Goal: Task Accomplishment & Management: Complete application form

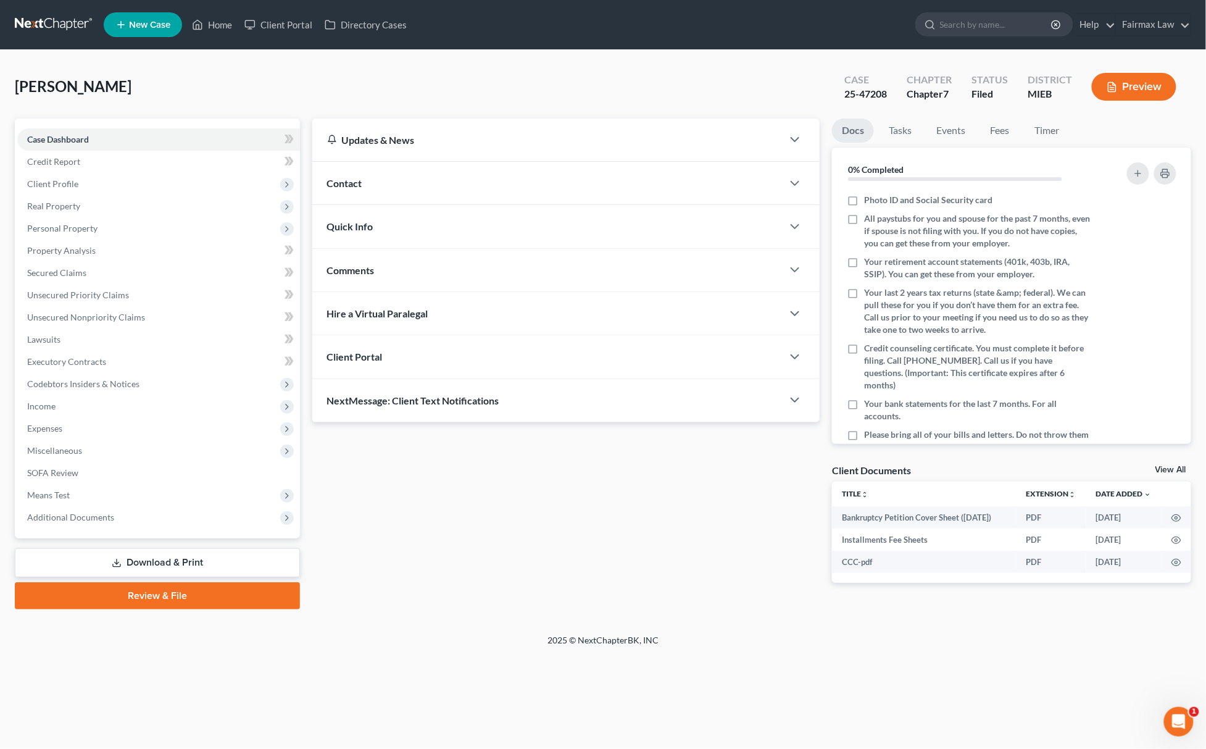
drag, startPoint x: -1, startPoint y: 304, endPoint x: -17, endPoint y: 304, distance: 16.0
click at [0, 304] on html "Home New Case Client Portal Directory Cases Fairmax Law [EMAIL_ADDRESS][DOMAIN_…" at bounding box center [603, 374] width 1206 height 749
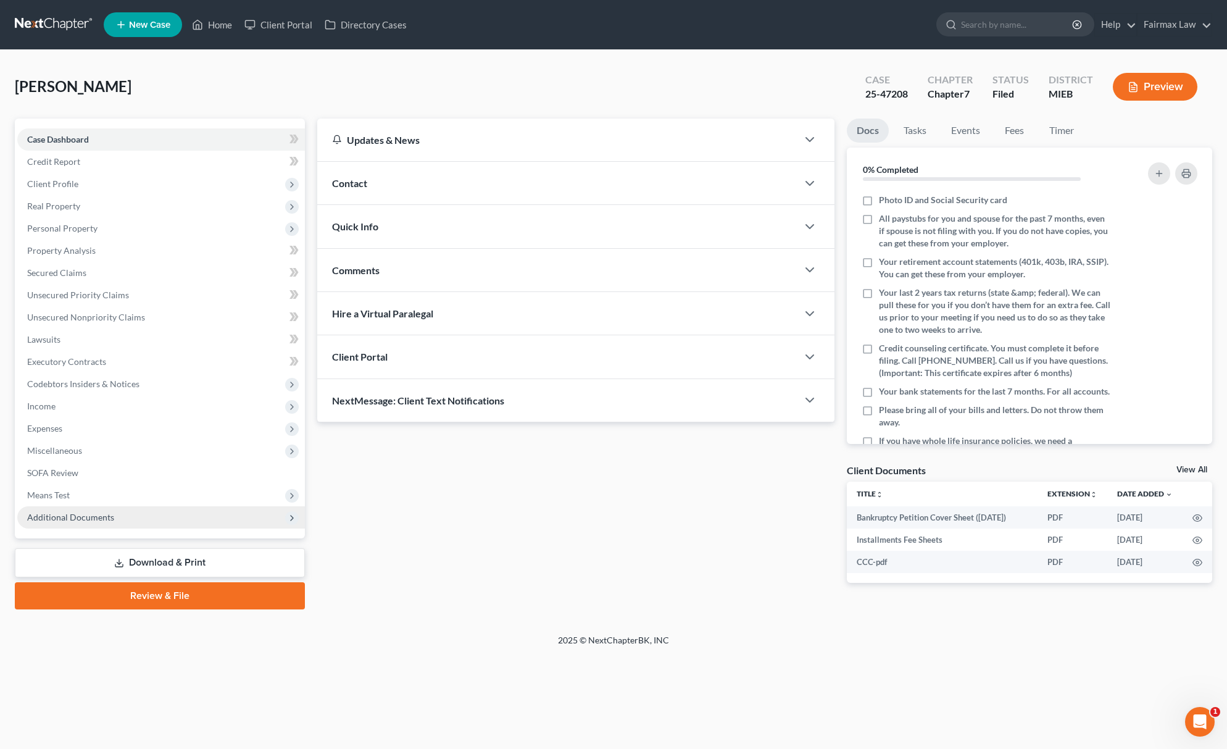
click at [109, 512] on span "Additional Documents" at bounding box center [70, 517] width 87 height 10
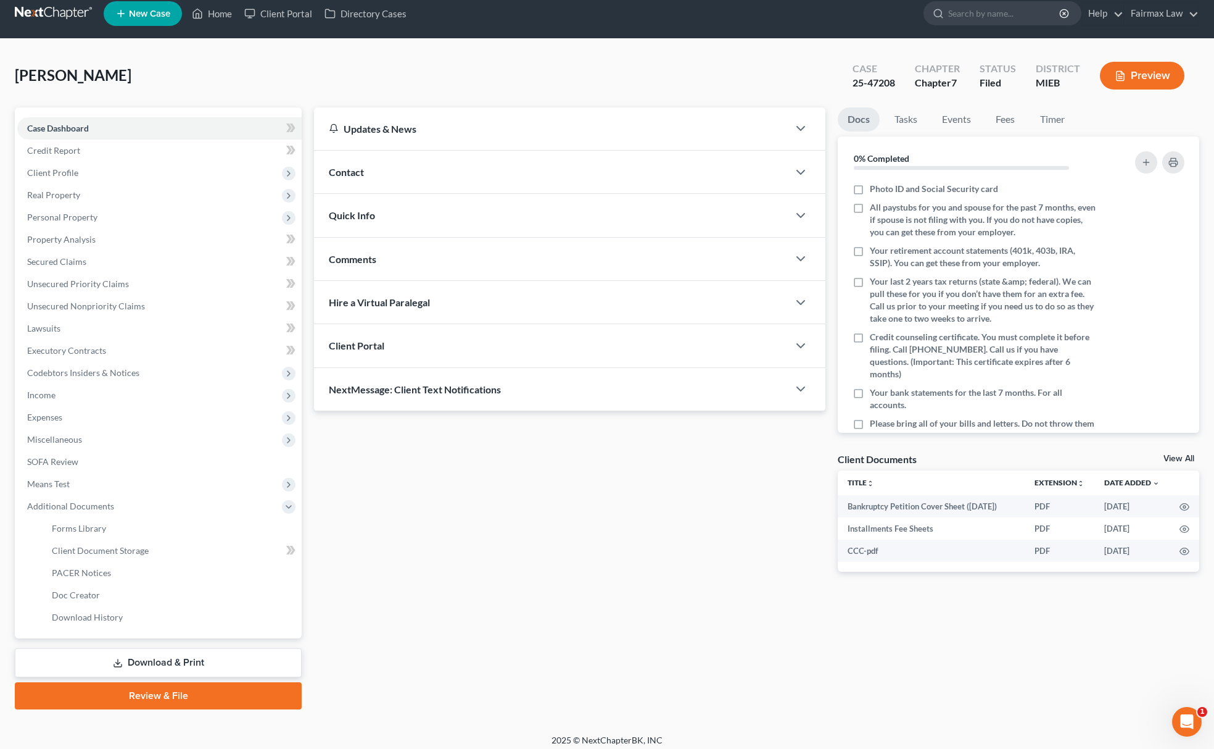
scroll to position [18, 0]
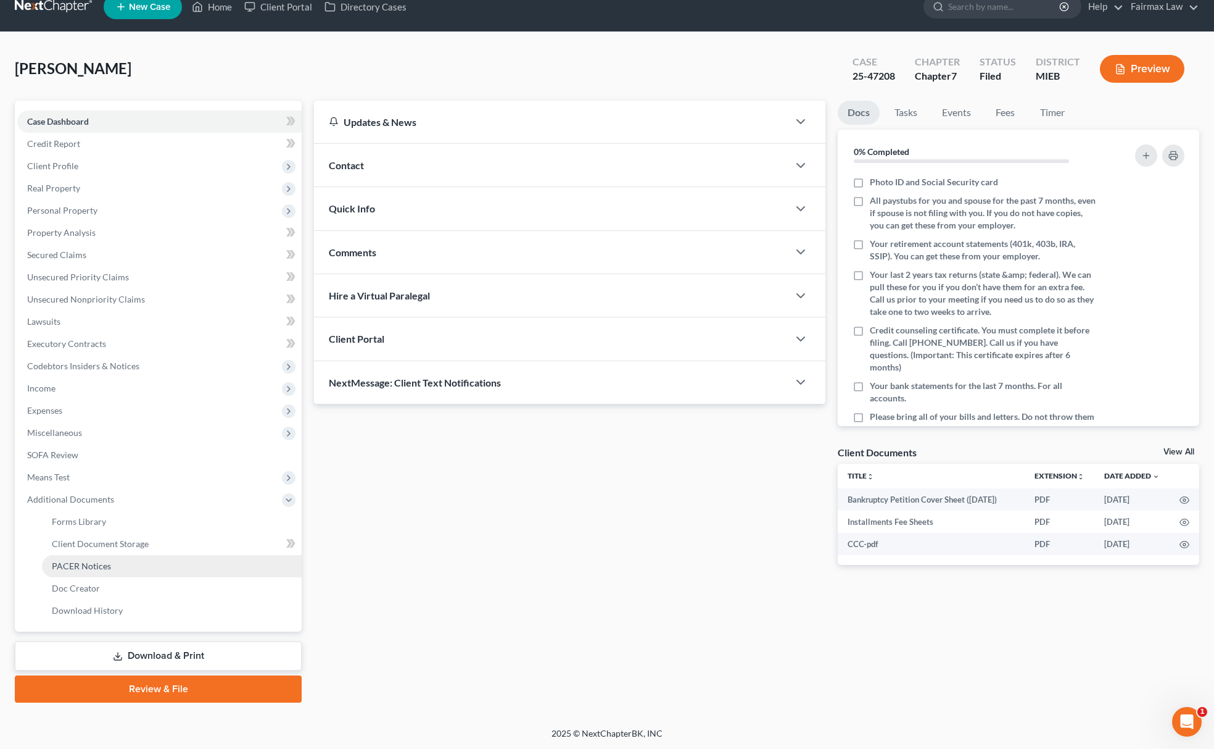
click at [117, 564] on link "PACER Notices" at bounding box center [172, 566] width 260 height 22
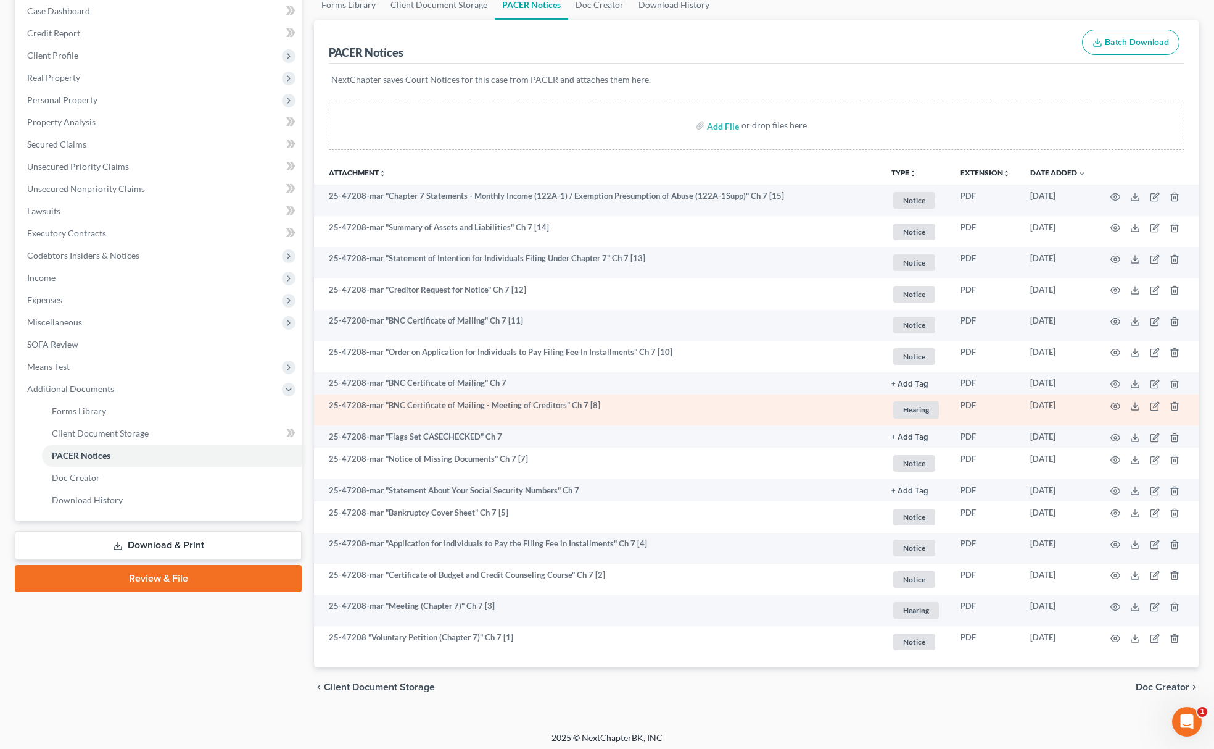
scroll to position [132, 0]
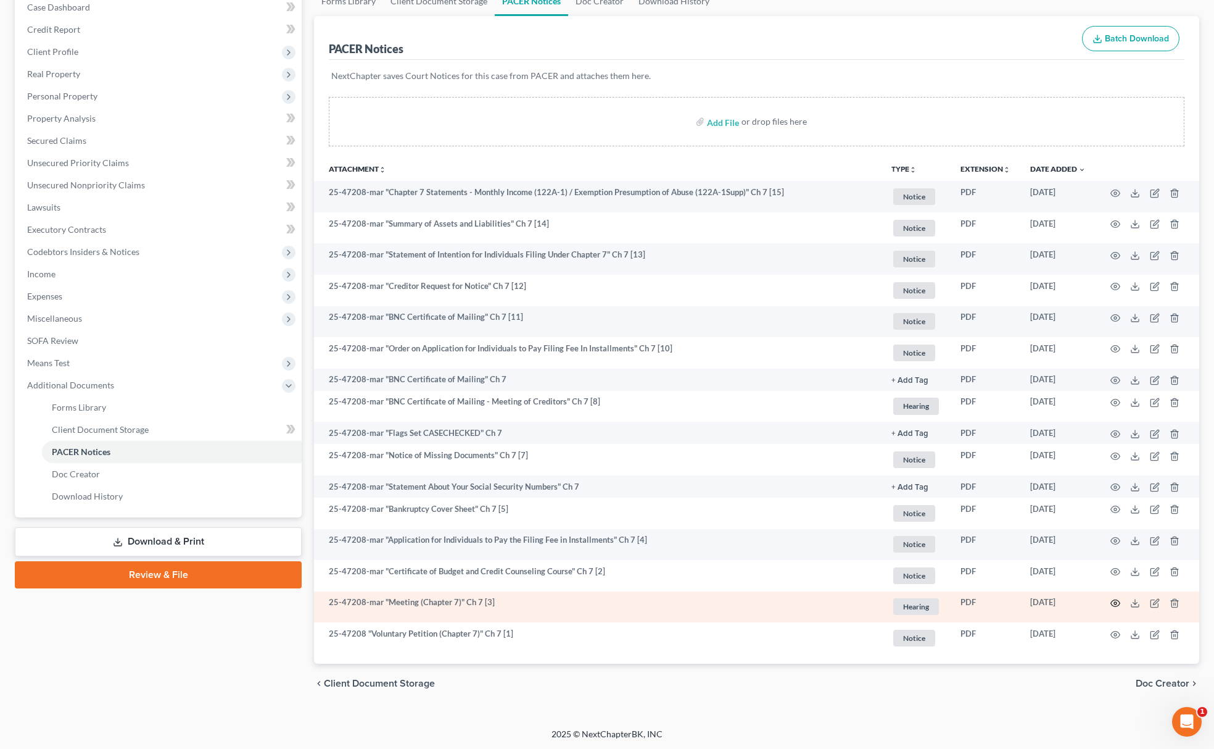
click at [1112, 600] on icon "button" at bounding box center [1115, 603] width 9 height 7
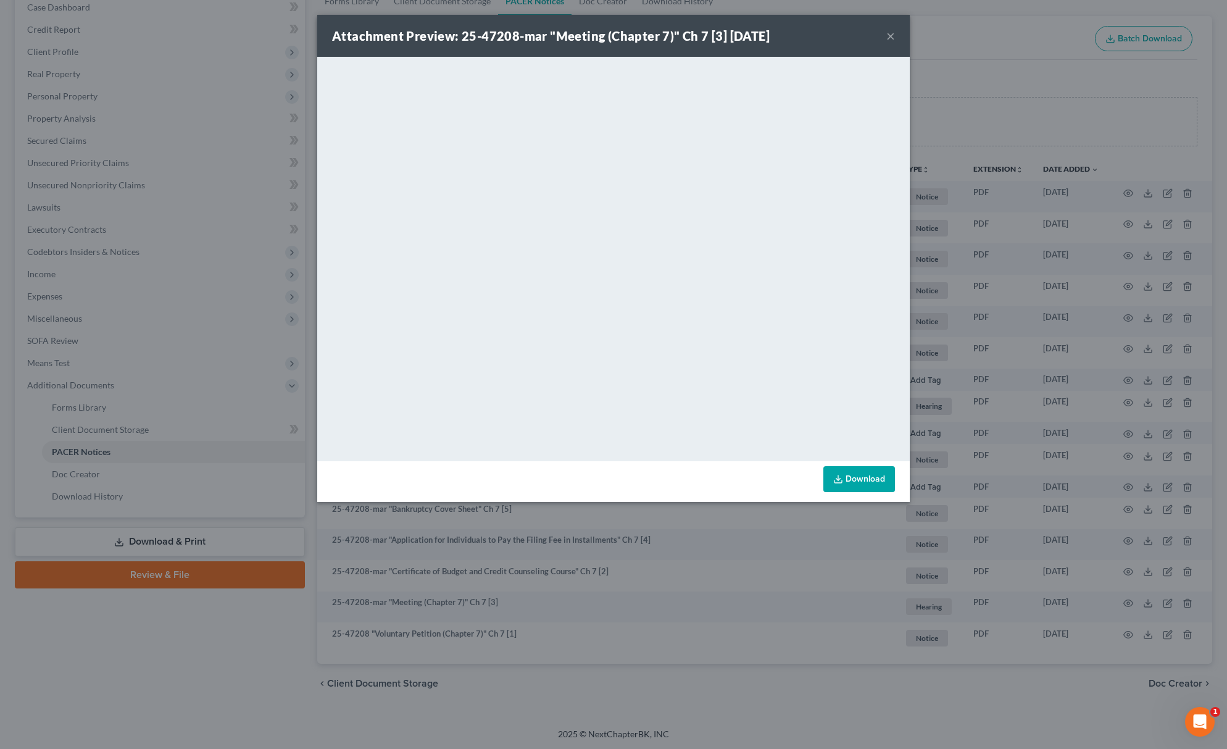
click at [1003, 87] on div "Attachment Preview: 25-47208-mar "Meeting (Chapter 7)" Ch 7 [3] [DATE] × <objec…" at bounding box center [613, 374] width 1227 height 749
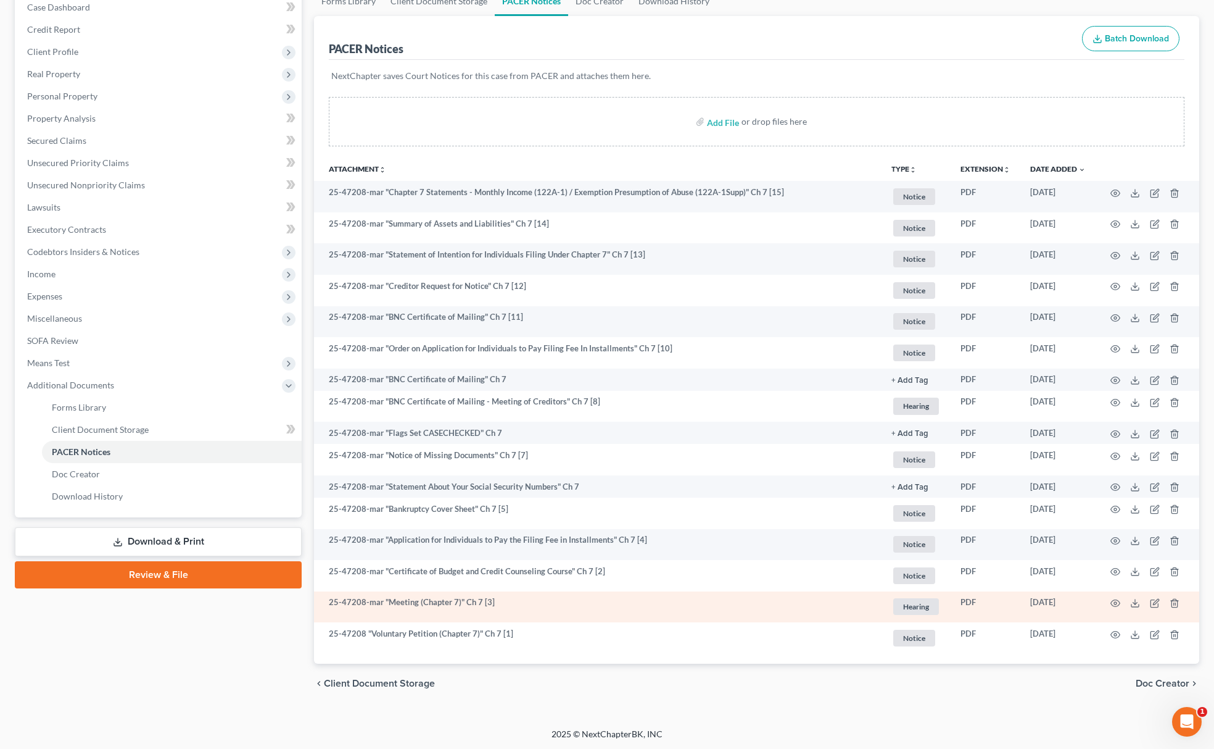
click at [1118, 595] on td at bounding box center [1148, 606] width 104 height 31
click at [1113, 600] on icon "button" at bounding box center [1116, 603] width 10 height 10
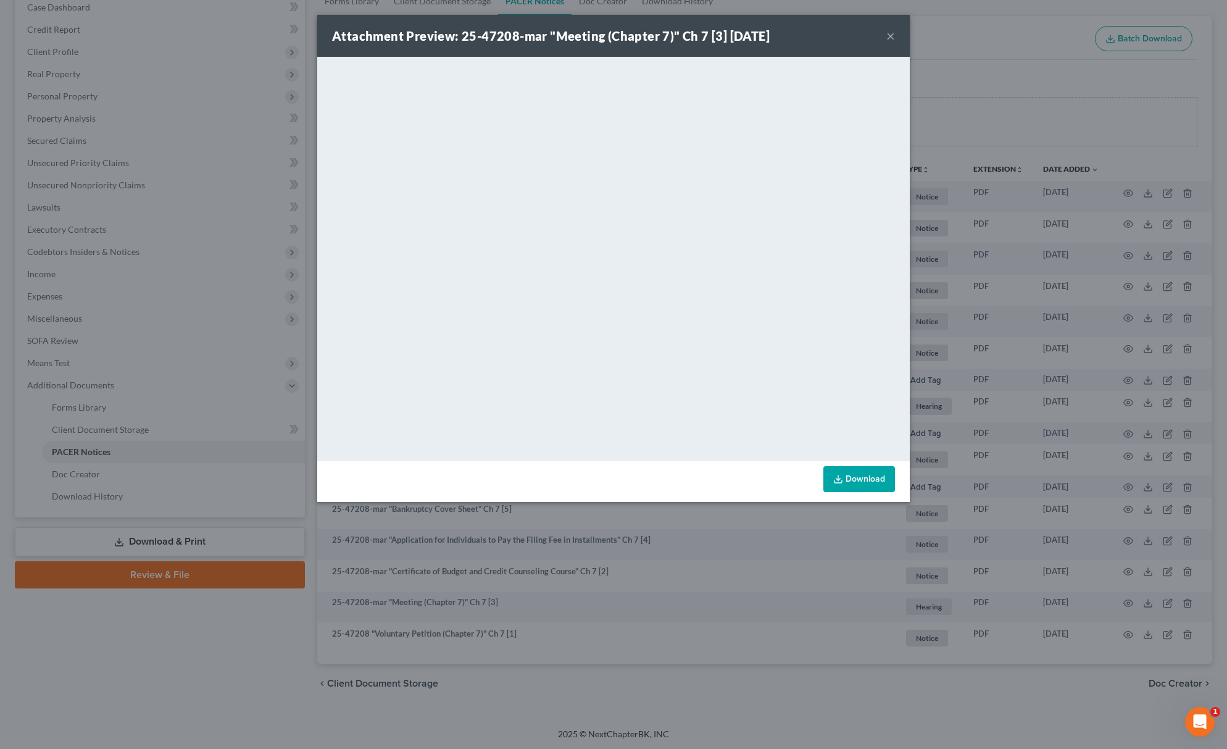
click at [194, 194] on div "Attachment Preview: 25-47208-mar "Meeting (Chapter 7)" Ch 7 [3] [DATE] × <objec…" at bounding box center [613, 374] width 1227 height 749
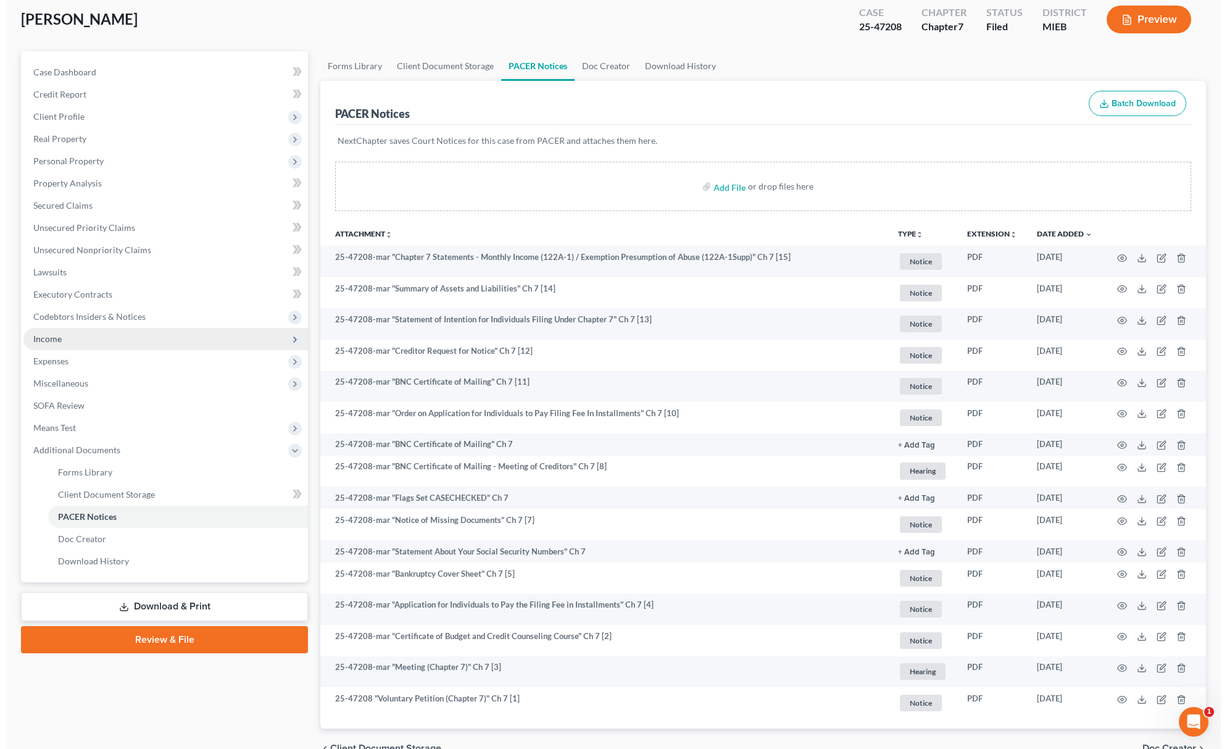
scroll to position [0, 0]
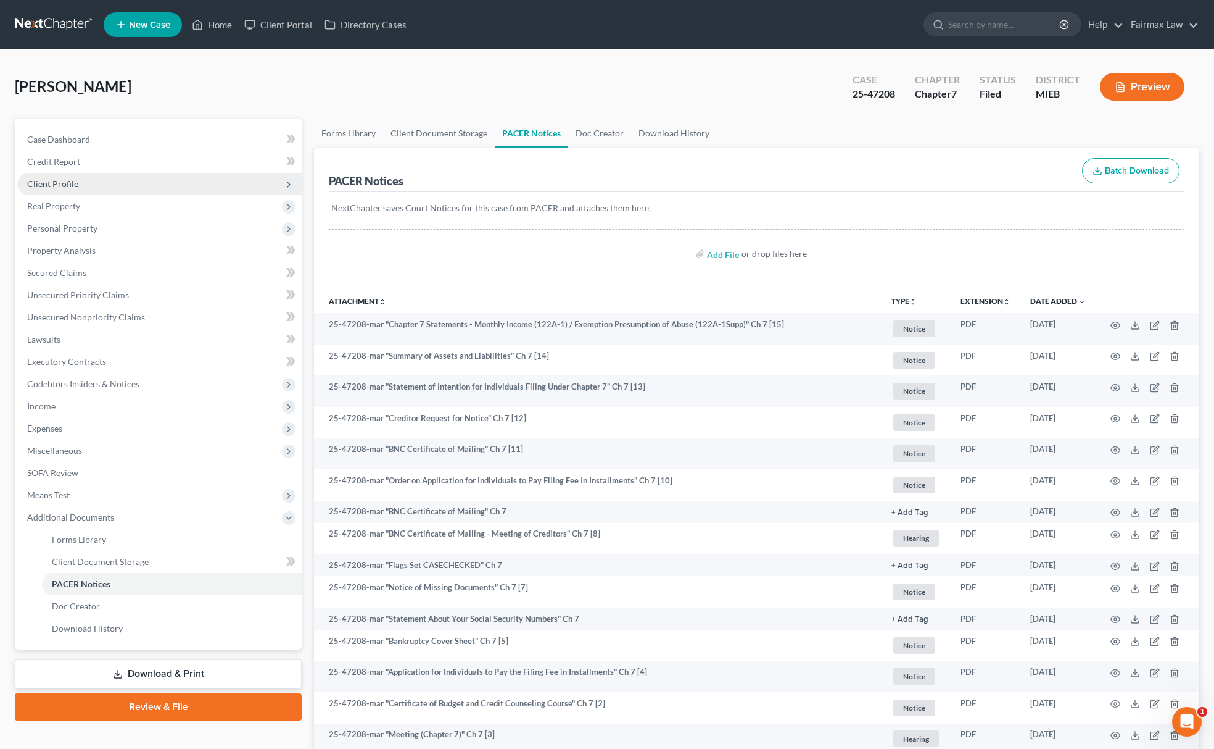
click at [91, 180] on span "Client Profile" at bounding box center [159, 184] width 284 height 22
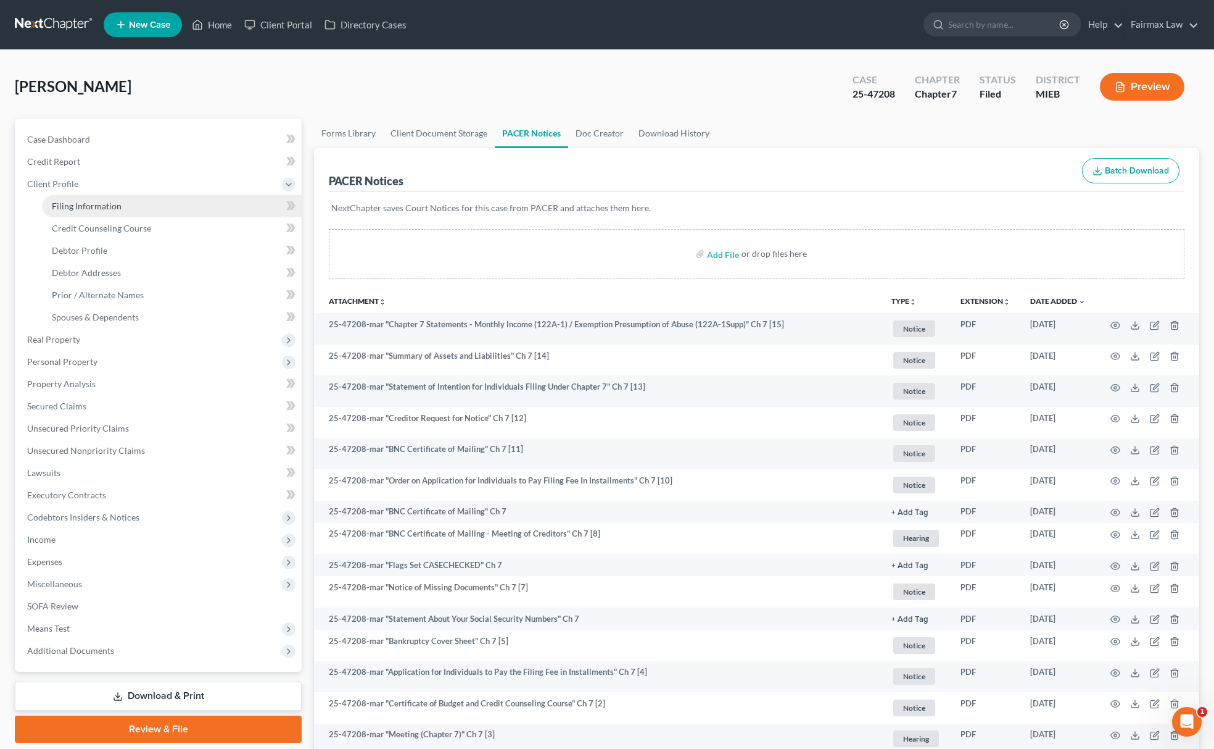
click at [72, 203] on span "Filing Information" at bounding box center [87, 206] width 70 height 10
select select "1"
select select "0"
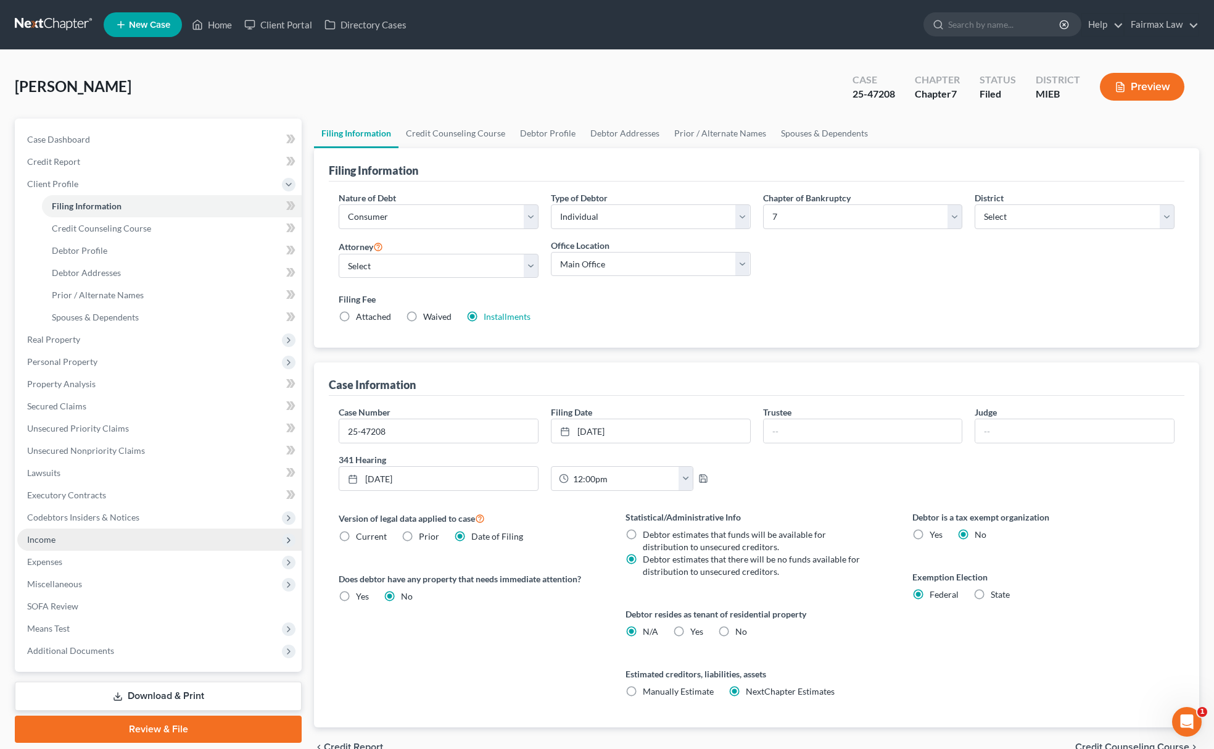
click at [95, 534] on span "Income" at bounding box center [159, 539] width 284 height 22
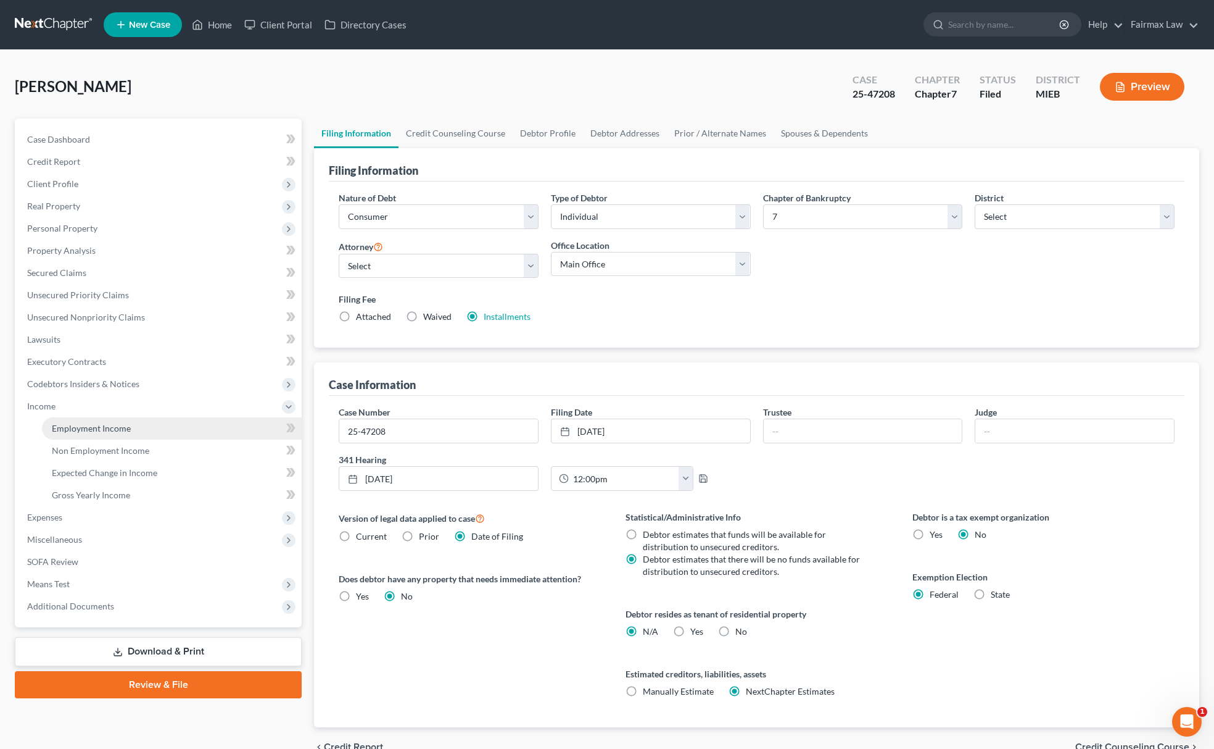
click at [121, 434] on link "Employment Income" at bounding box center [172, 428] width 260 height 22
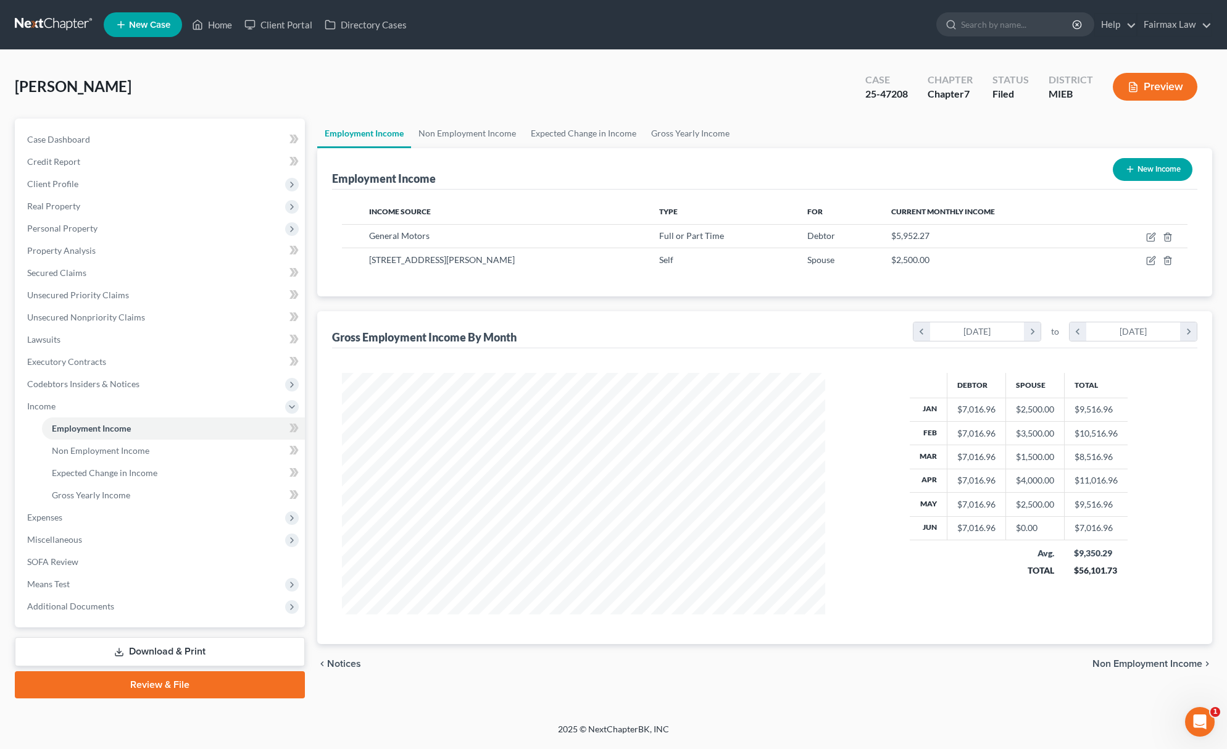
scroll to position [242, 507]
click at [1156, 233] on td at bounding box center [1142, 235] width 90 height 23
click at [1148, 235] on icon "button" at bounding box center [1151, 237] width 10 height 10
select select "0"
select select "23"
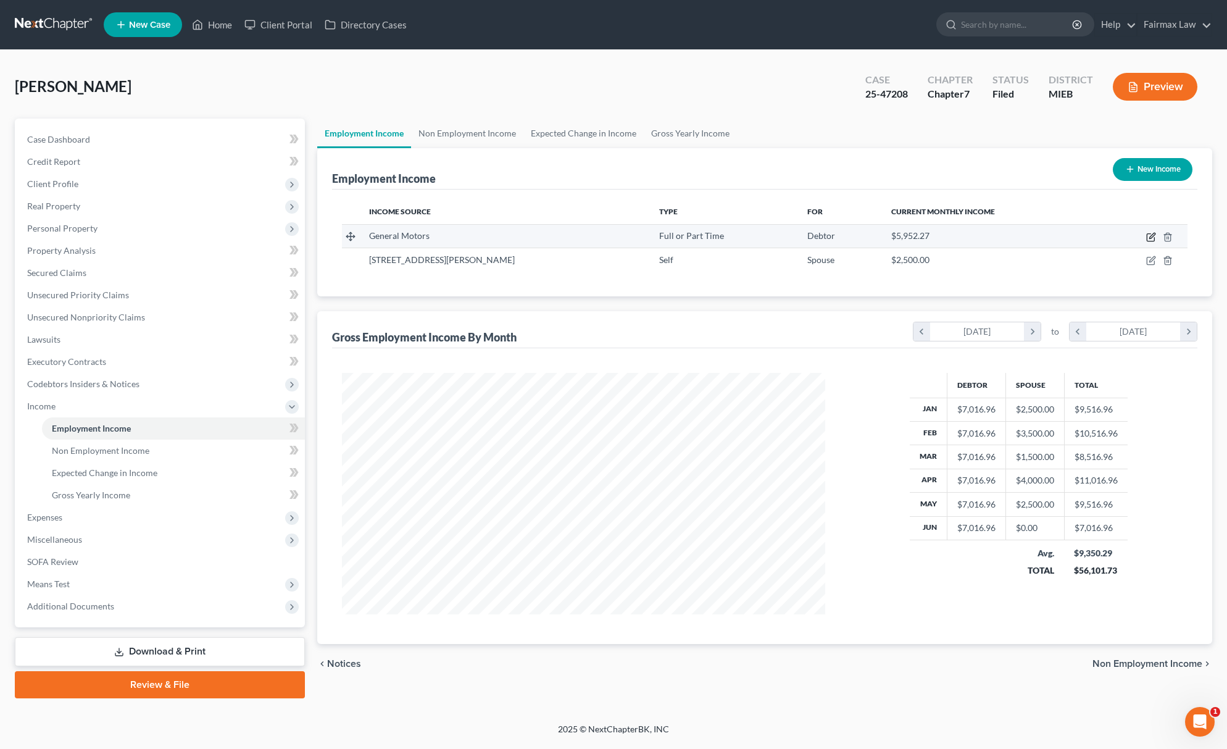
select select "3"
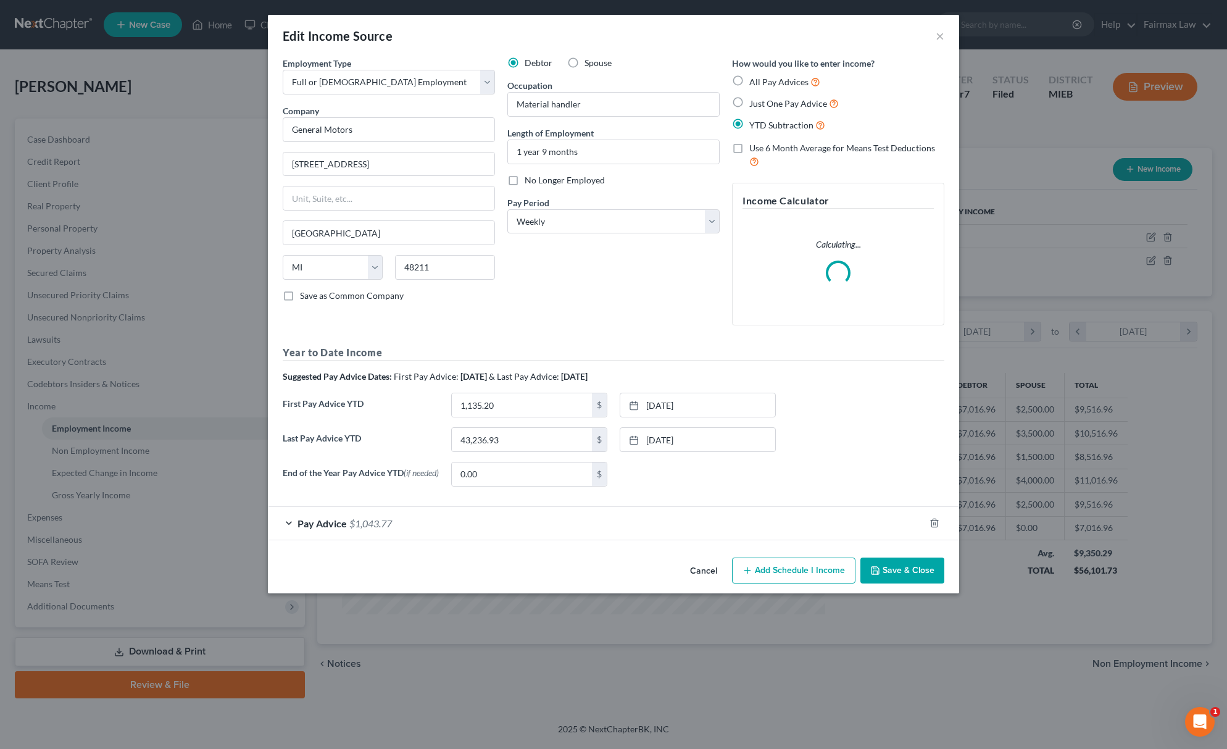
click at [906, 574] on button "Save & Close" at bounding box center [902, 570] width 84 height 26
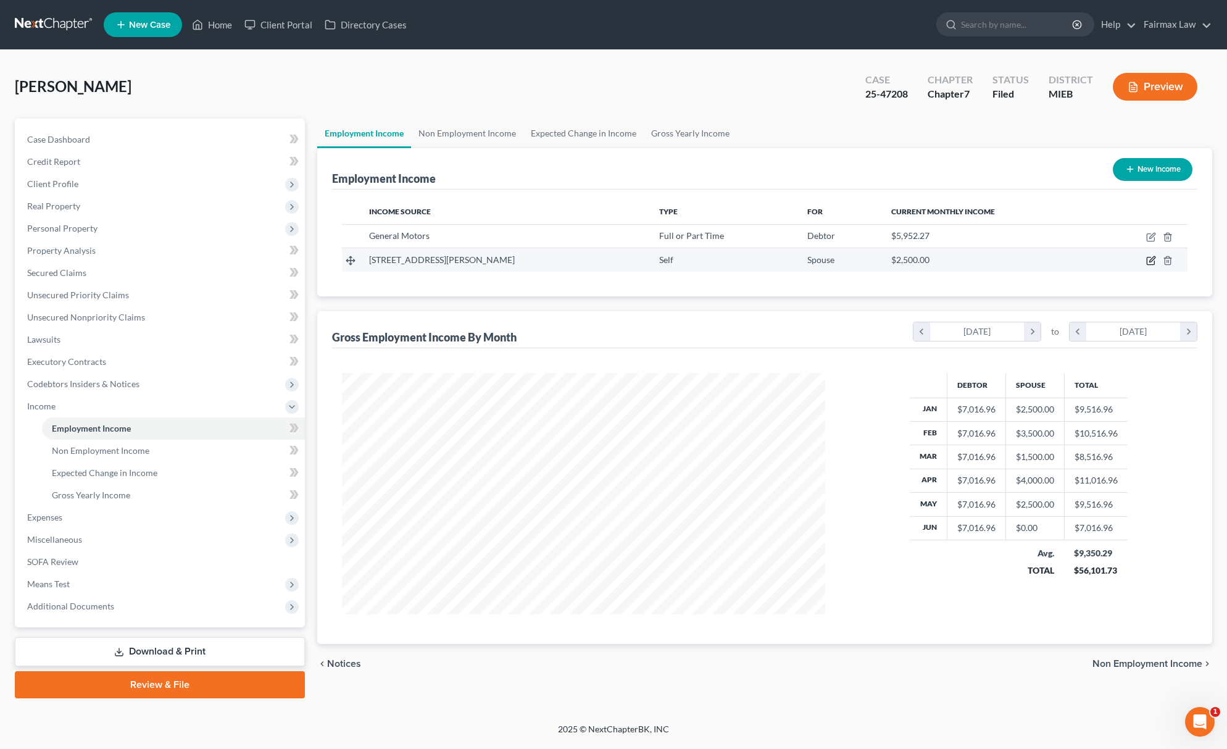
click at [1153, 255] on icon "button" at bounding box center [1151, 260] width 10 height 10
select select "1"
select select "23"
select select "0"
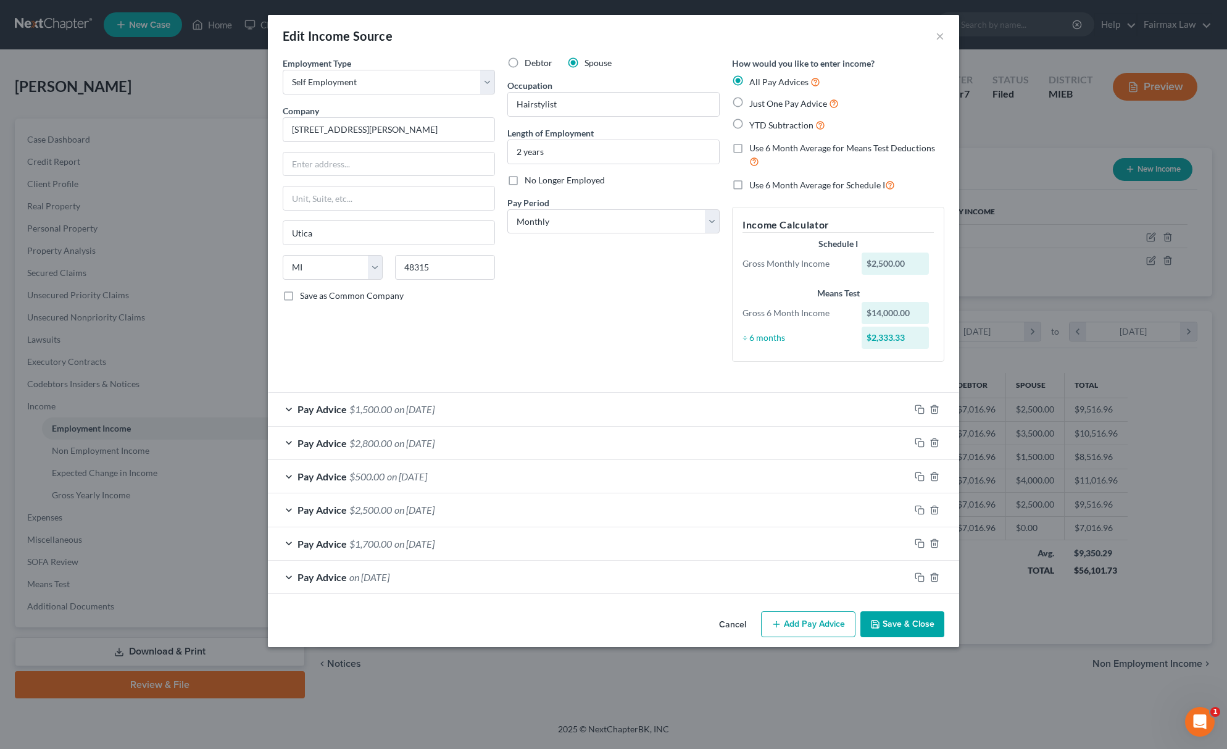
click at [389, 573] on span "on [DATE]" at bounding box center [369, 577] width 40 height 12
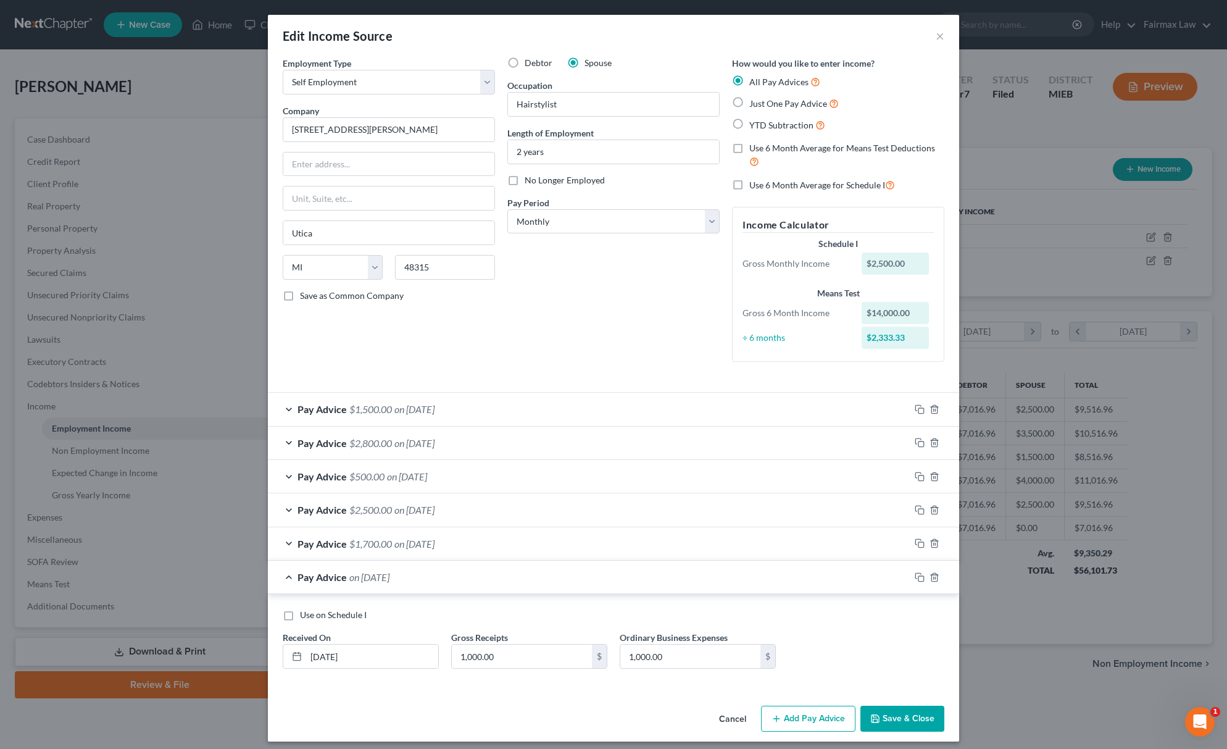
click at [410, 538] on span "on [DATE]" at bounding box center [414, 543] width 40 height 12
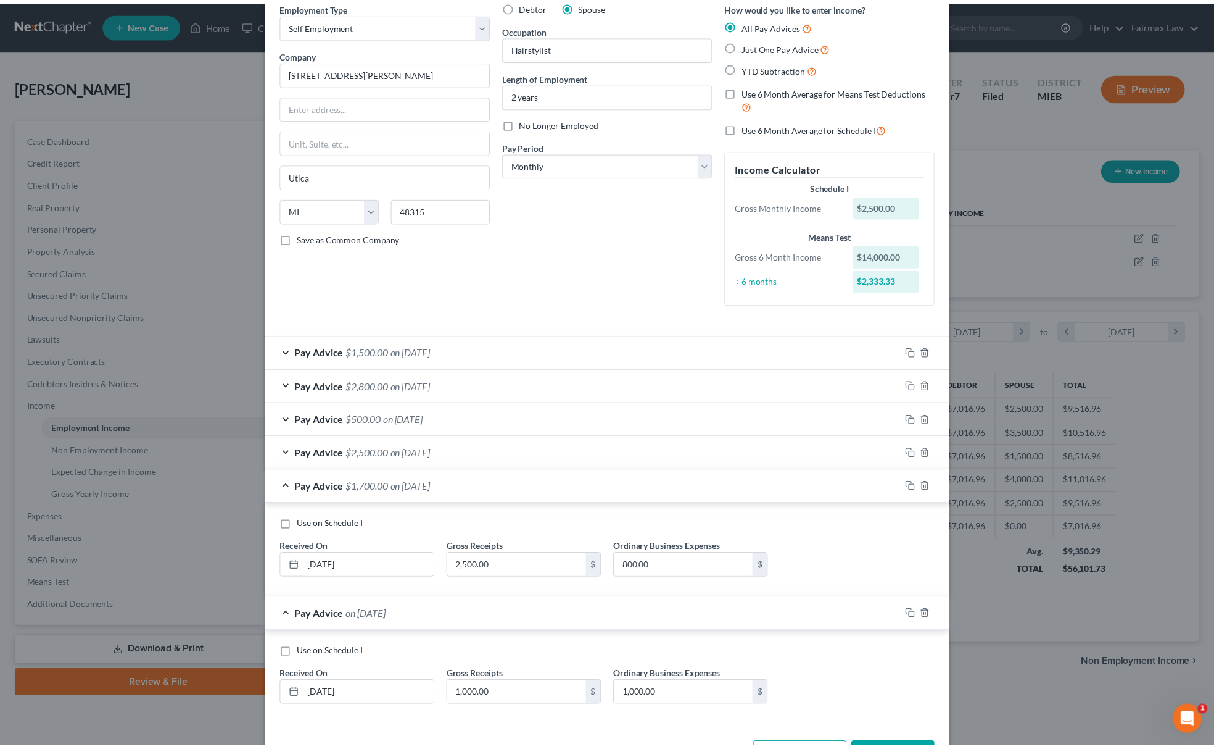
scroll to position [105, 0]
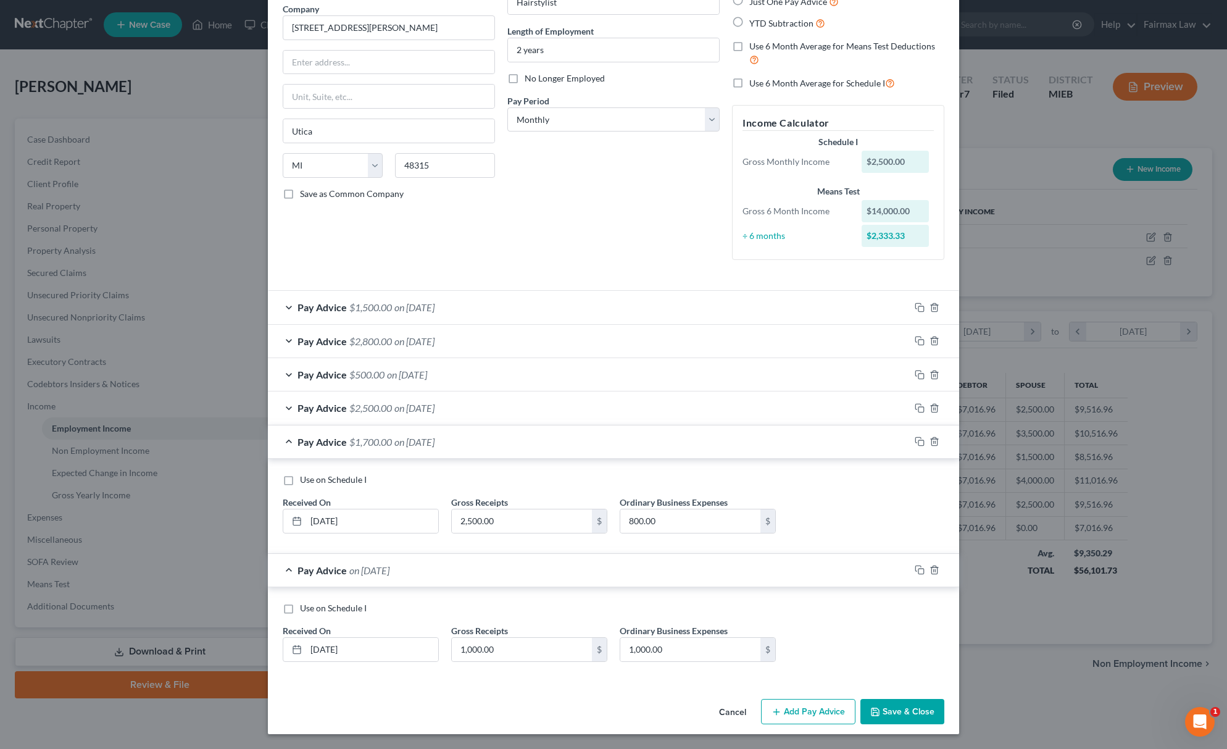
click at [892, 714] on button "Save & Close" at bounding box center [902, 712] width 84 height 26
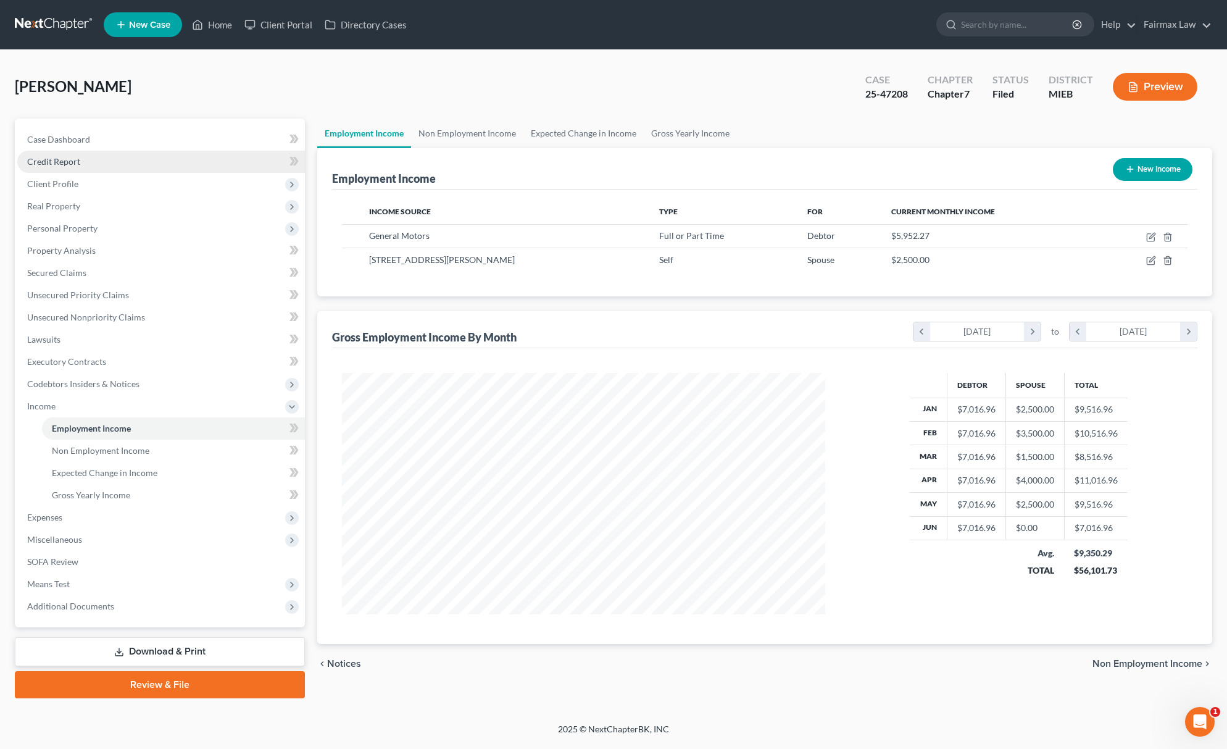
click at [131, 162] on link "Credit Report" at bounding box center [161, 162] width 288 height 22
click at [105, 181] on span "Client Profile" at bounding box center [161, 184] width 288 height 22
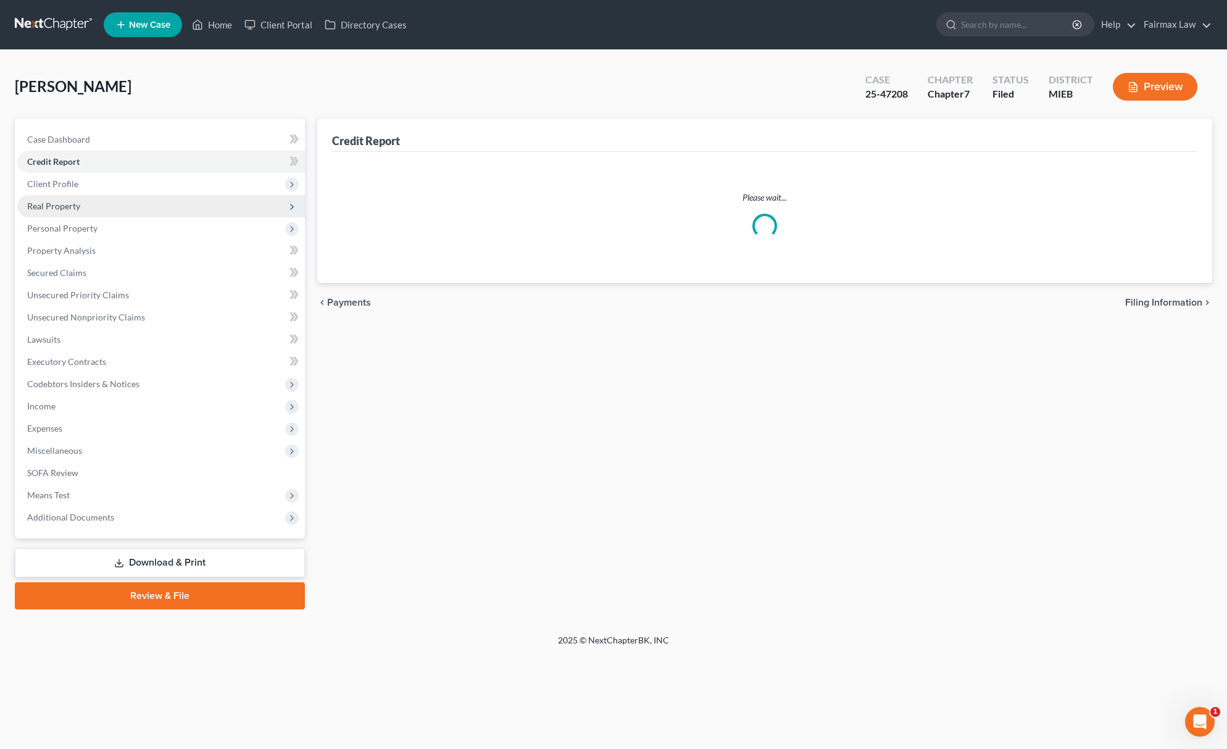
click at [94, 210] on ul "Case Dashboard Payments Invoices Payments Payments Credit Report Client Profile" at bounding box center [161, 328] width 288 height 400
click at [99, 176] on span "Client Profile" at bounding box center [161, 184] width 288 height 22
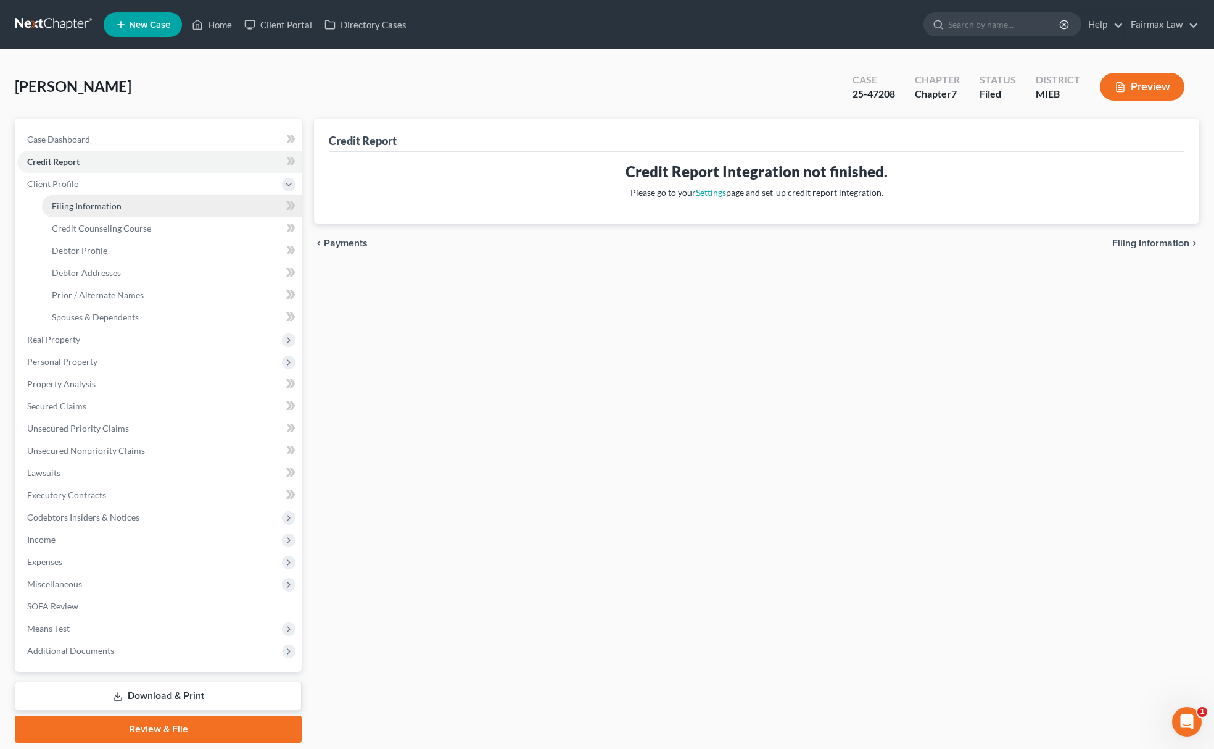
click at [80, 196] on link "Filing Information" at bounding box center [172, 206] width 260 height 22
select select "1"
select select "0"
select select "40"
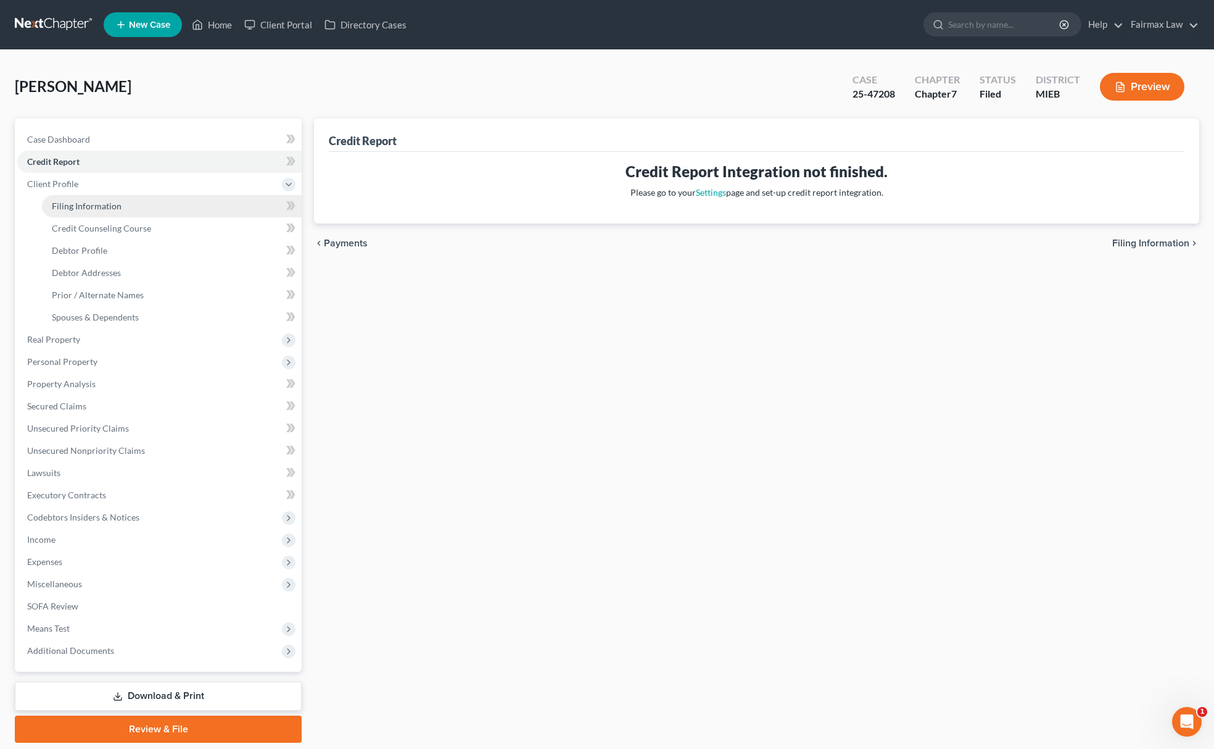
select select "0"
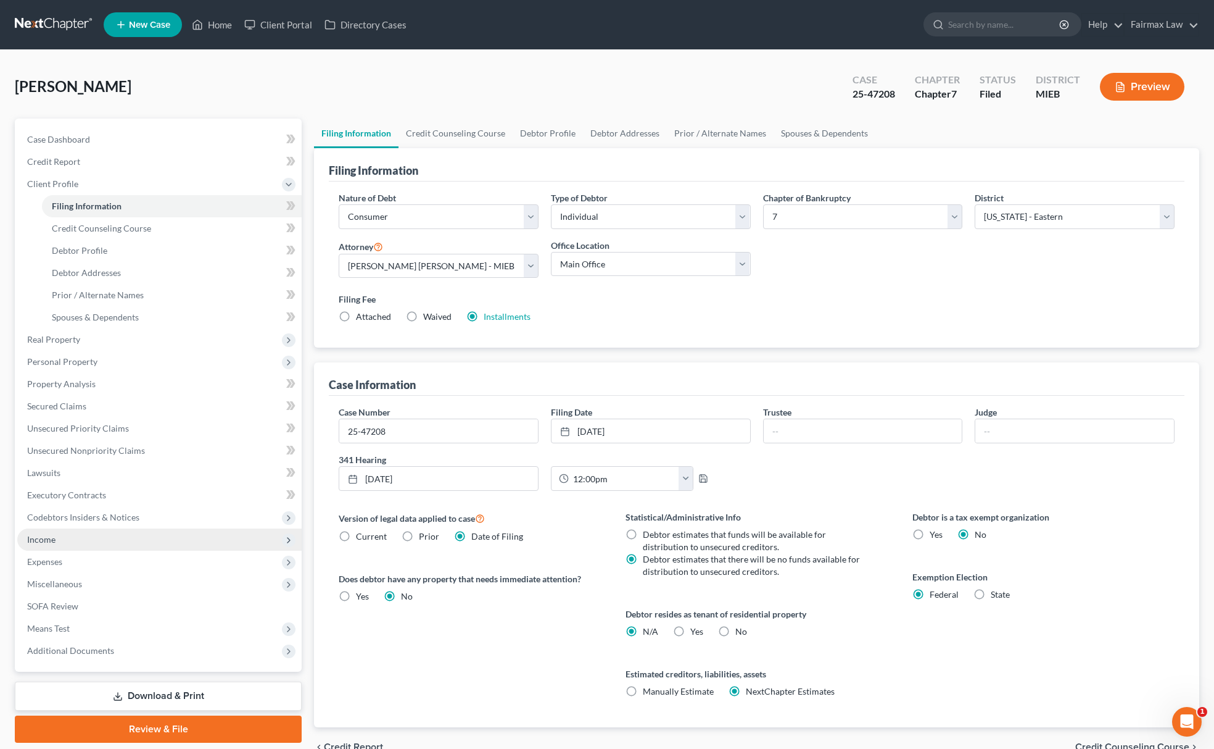
click at [90, 547] on span "Income" at bounding box center [159, 539] width 284 height 22
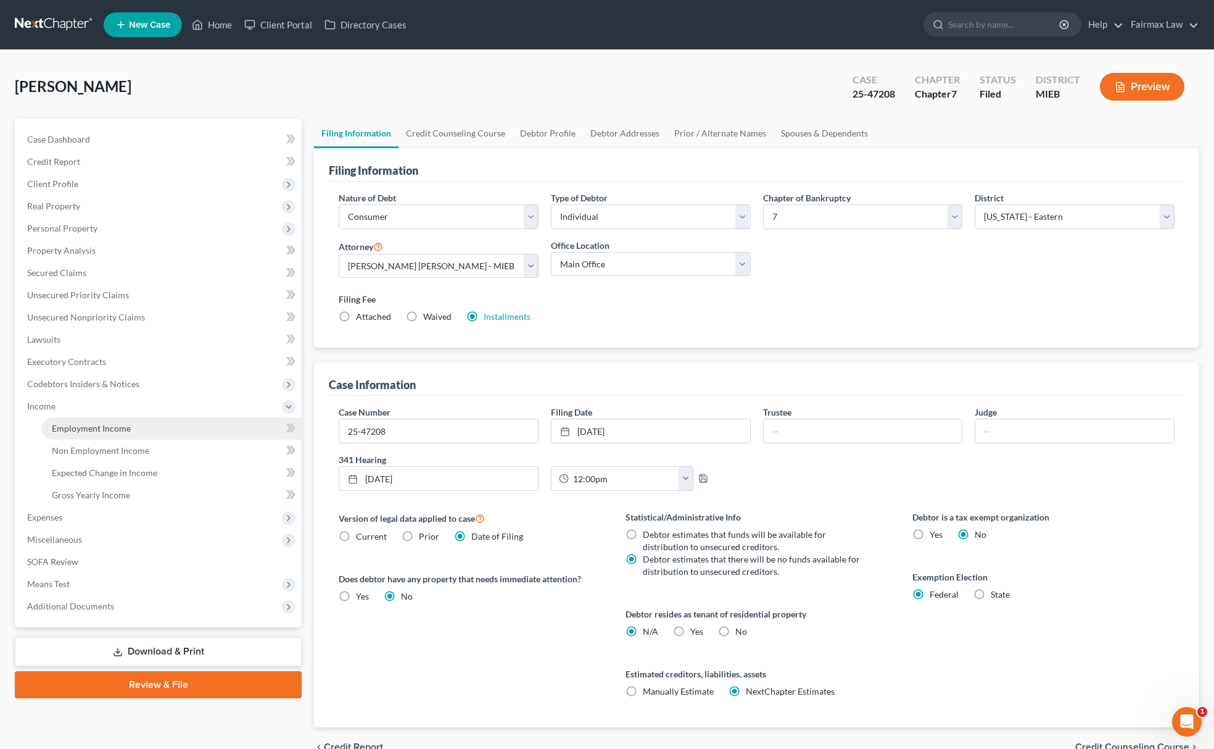
click at [134, 427] on link "Employment Income" at bounding box center [172, 428] width 260 height 22
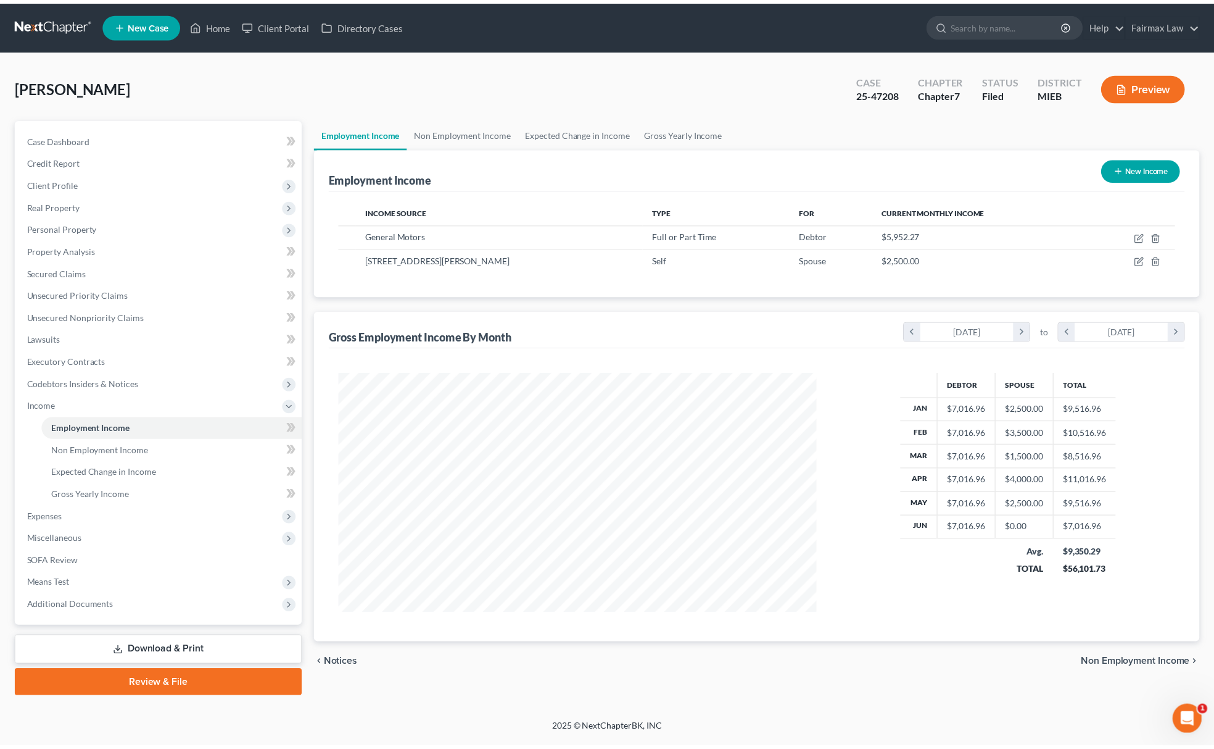
scroll to position [242, 507]
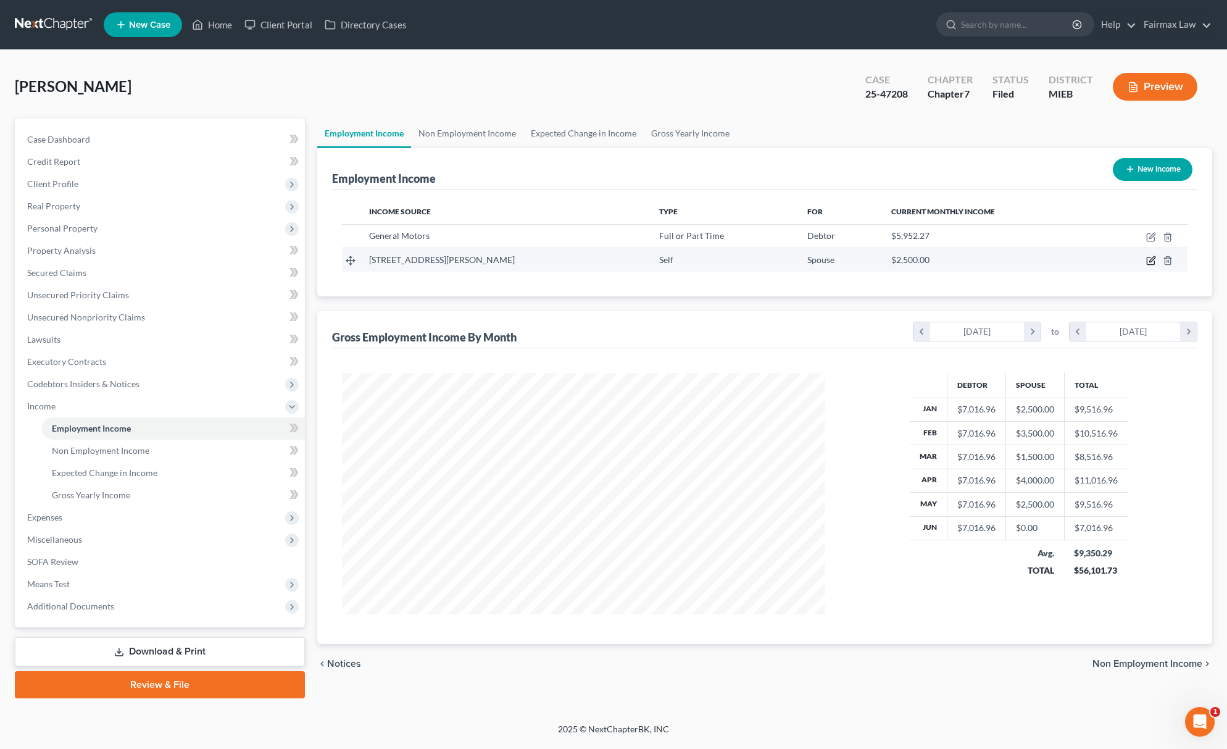
click at [1149, 260] on icon "button" at bounding box center [1151, 260] width 10 height 10
select select "1"
select select "23"
select select "0"
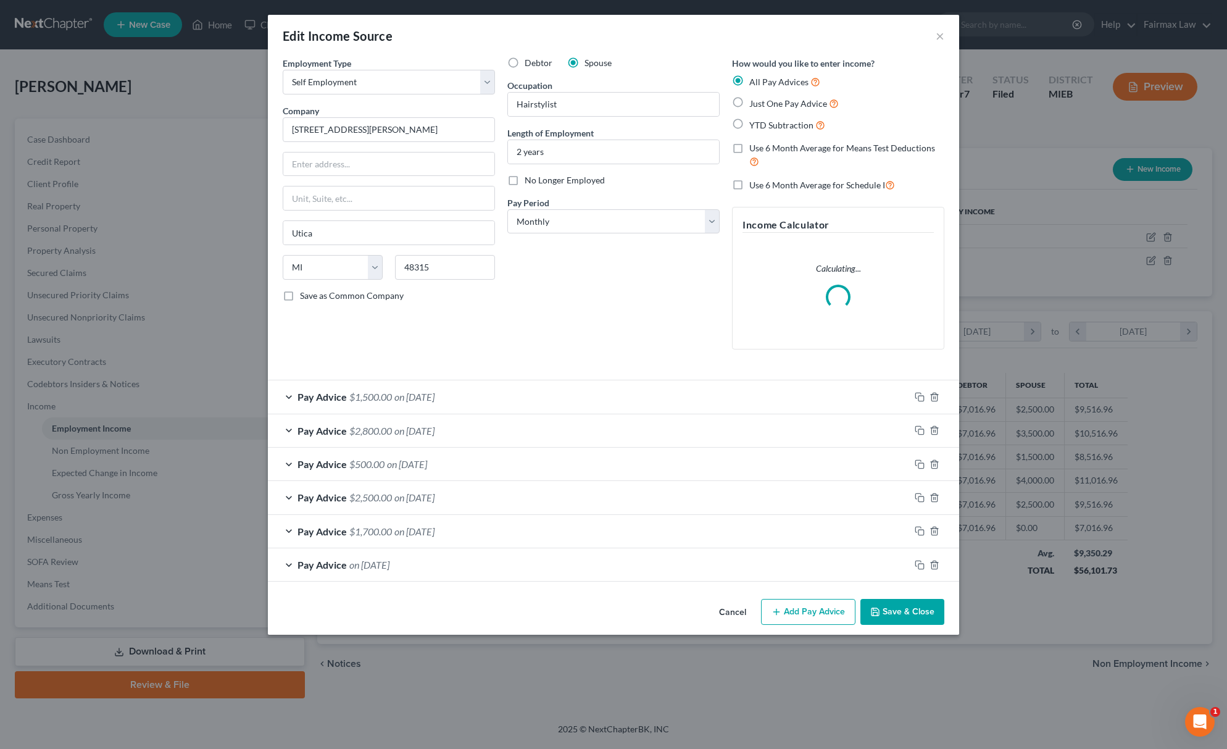
click at [887, 620] on button "Save & Close" at bounding box center [902, 612] width 84 height 26
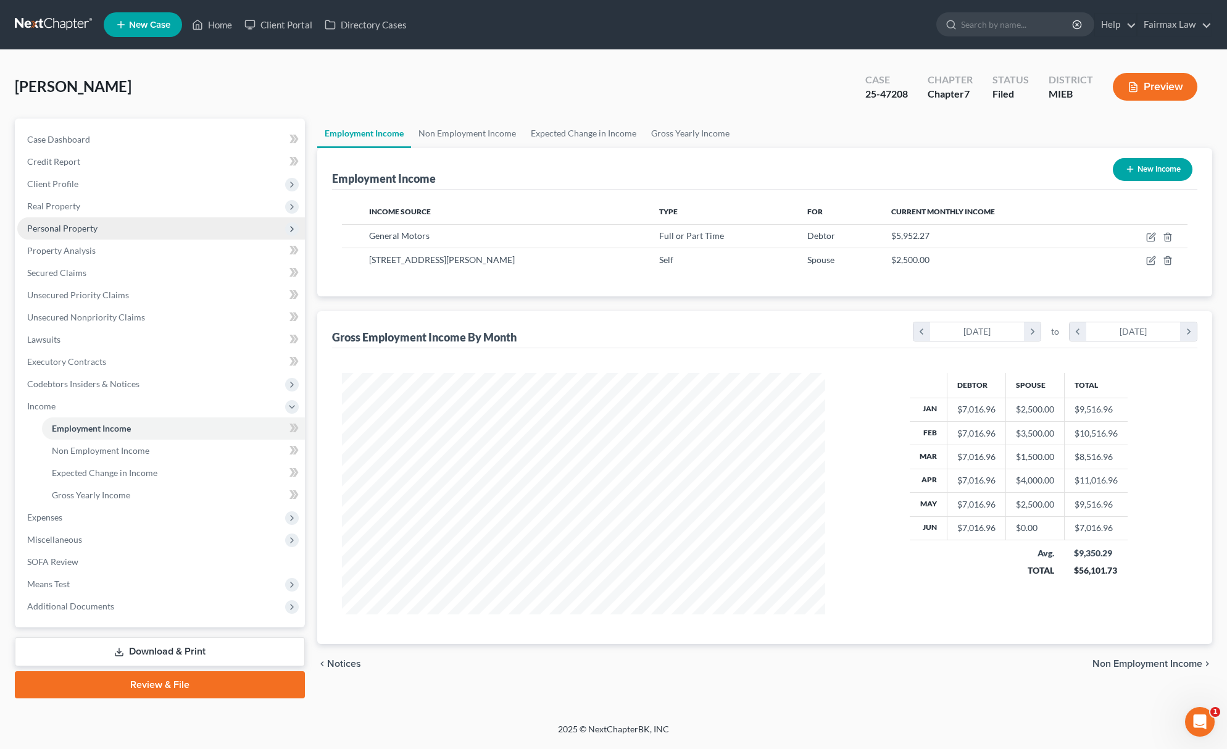
click at [119, 223] on span "Personal Property" at bounding box center [161, 228] width 288 height 22
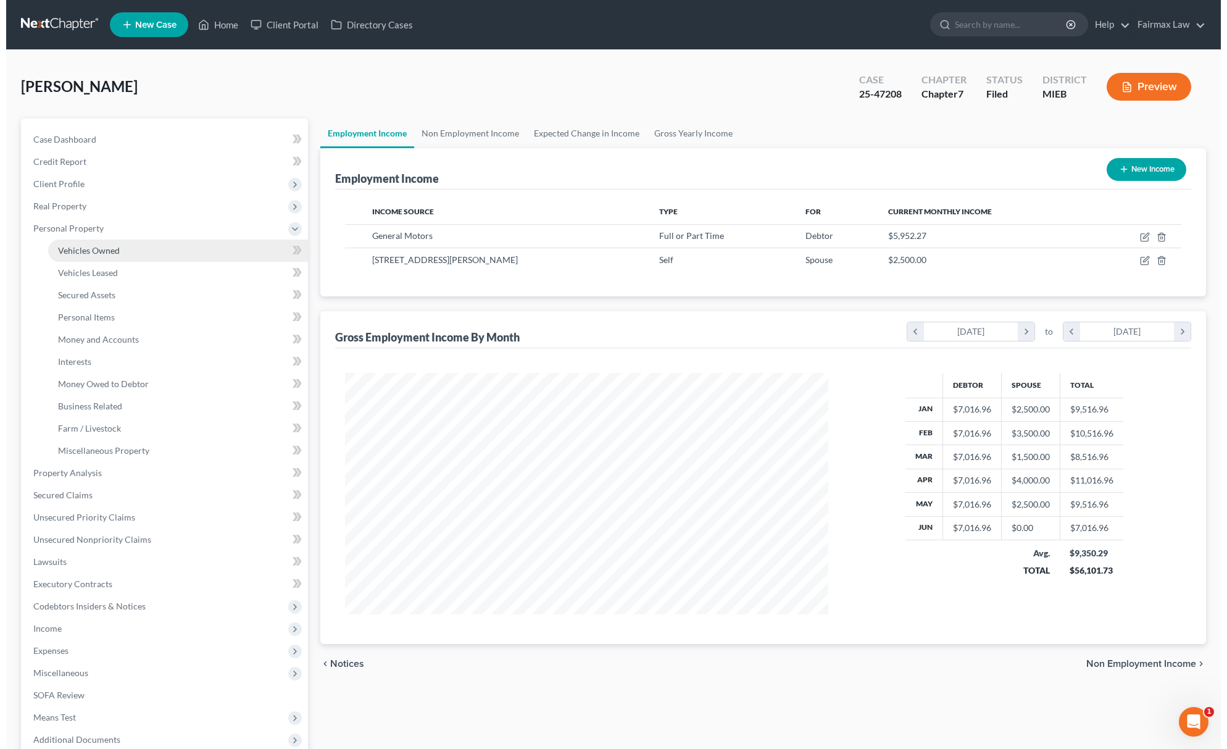
scroll to position [616863, 616599]
click at [109, 255] on link "Vehicles Owned" at bounding box center [172, 250] width 260 height 22
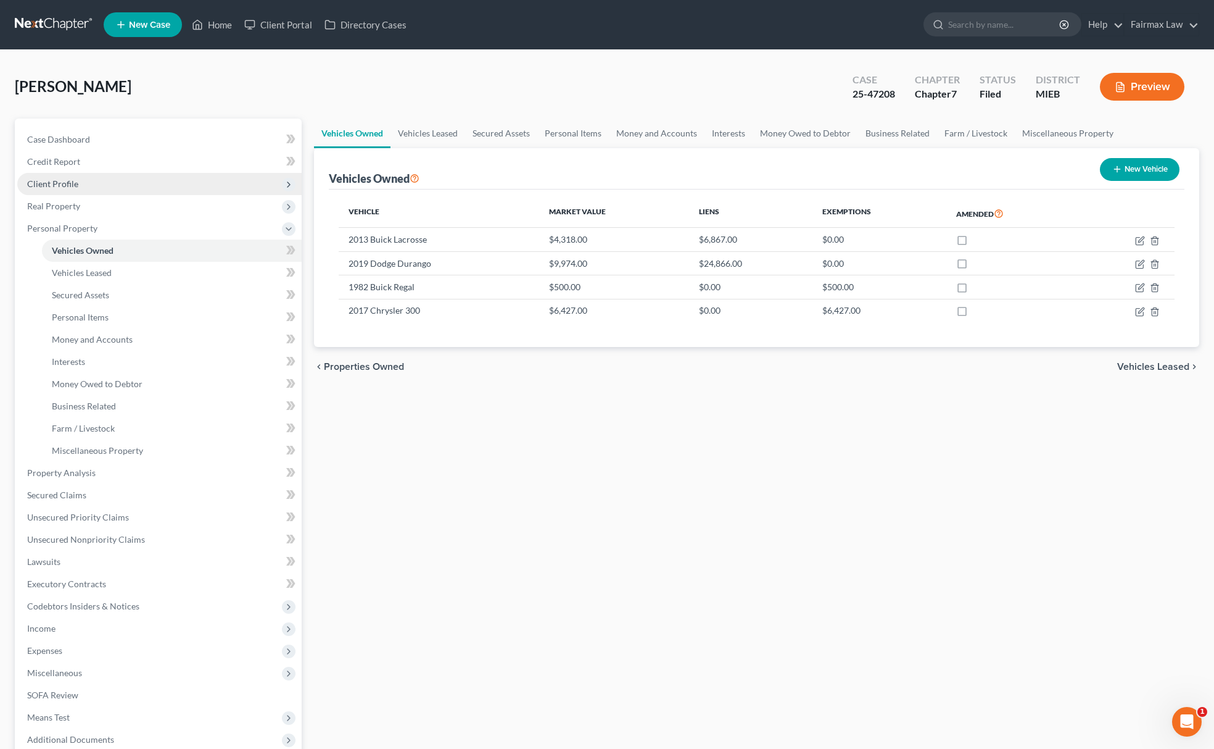
click at [127, 186] on span "Client Profile" at bounding box center [159, 184] width 284 height 22
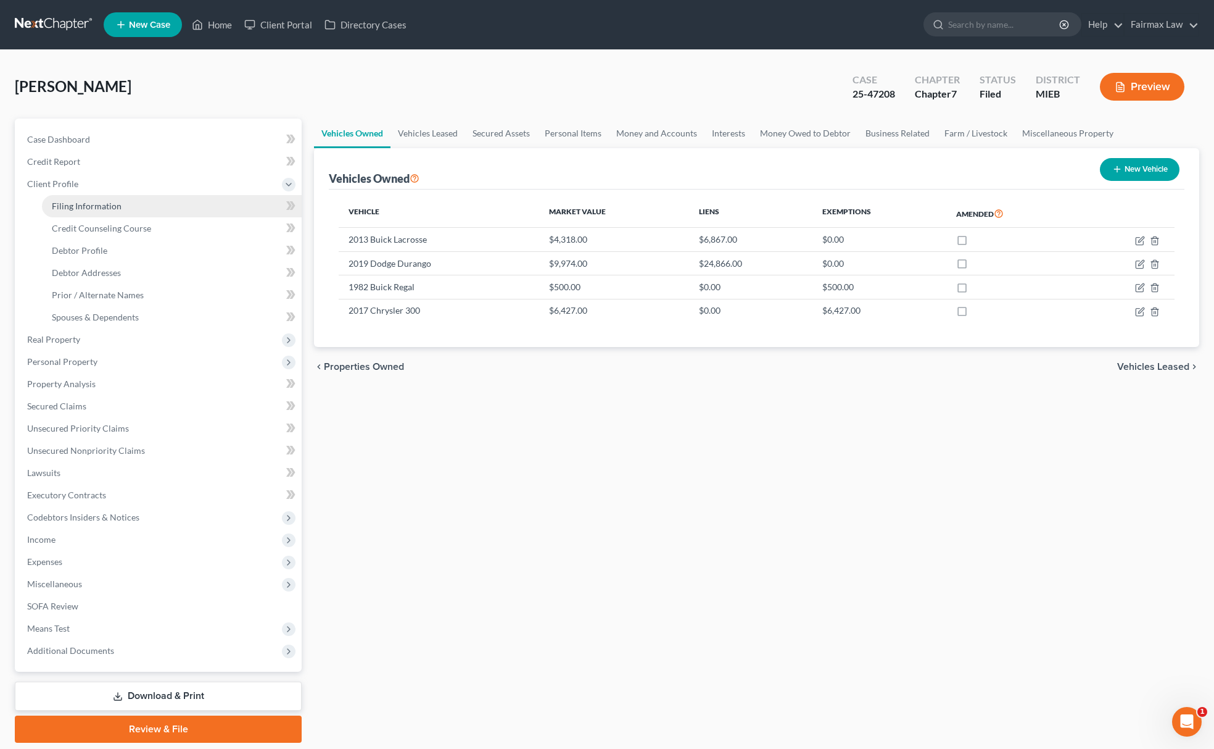
click at [115, 201] on span "Filing Information" at bounding box center [87, 206] width 70 height 10
select select "1"
select select "0"
select select "40"
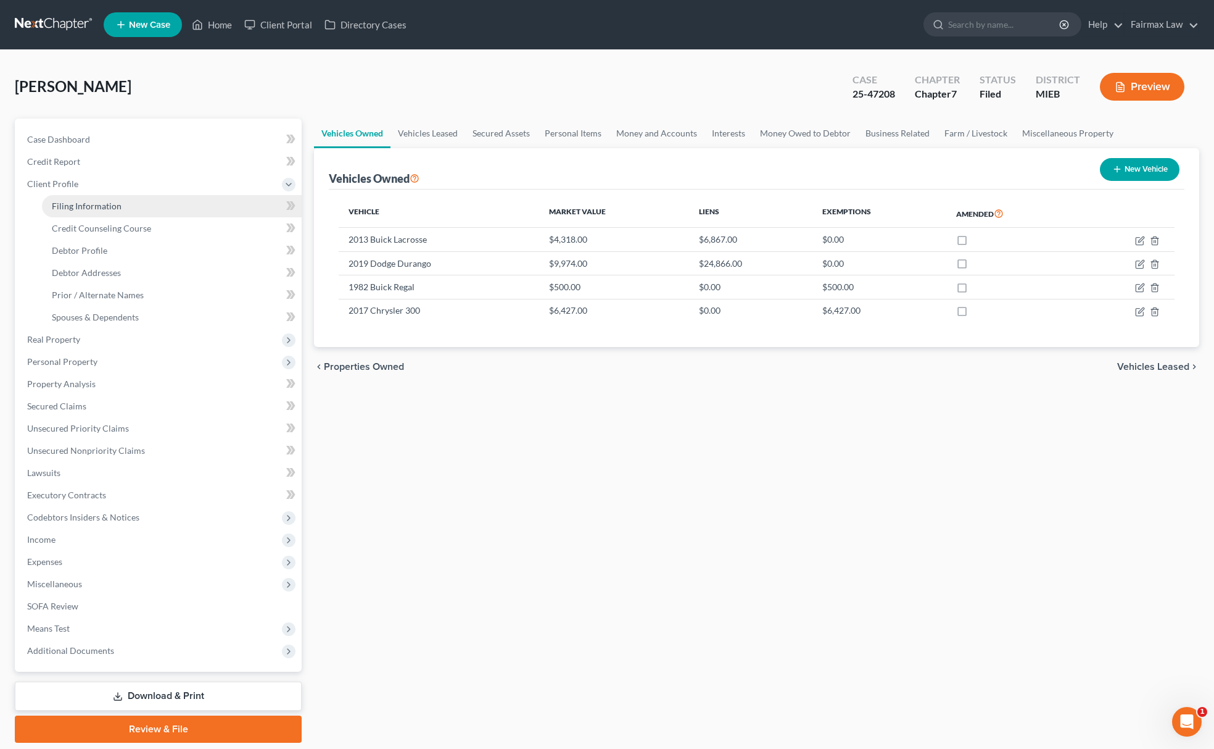
select select "0"
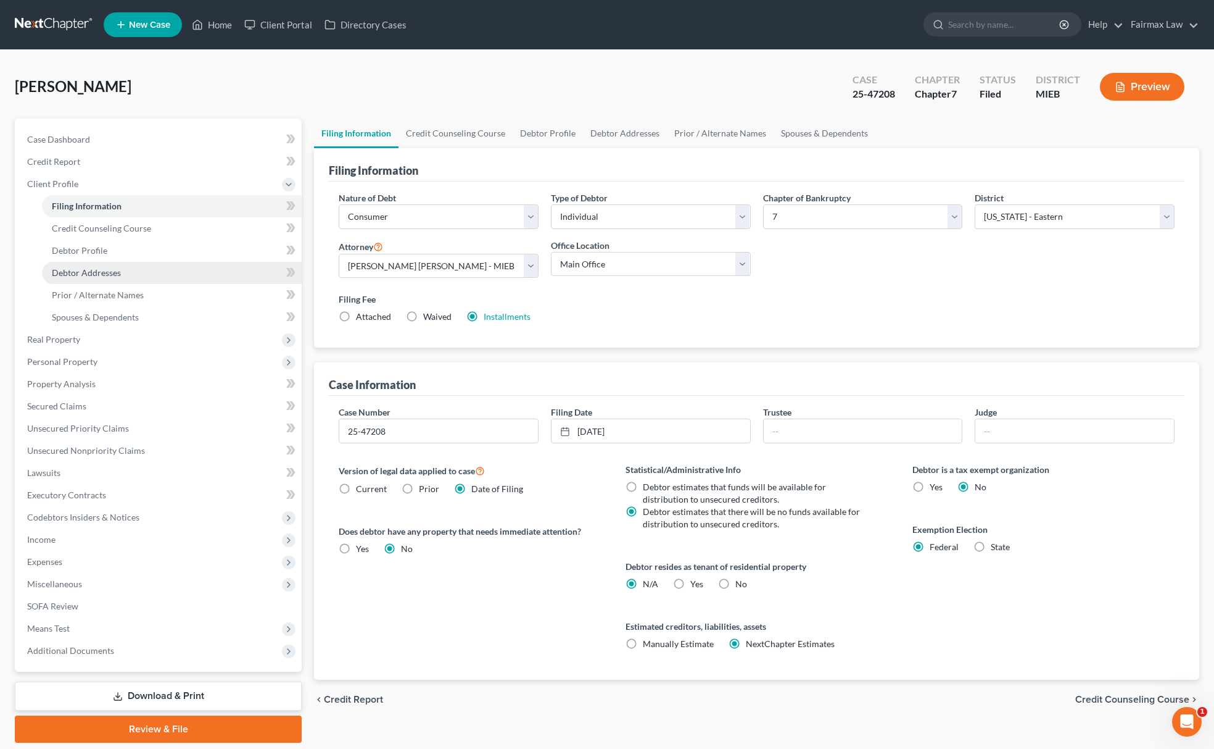
click at [131, 272] on link "Debtor Addresses" at bounding box center [172, 273] width 260 height 22
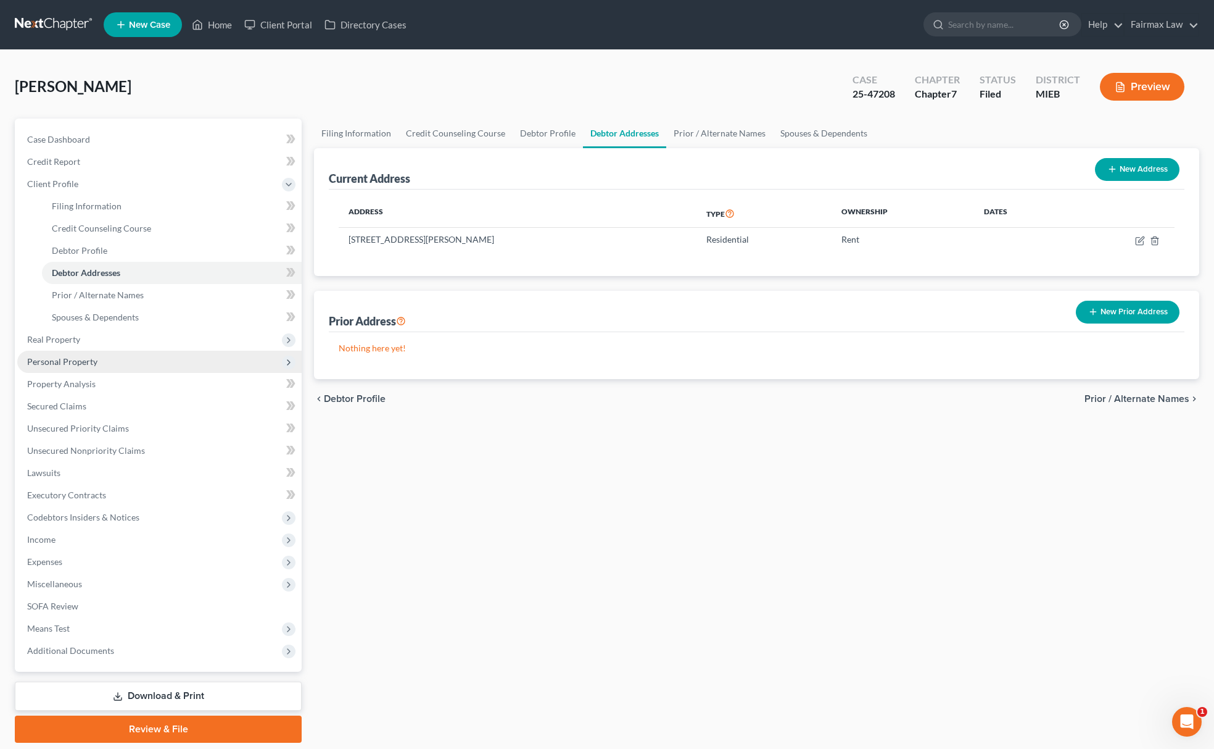
click at [107, 358] on span "Personal Property" at bounding box center [159, 362] width 284 height 22
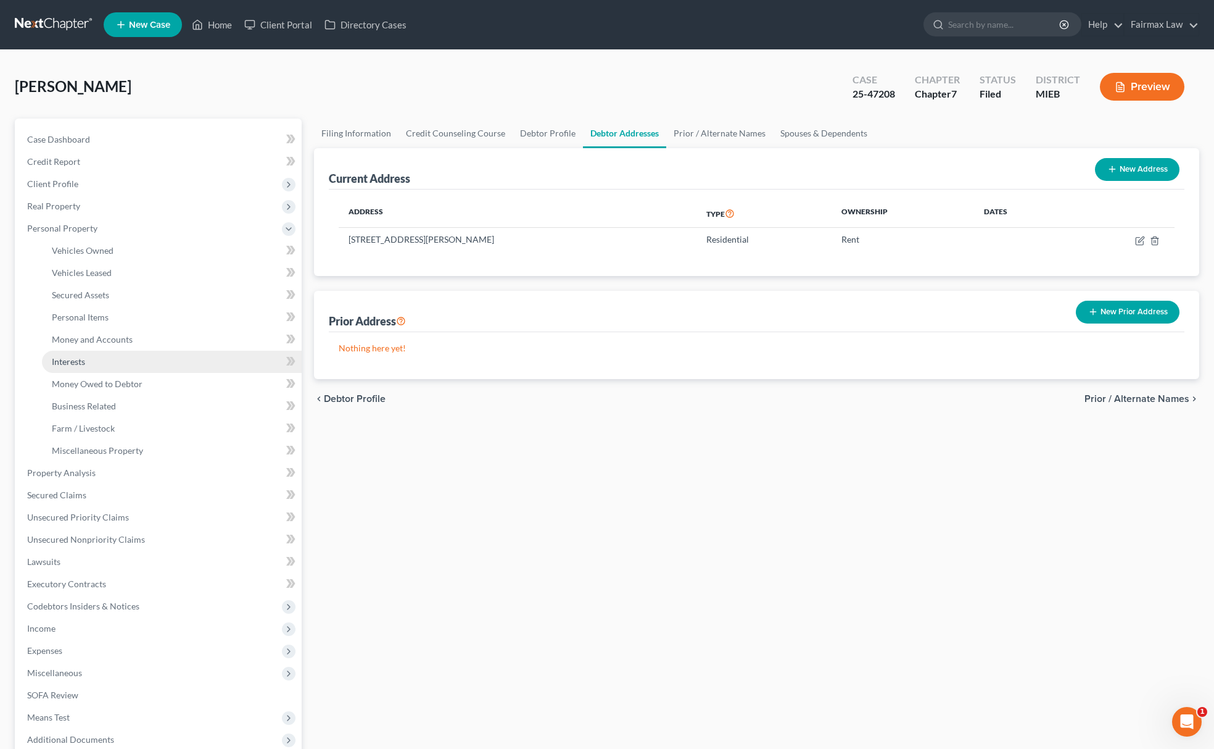
click at [109, 364] on link "Interests" at bounding box center [172, 362] width 260 height 22
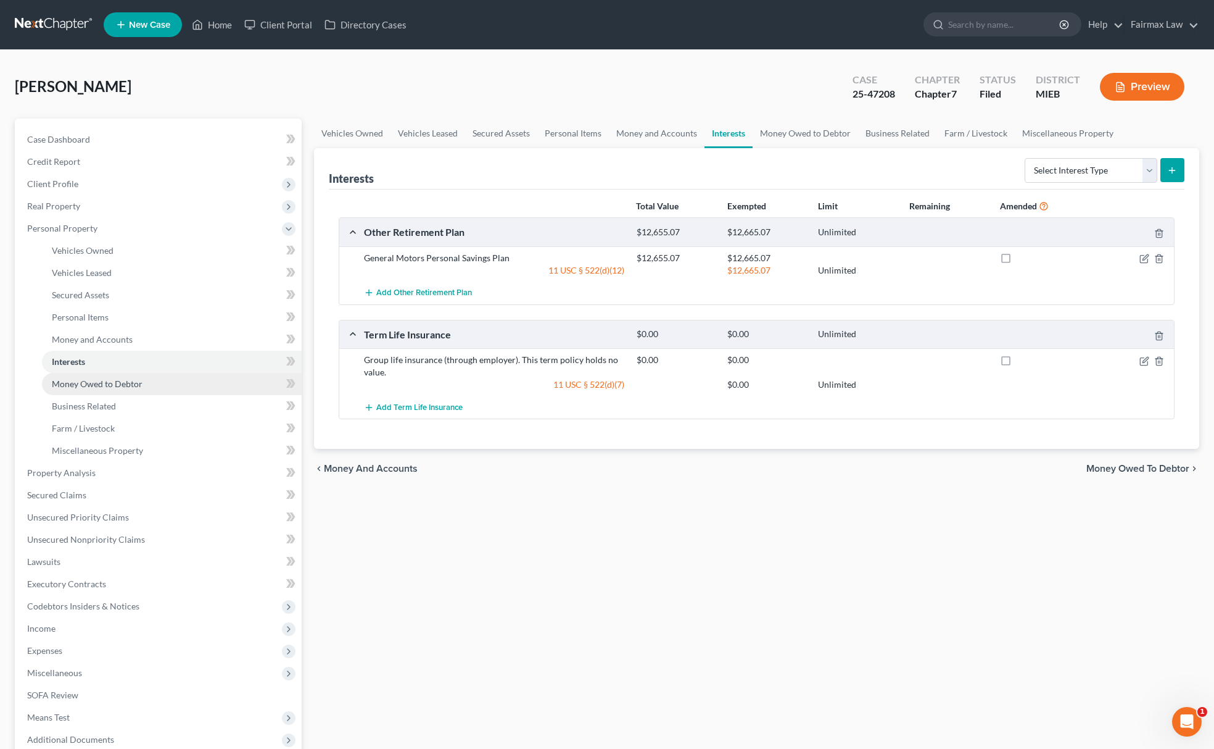
click at [114, 380] on span "Money Owed to Debtor" at bounding box center [97, 383] width 91 height 10
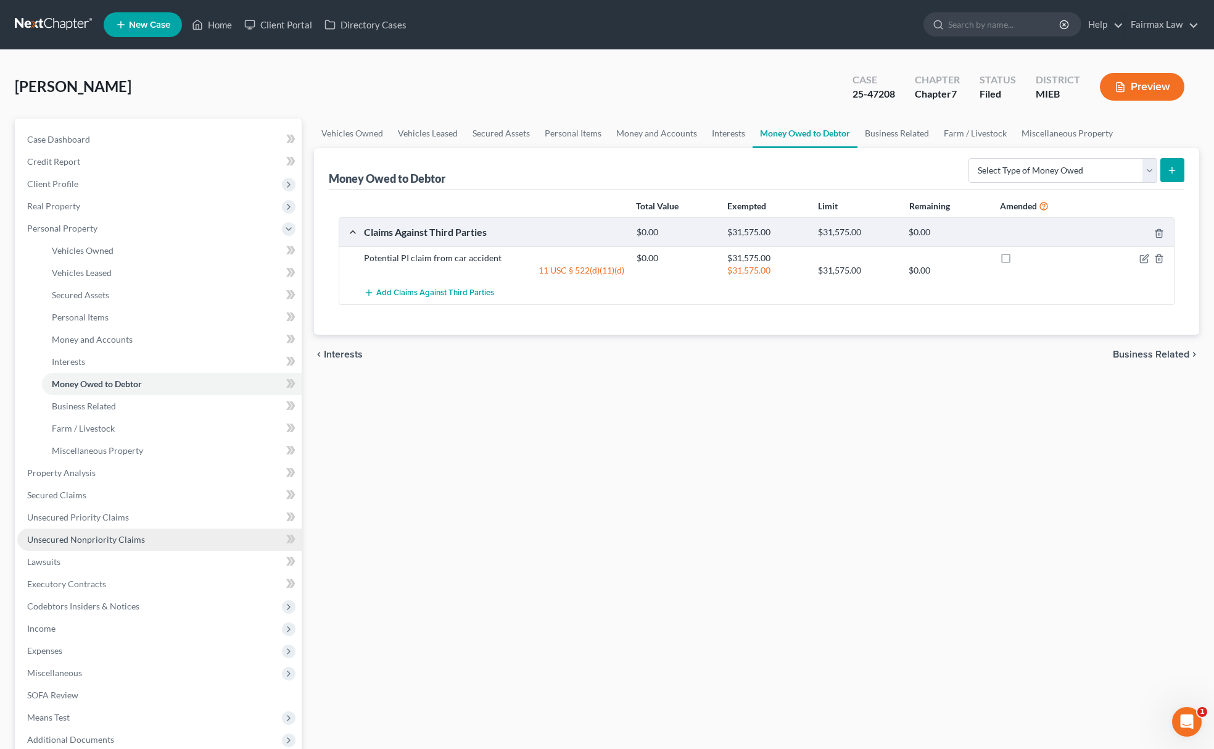
click at [110, 528] on link "Unsecured Nonpriority Claims" at bounding box center [159, 539] width 284 height 22
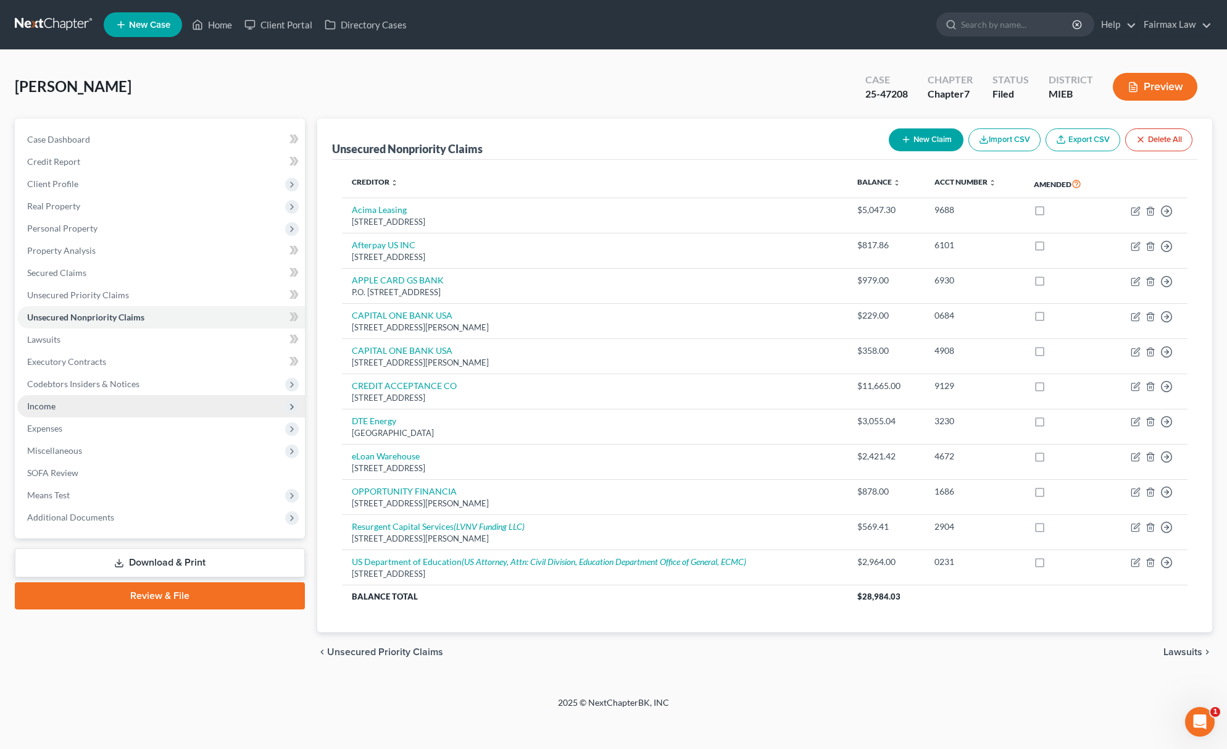
click at [74, 395] on span "Income" at bounding box center [161, 406] width 288 height 22
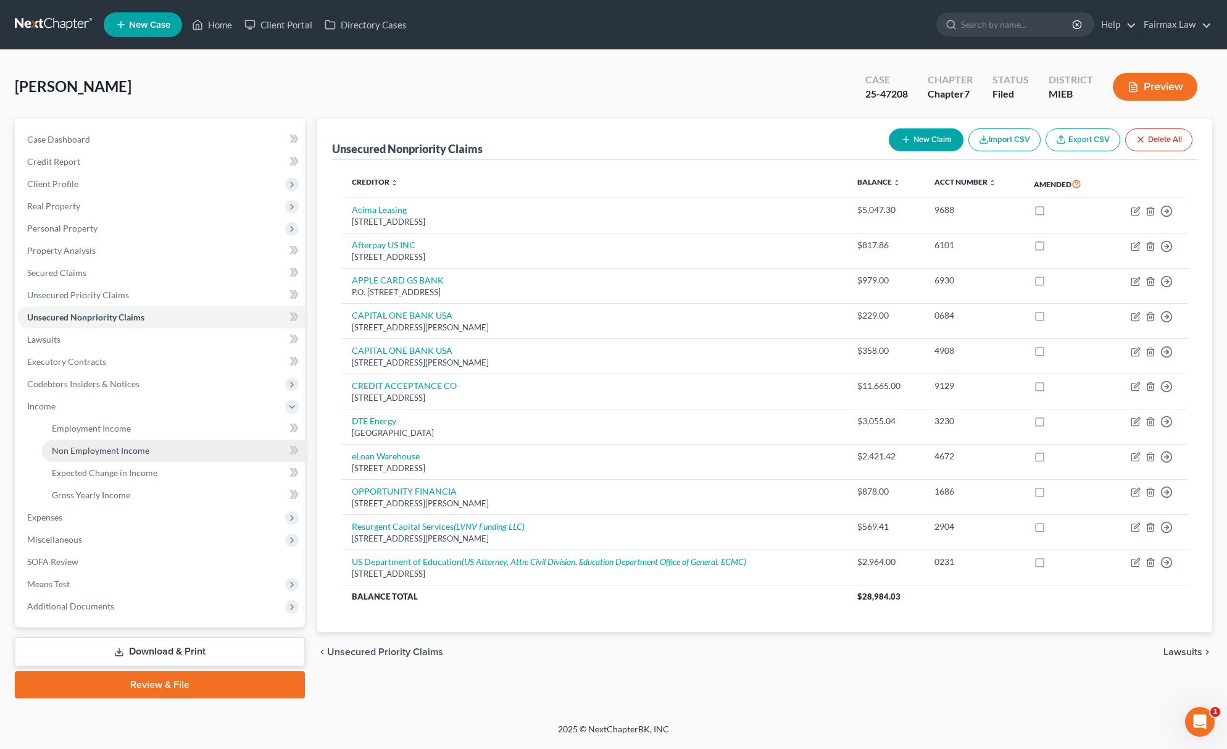
click at [92, 457] on link "Non Employment Income" at bounding box center [173, 450] width 263 height 22
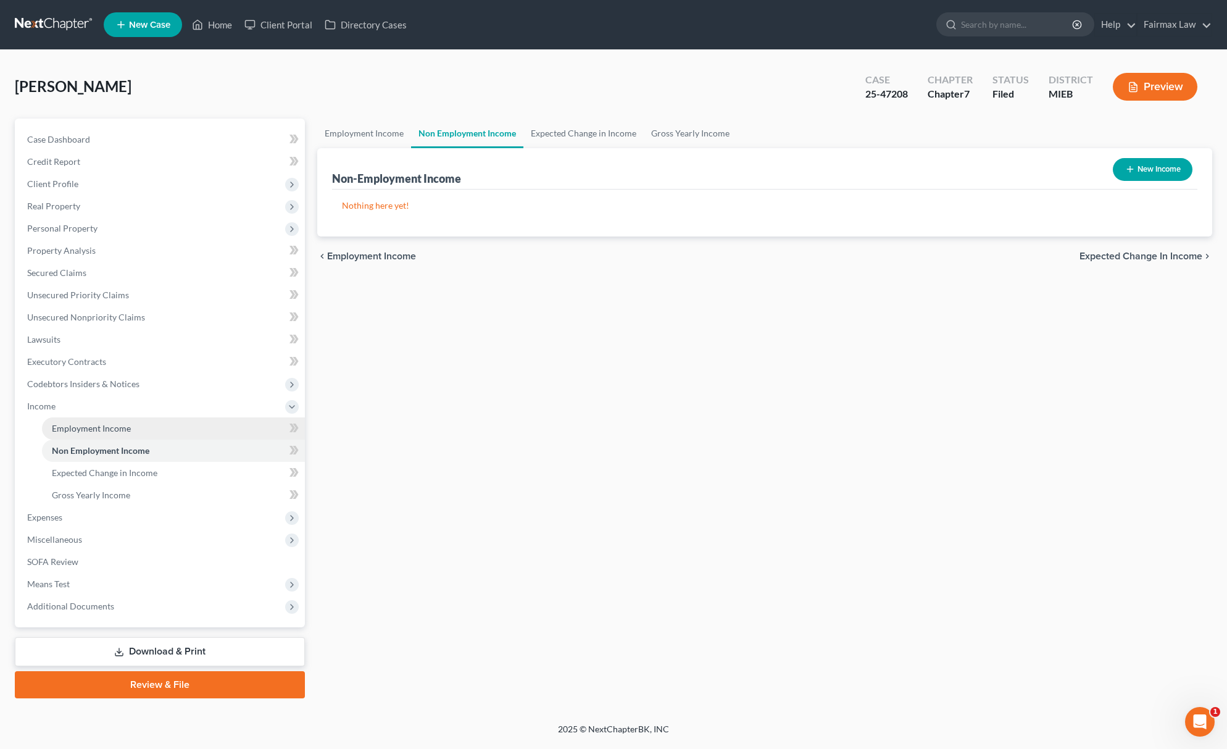
click at [82, 423] on span "Employment Income" at bounding box center [91, 428] width 79 height 10
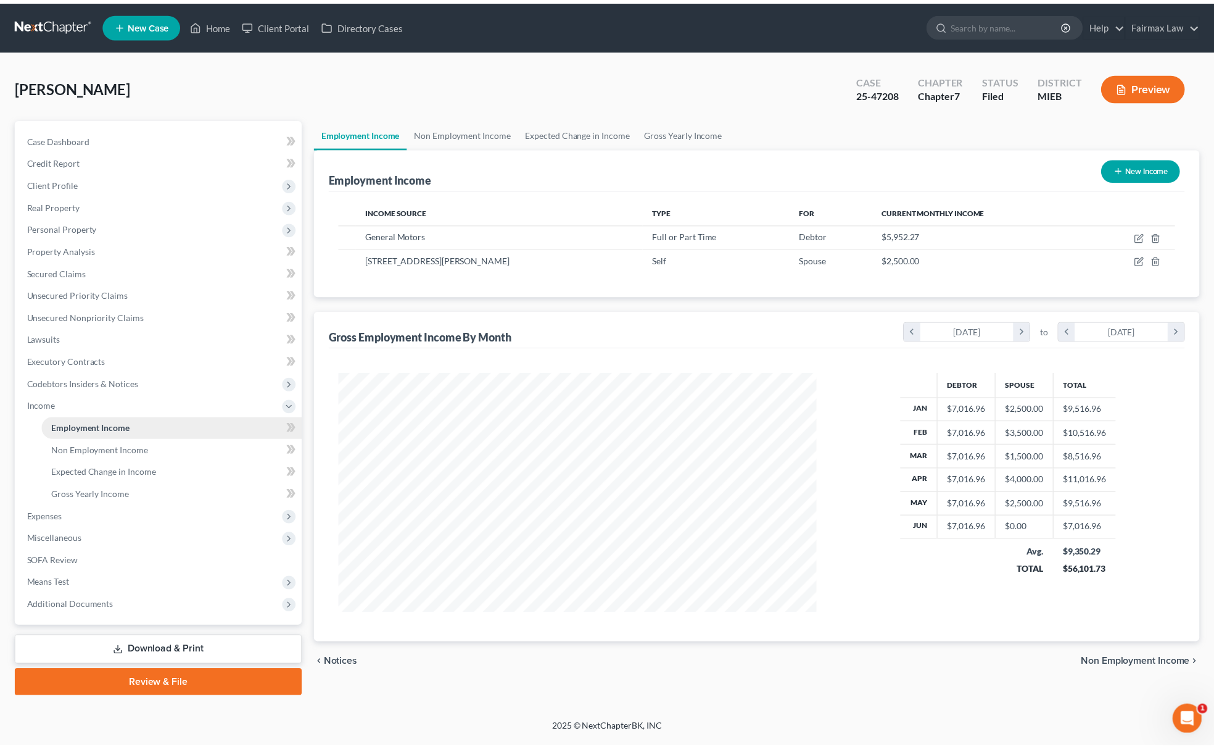
scroll to position [242, 507]
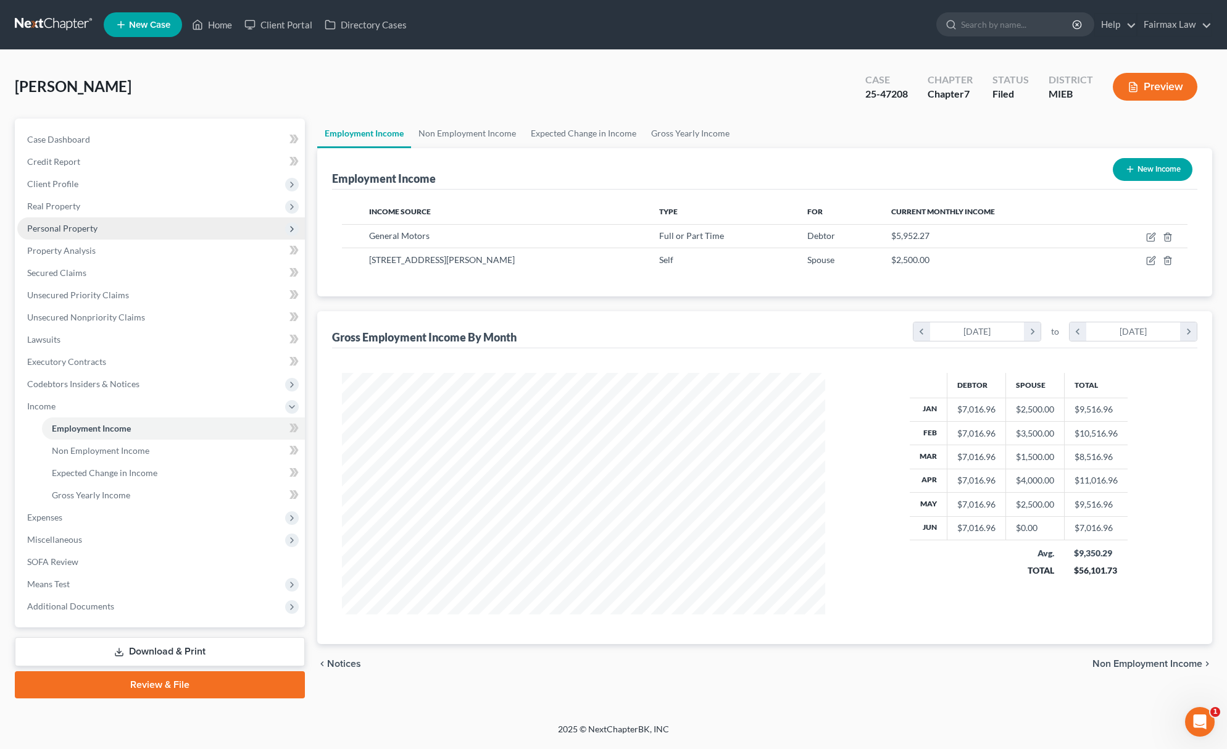
click at [72, 223] on span "Personal Property" at bounding box center [62, 228] width 70 height 10
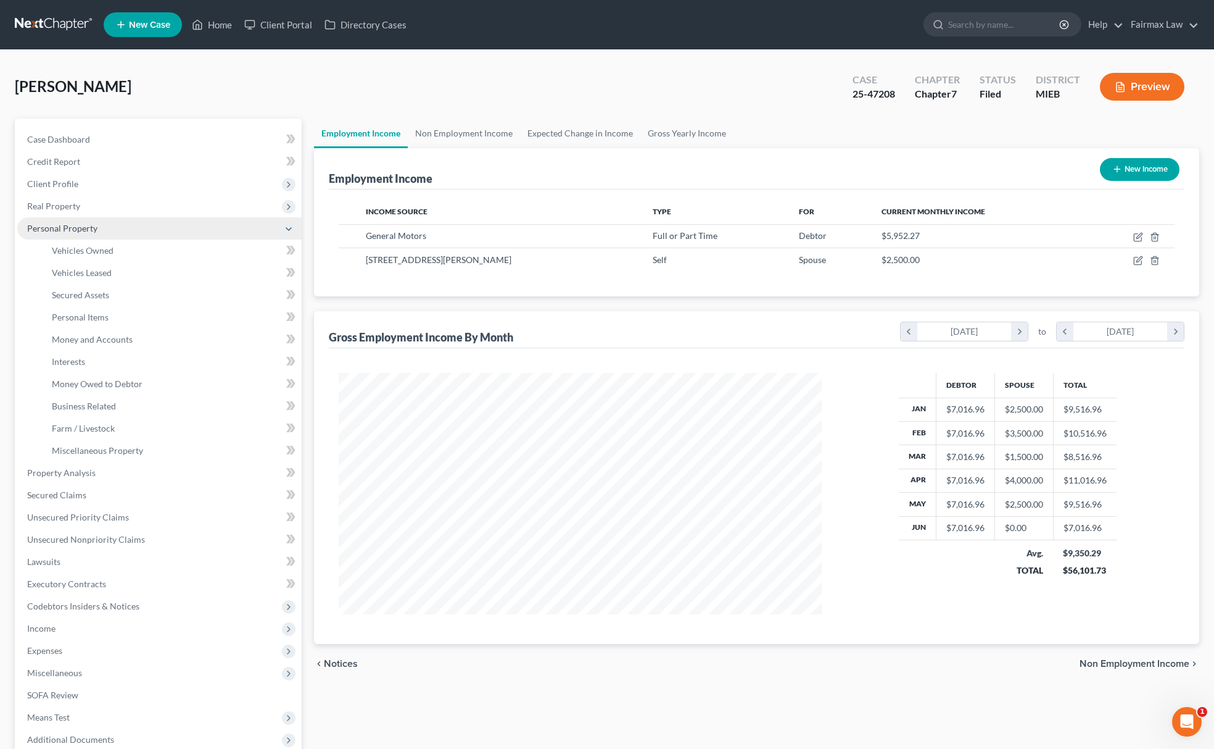
scroll to position [616863, 616599]
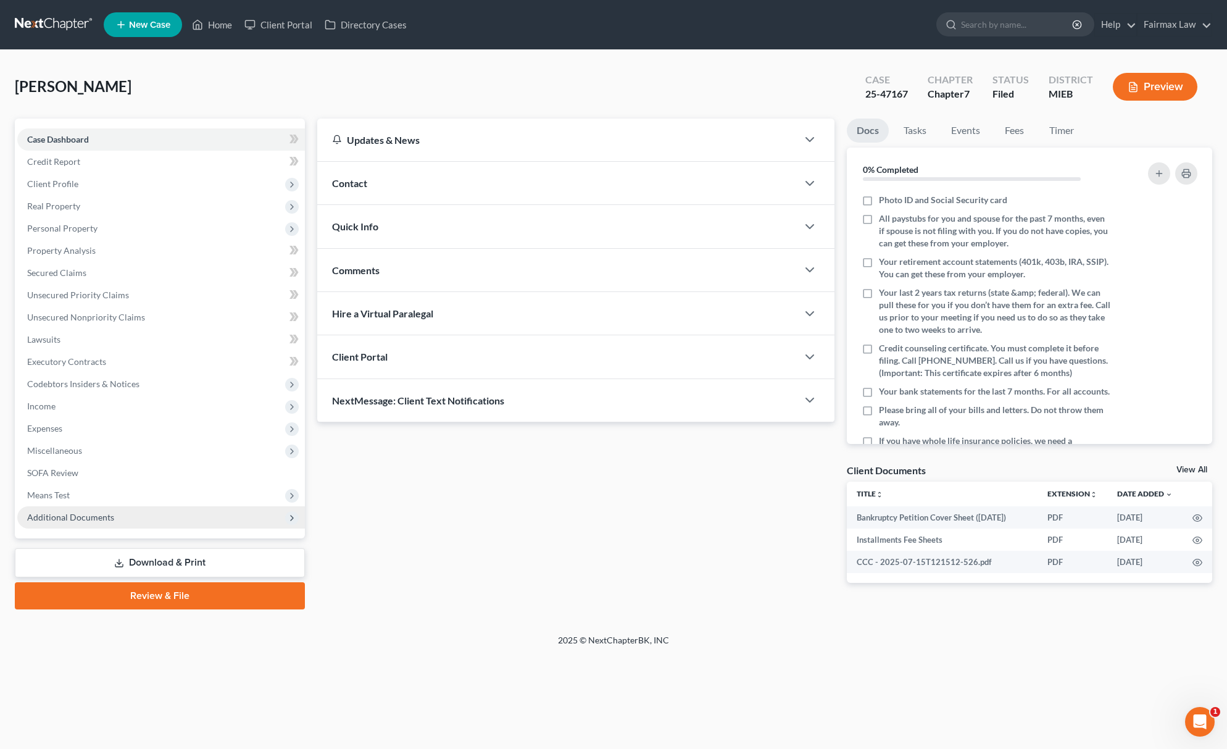
click at [226, 517] on span "Additional Documents" at bounding box center [161, 517] width 288 height 22
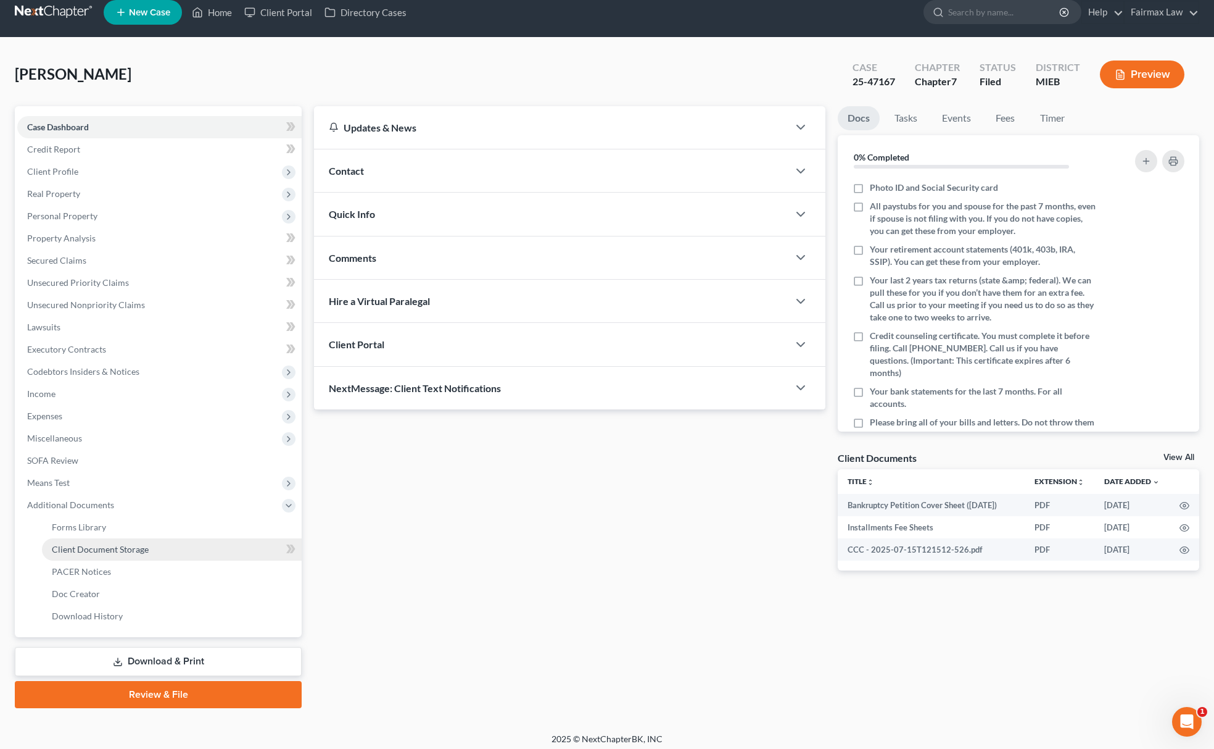
scroll to position [18, 0]
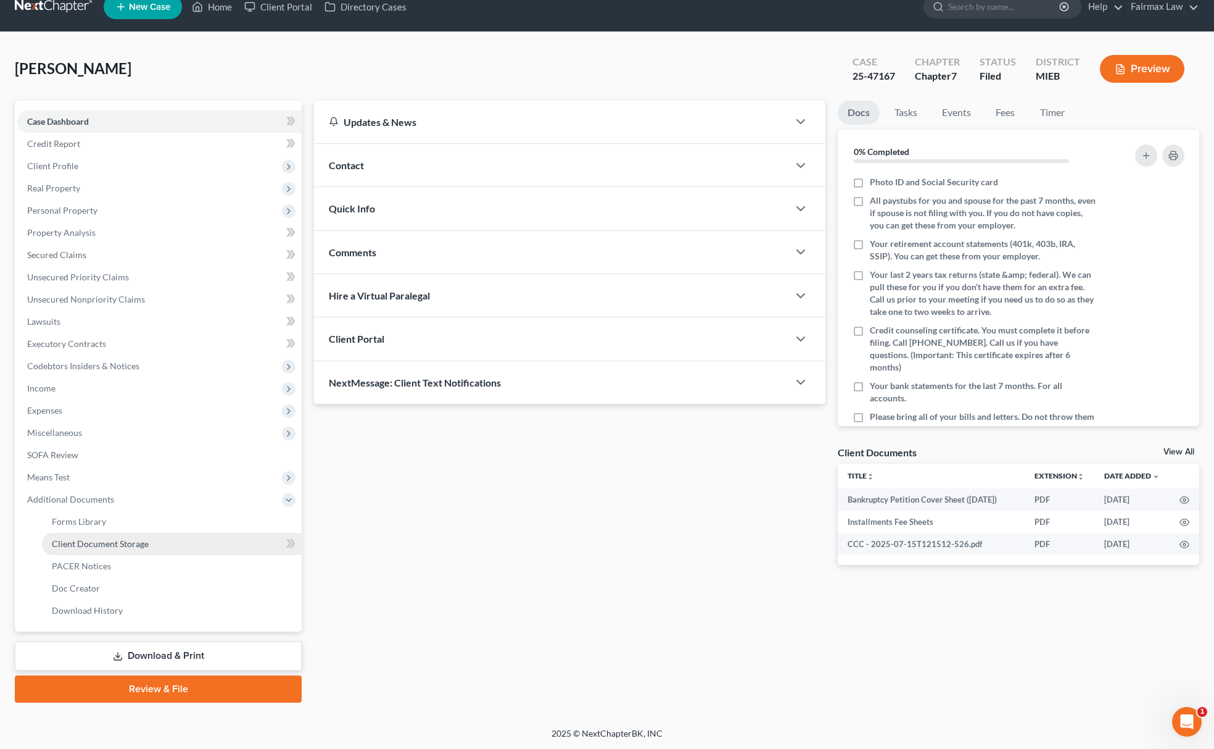
click at [167, 539] on link "Client Document Storage" at bounding box center [172, 544] width 260 height 22
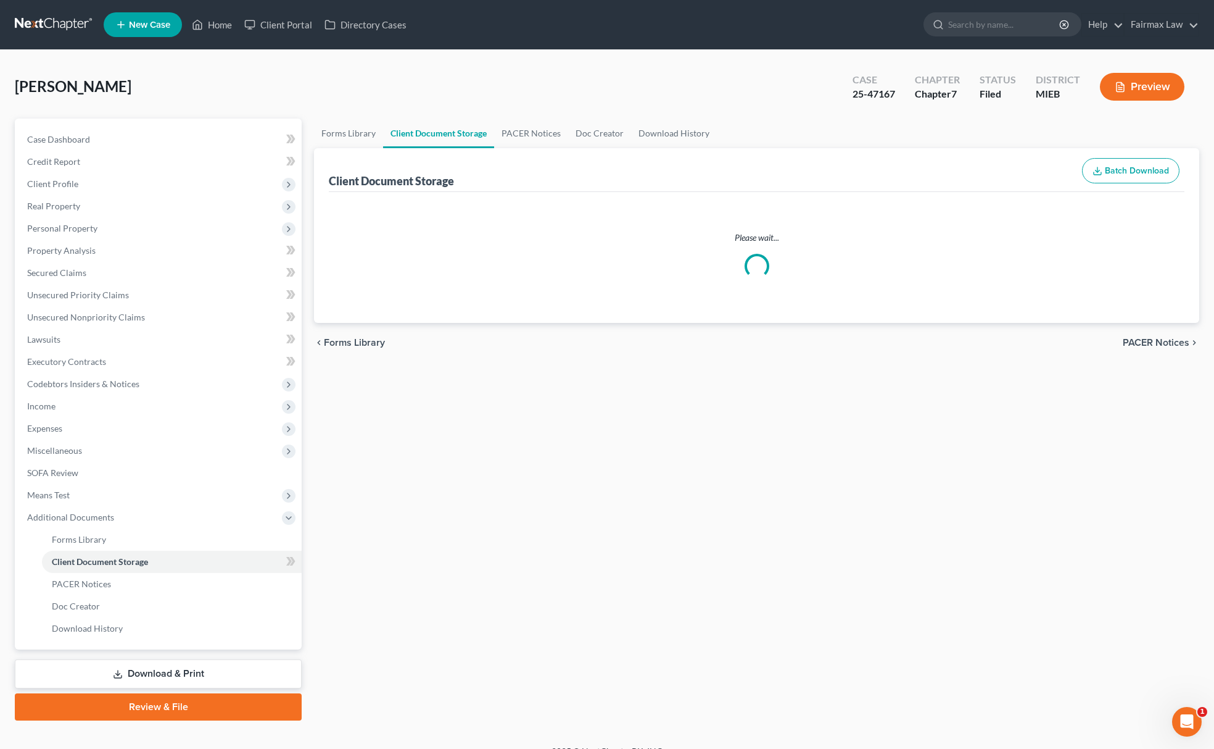
select select "7"
select select "32"
select select "6"
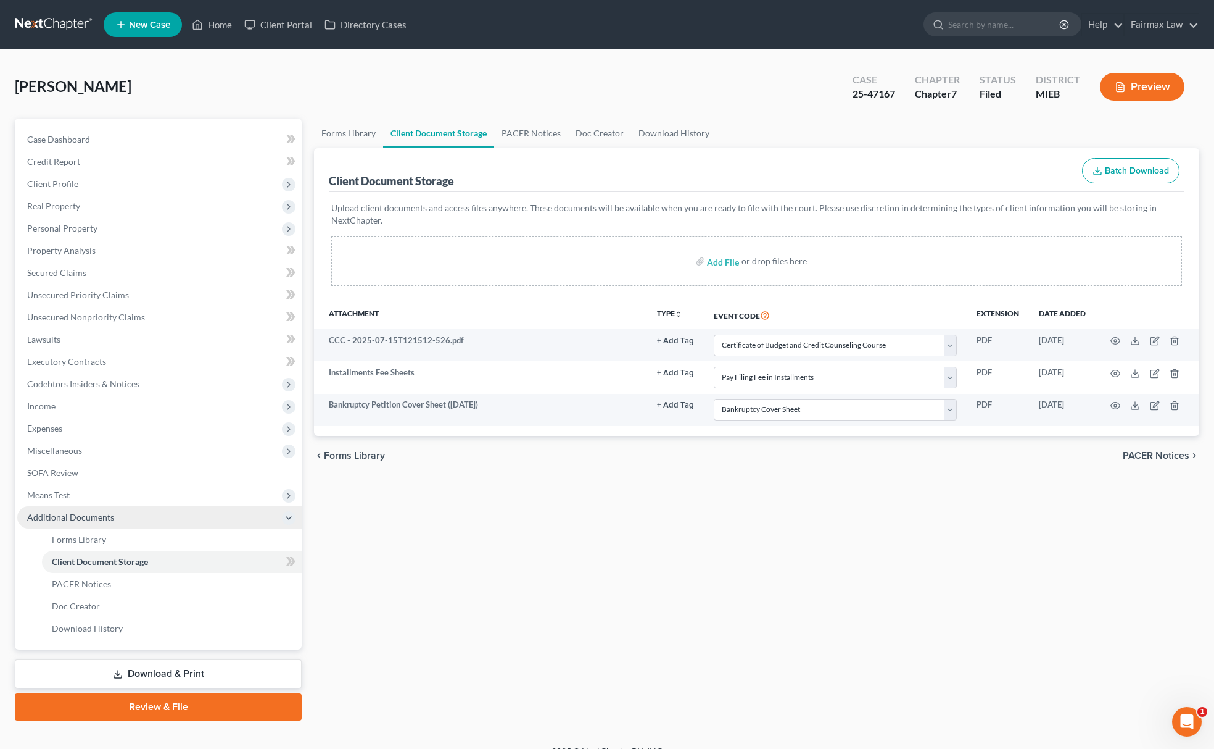
click at [126, 523] on span "Additional Documents" at bounding box center [159, 517] width 284 height 22
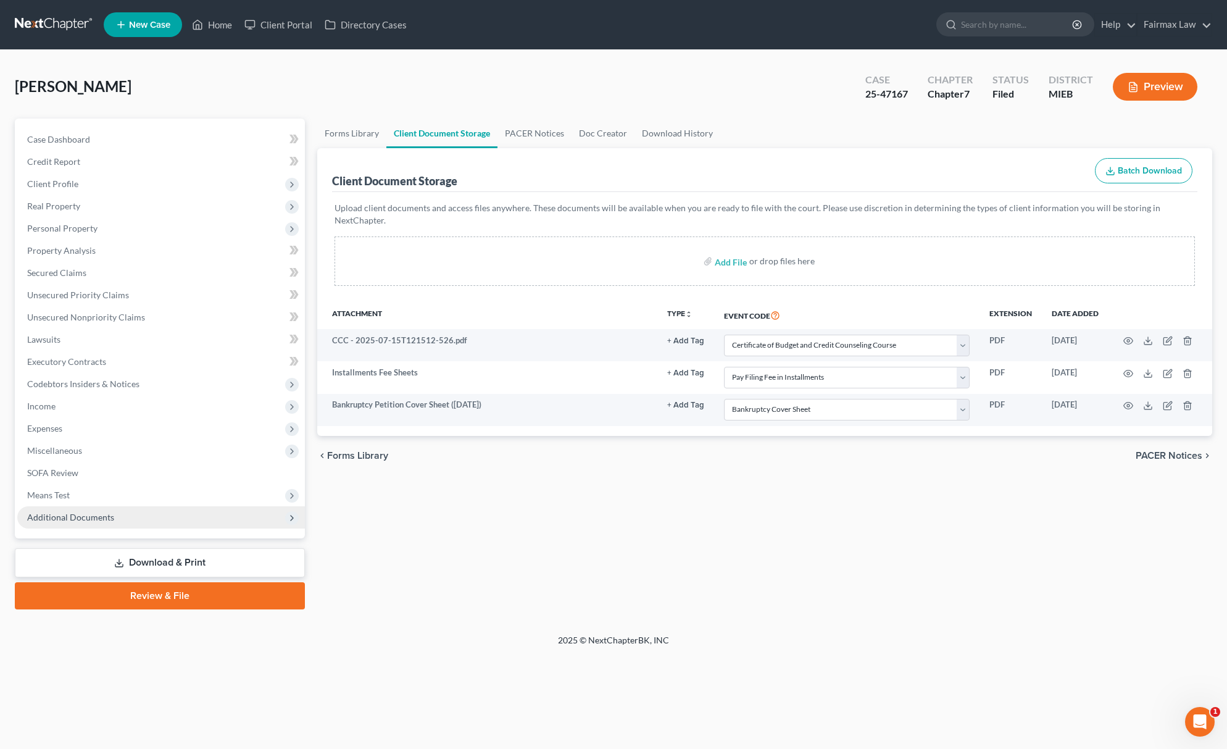
click at [122, 520] on span "Additional Documents" at bounding box center [161, 517] width 288 height 22
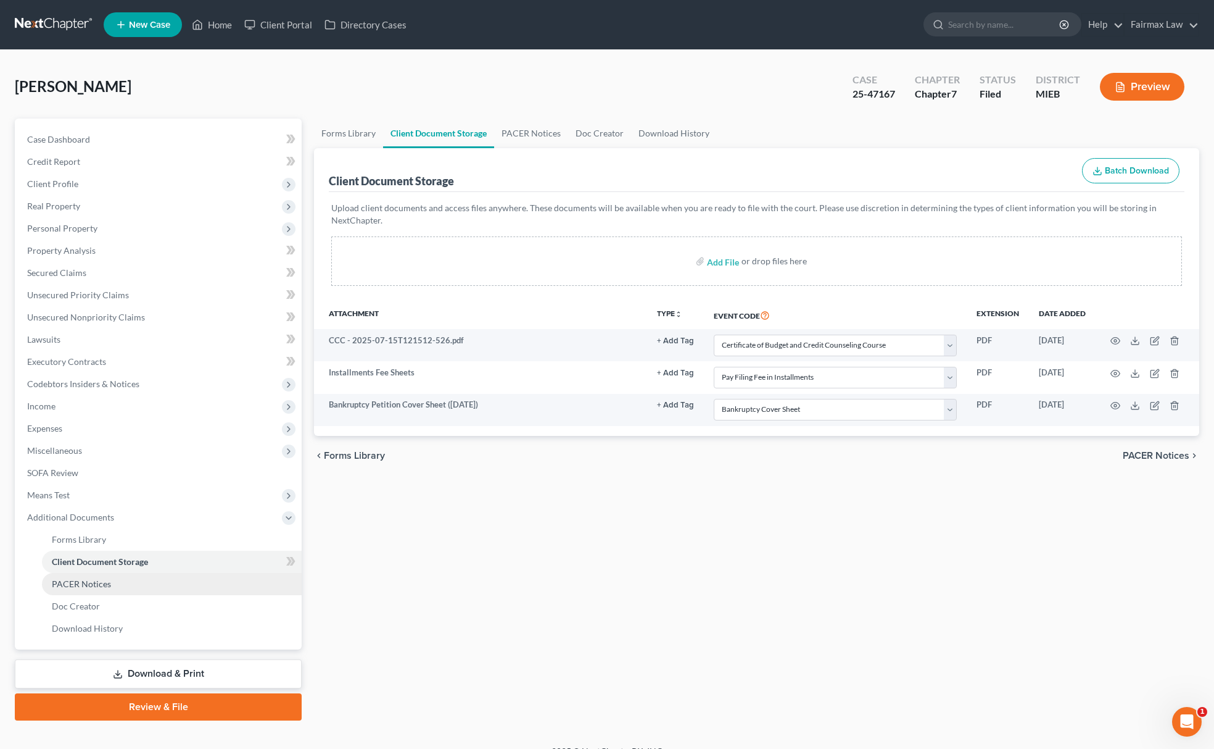
click at [112, 584] on link "PACER Notices" at bounding box center [172, 584] width 260 height 22
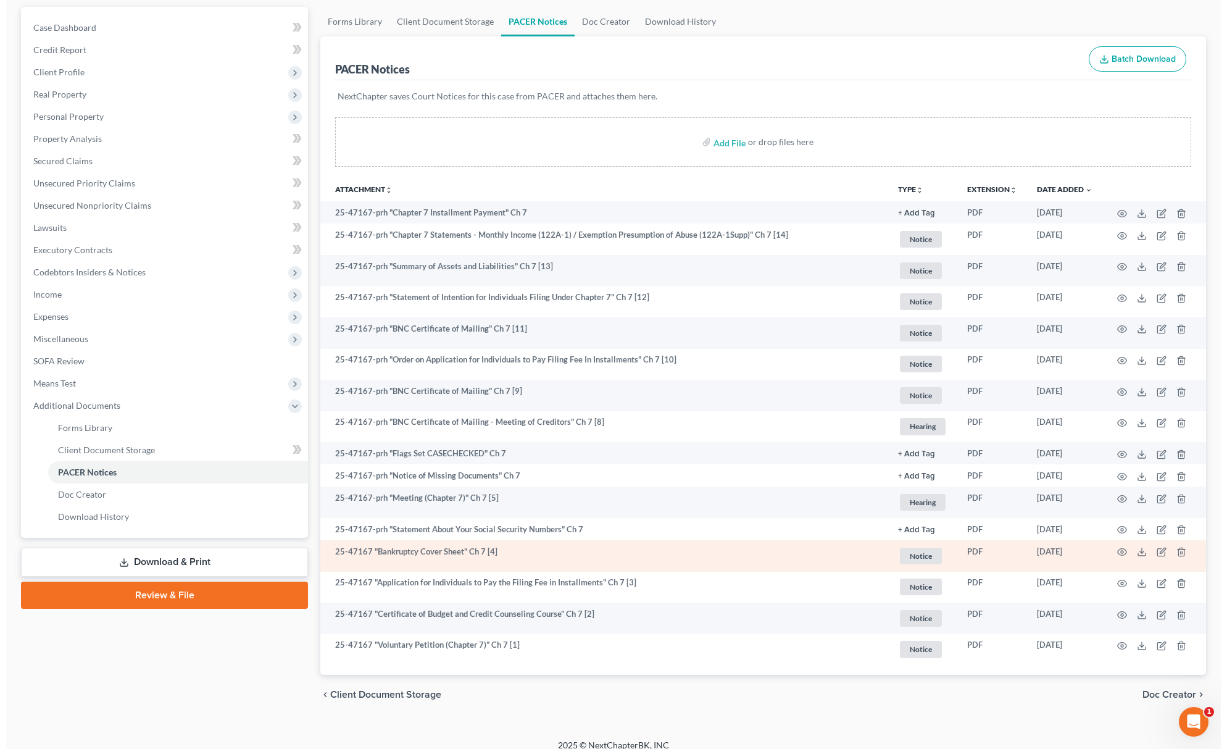
scroll to position [123, 0]
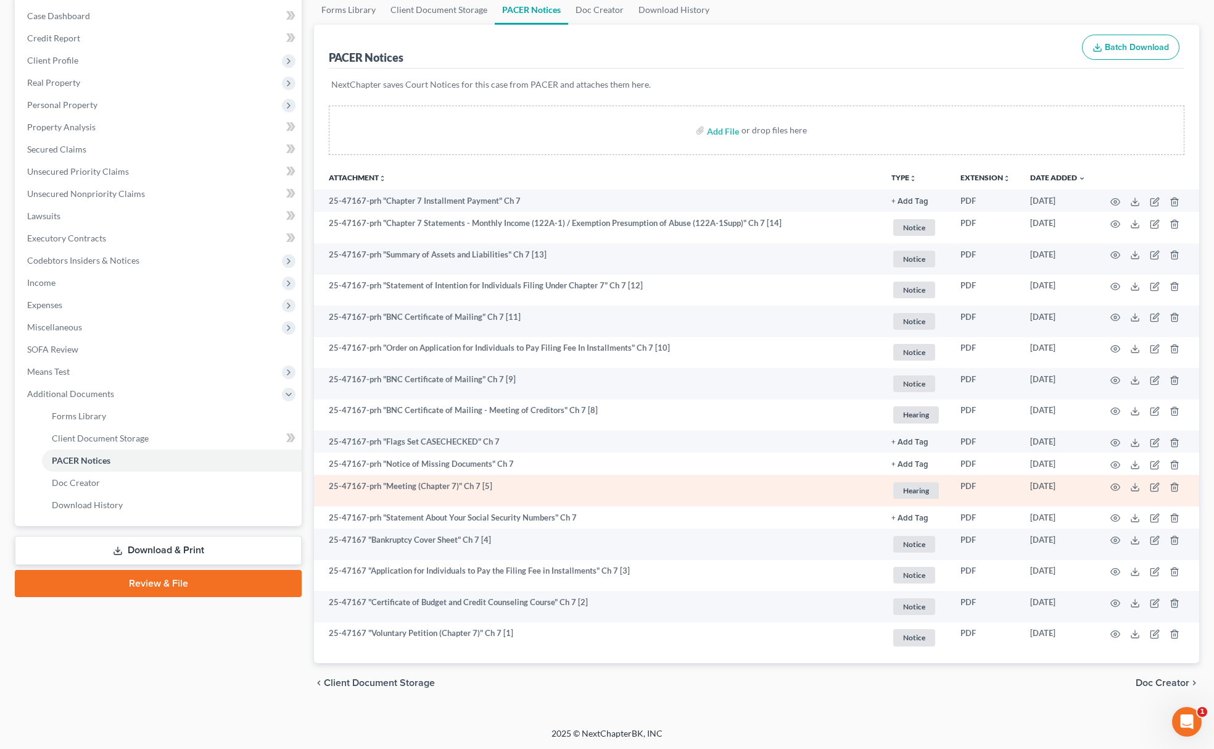
click at [1121, 486] on td at bounding box center [1148, 490] width 104 height 31
click at [1116, 487] on circle "button" at bounding box center [1115, 487] width 2 height 2
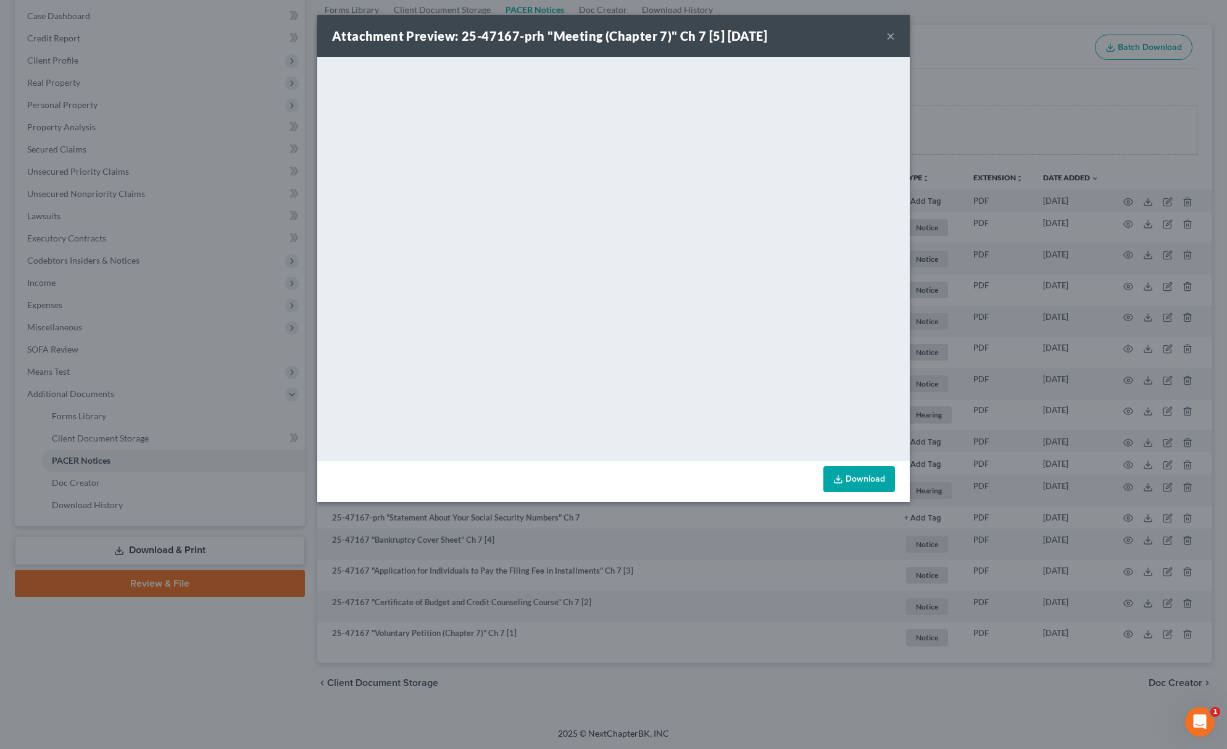
drag, startPoint x: 207, startPoint y: 359, endPoint x: 201, endPoint y: 359, distance: 6.2
click at [207, 359] on div "Attachment Preview: 25-47167-prh "Meeting (Chapter 7)" Ch 7 [5] 07/16/2025 × <o…" at bounding box center [613, 374] width 1227 height 749
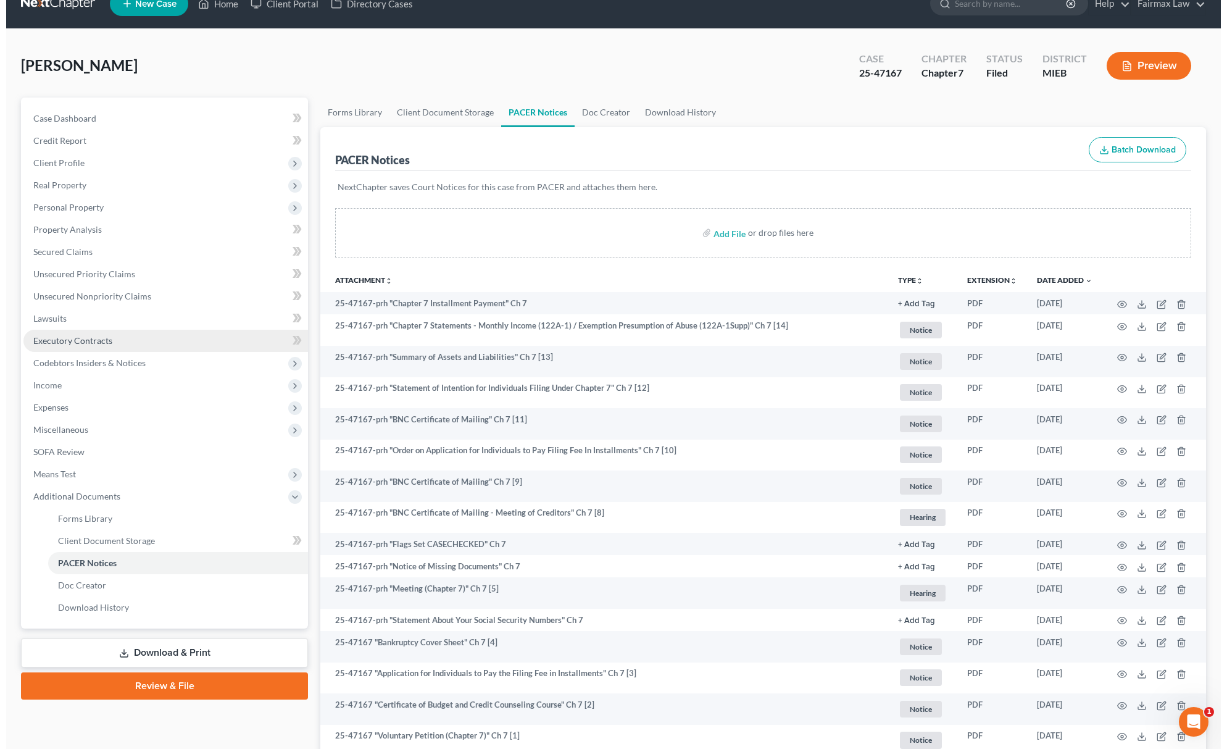
scroll to position [0, 0]
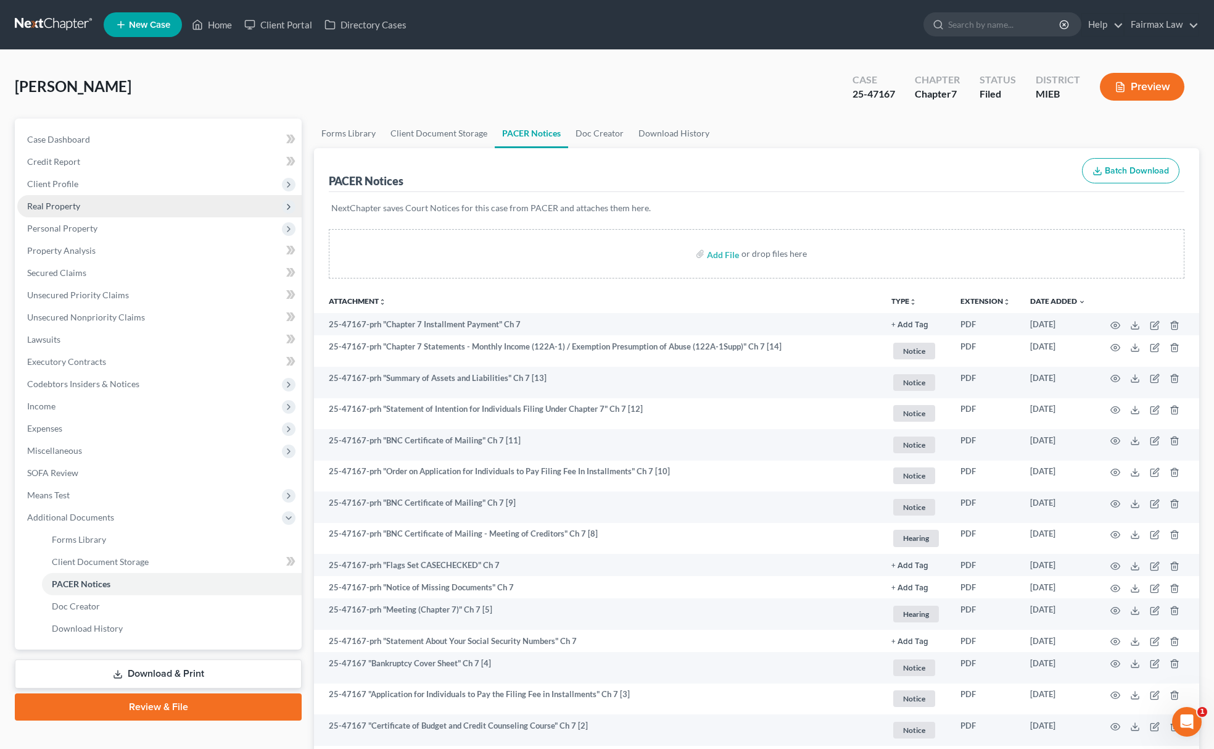
click at [56, 198] on span "Real Property" at bounding box center [159, 206] width 284 height 22
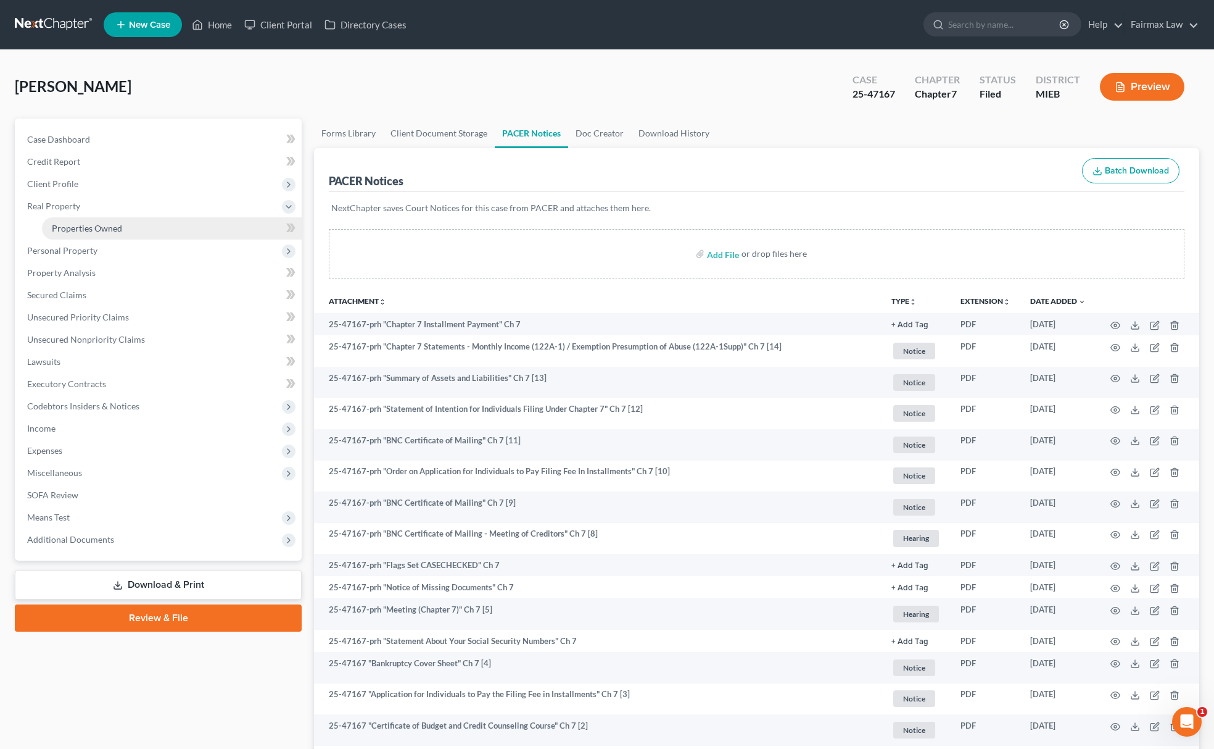
click at [85, 233] on link "Properties Owned" at bounding box center [172, 228] width 260 height 22
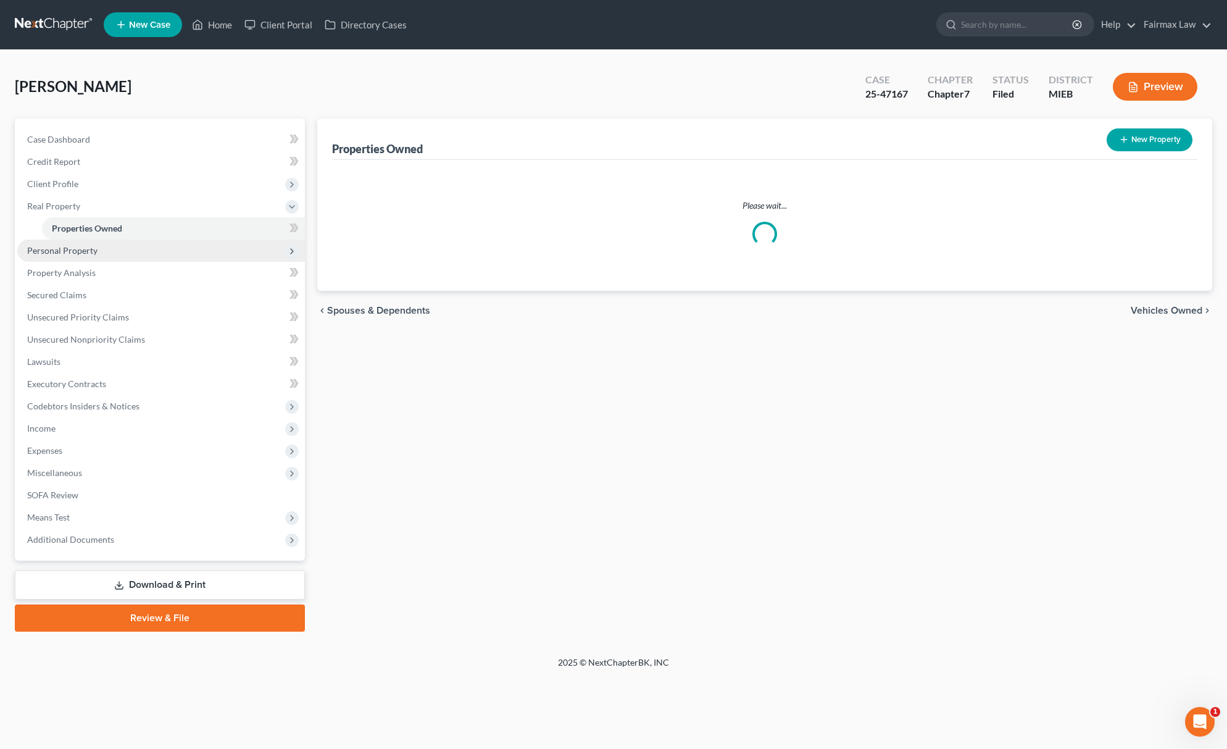
click at [87, 247] on span "Personal Property" at bounding box center [62, 250] width 70 height 10
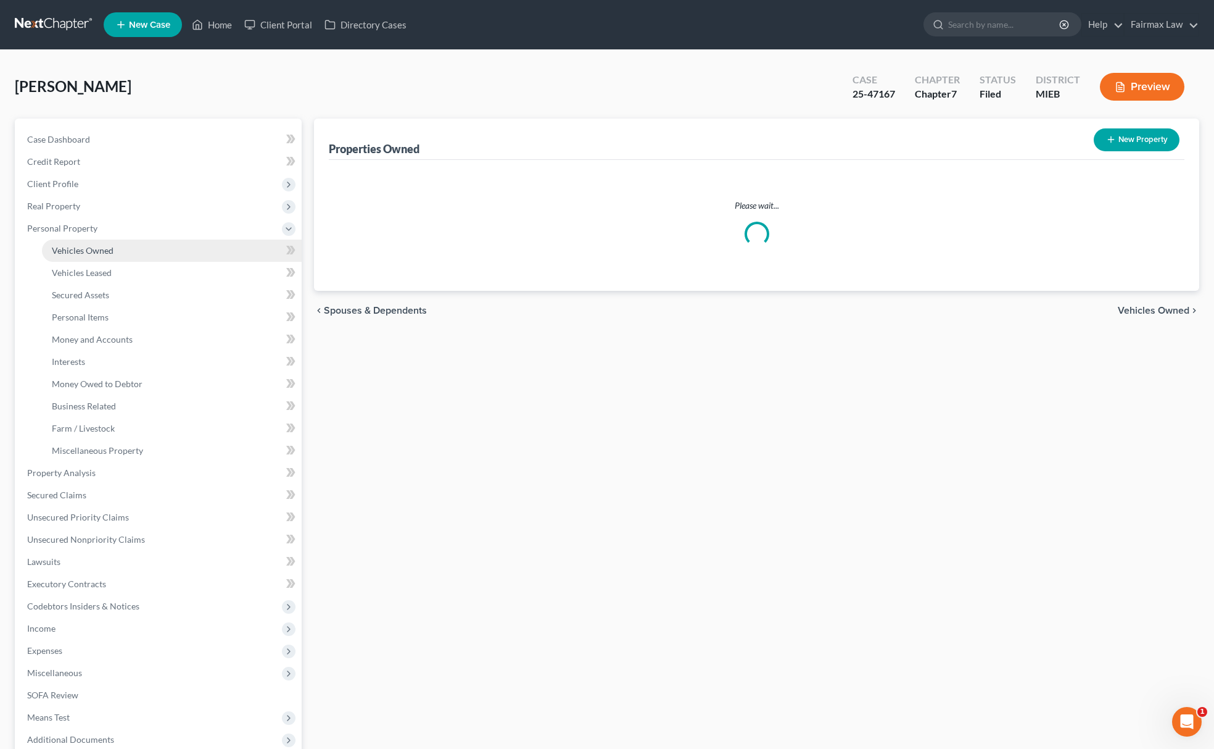
click at [97, 252] on span "Vehicles Owned" at bounding box center [83, 250] width 62 height 10
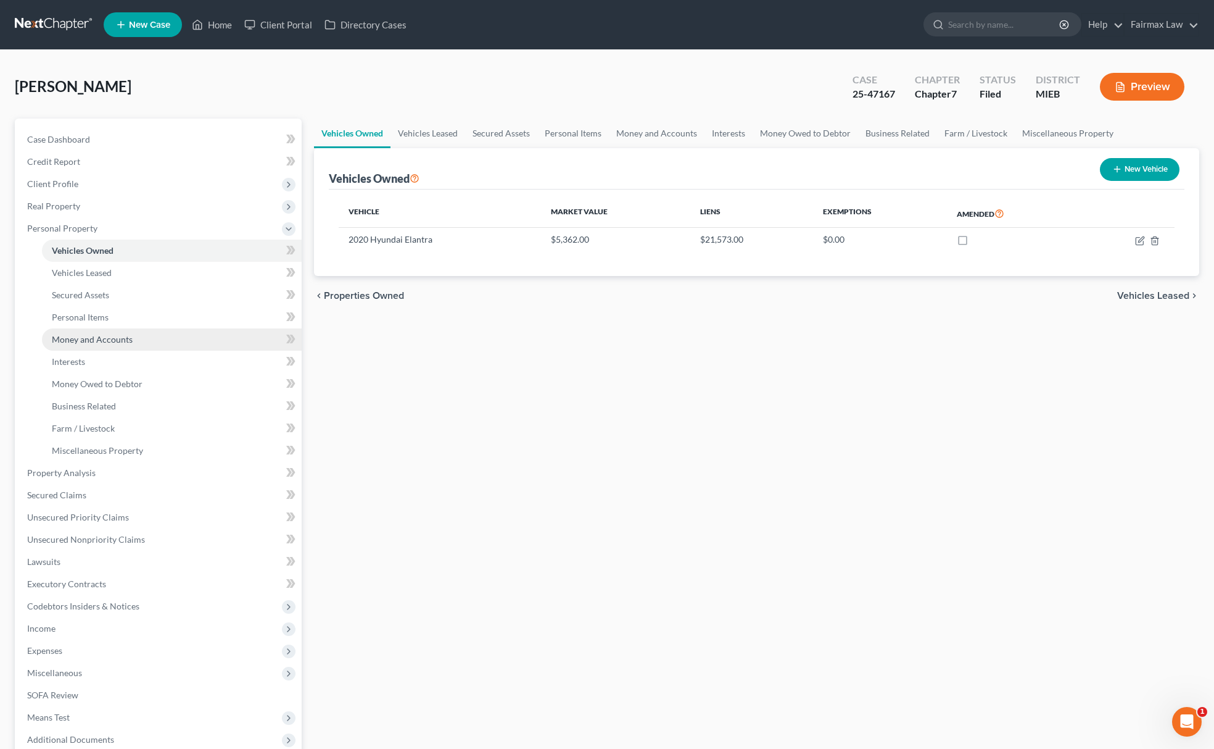
click at [128, 338] on span "Money and Accounts" at bounding box center [92, 339] width 81 height 10
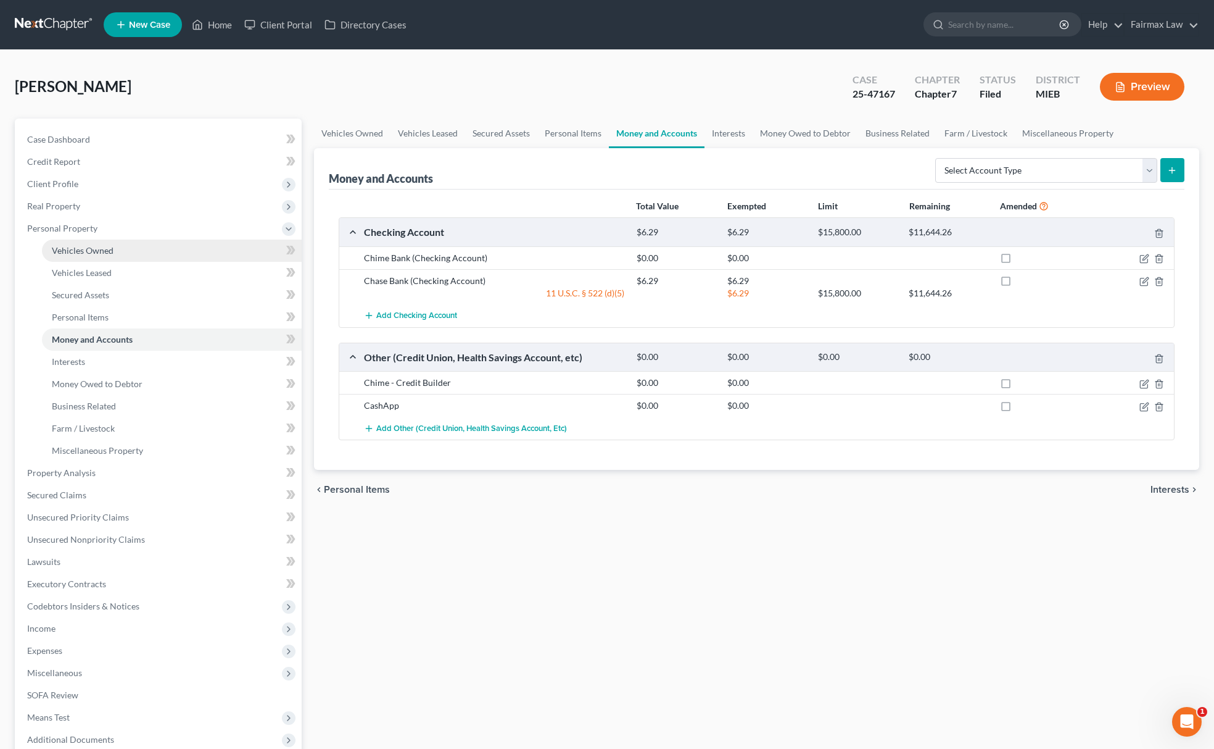
click at [129, 247] on link "Vehicles Owned" at bounding box center [172, 250] width 260 height 22
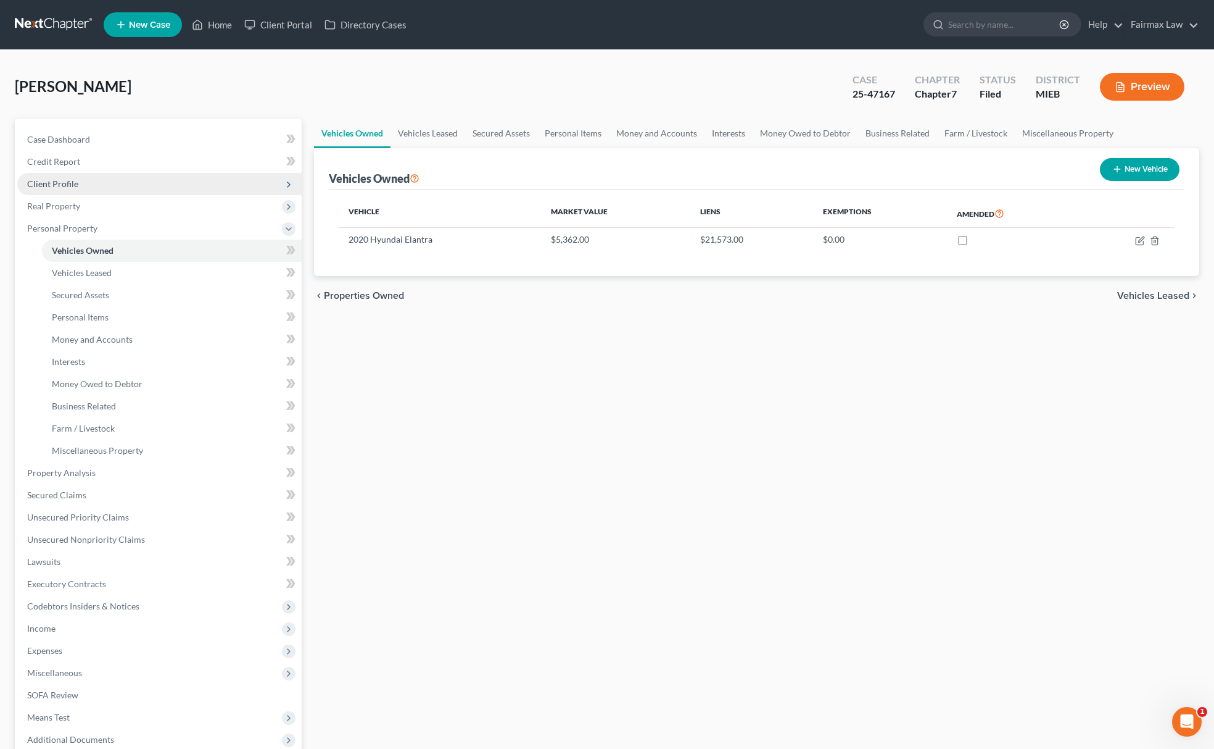
click at [74, 178] on span "Client Profile" at bounding box center [52, 183] width 51 height 10
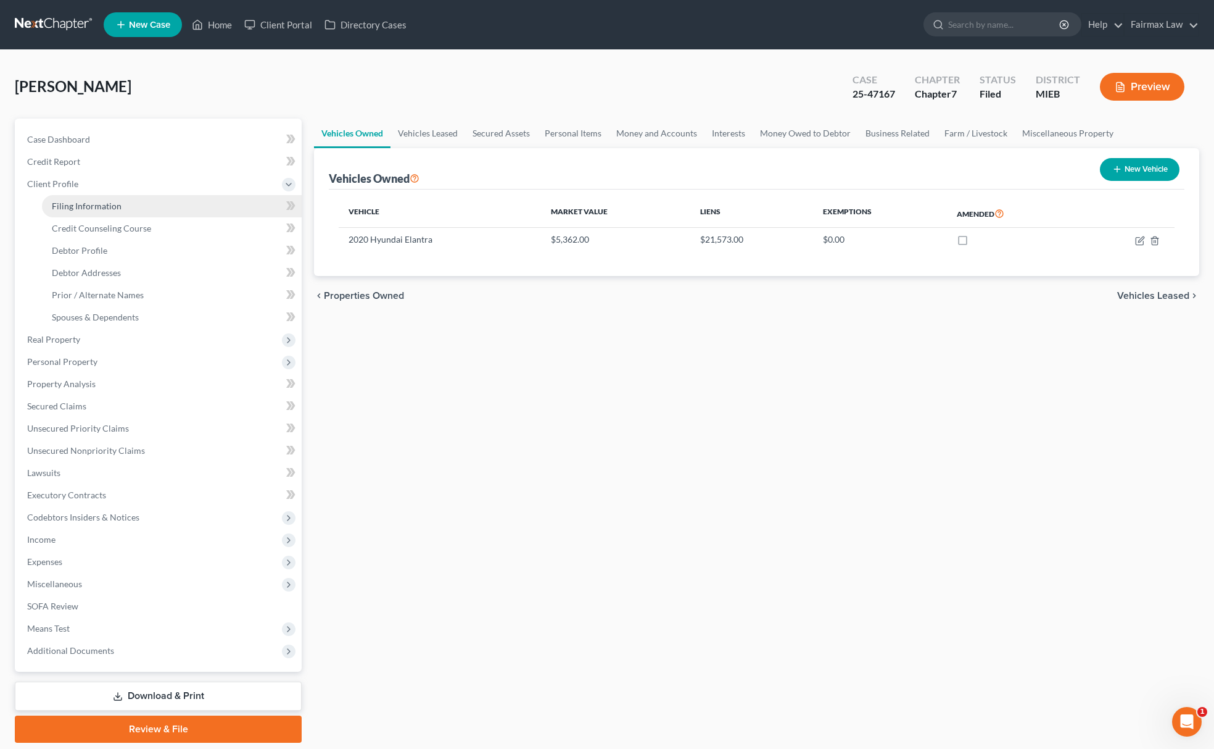
click at [85, 195] on link "Filing Information" at bounding box center [172, 206] width 260 height 22
select select "1"
select select "0"
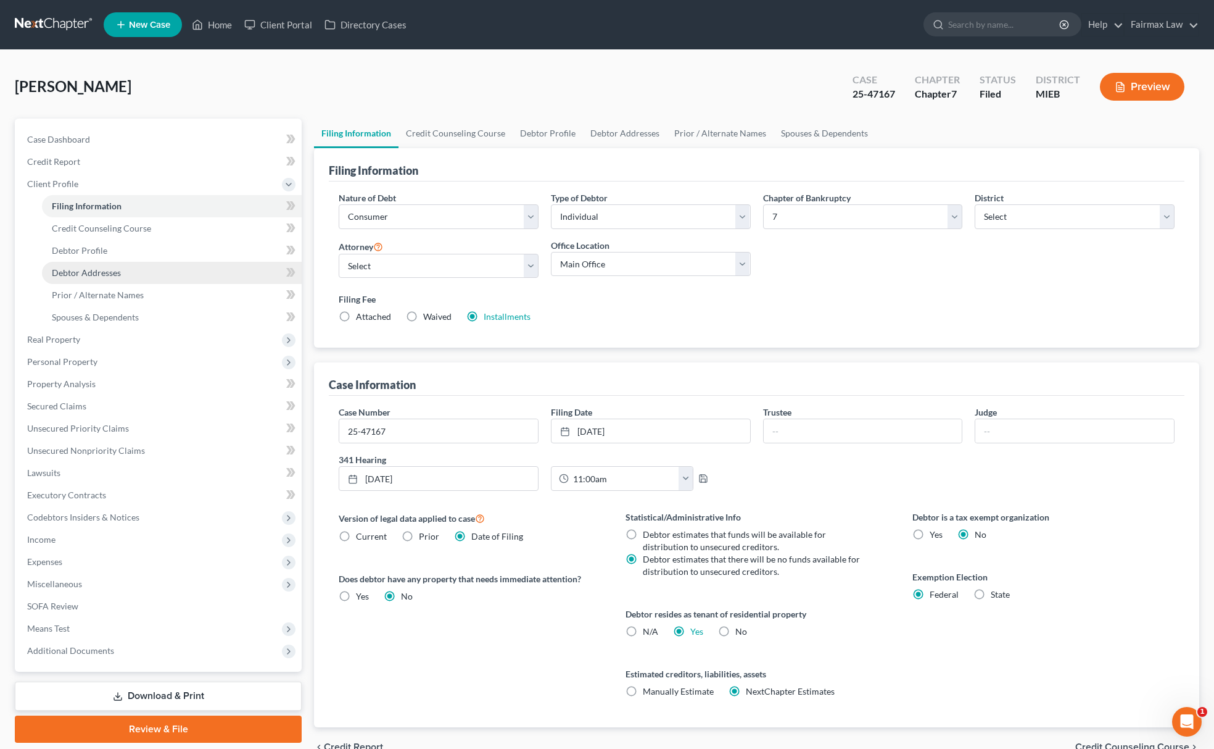
click at [94, 270] on span "Debtor Addresses" at bounding box center [86, 272] width 69 height 10
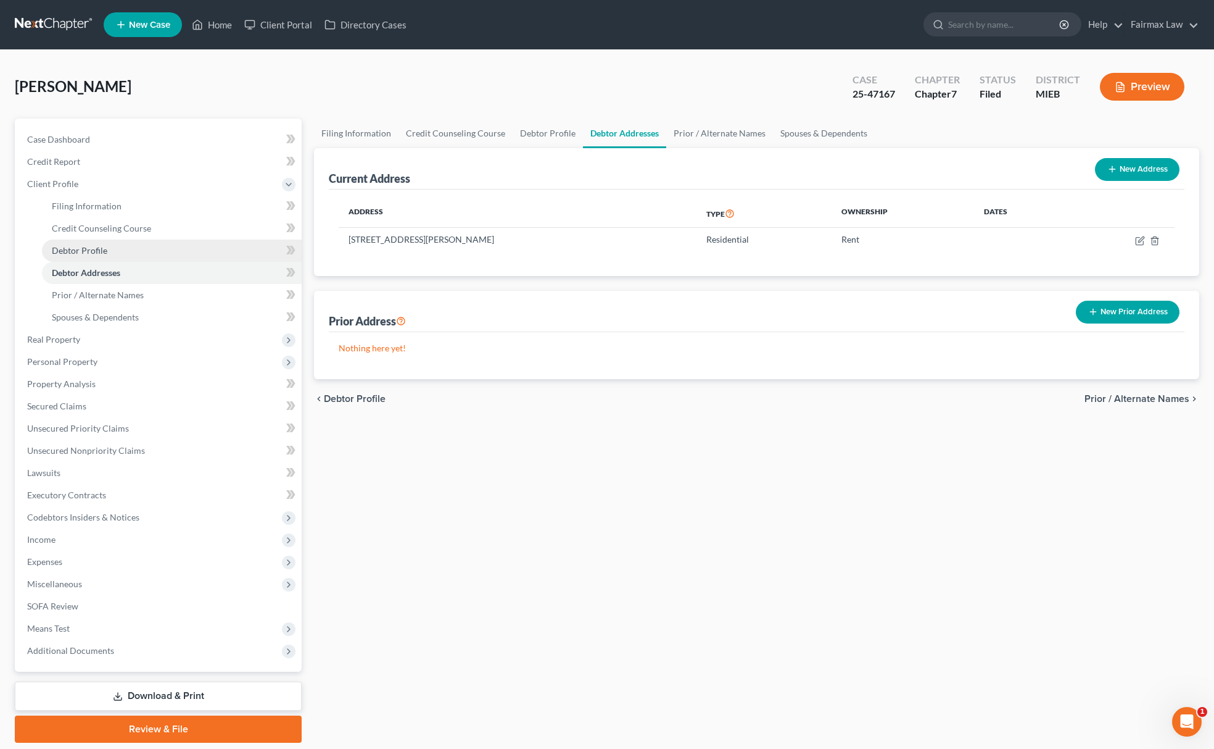
click at [143, 258] on link "Debtor Profile" at bounding box center [172, 250] width 260 height 22
select select "0"
select select "1"
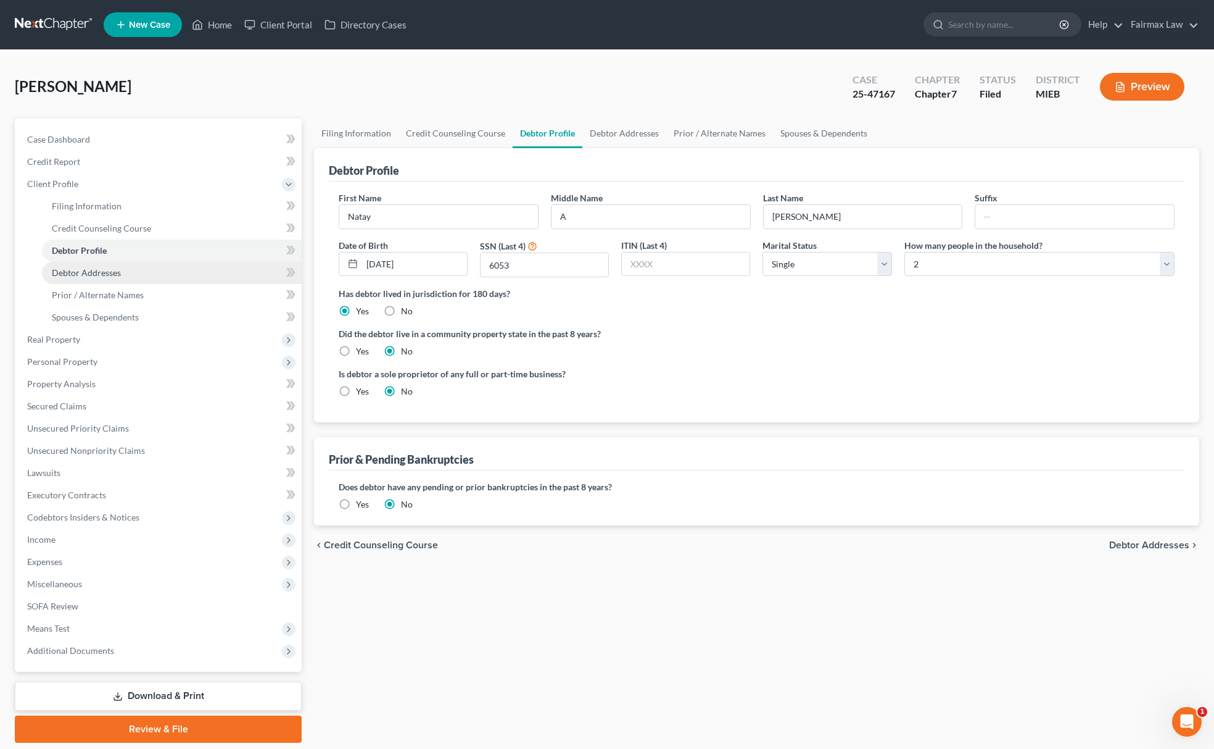
click at [114, 269] on span "Debtor Addresses" at bounding box center [86, 272] width 69 height 10
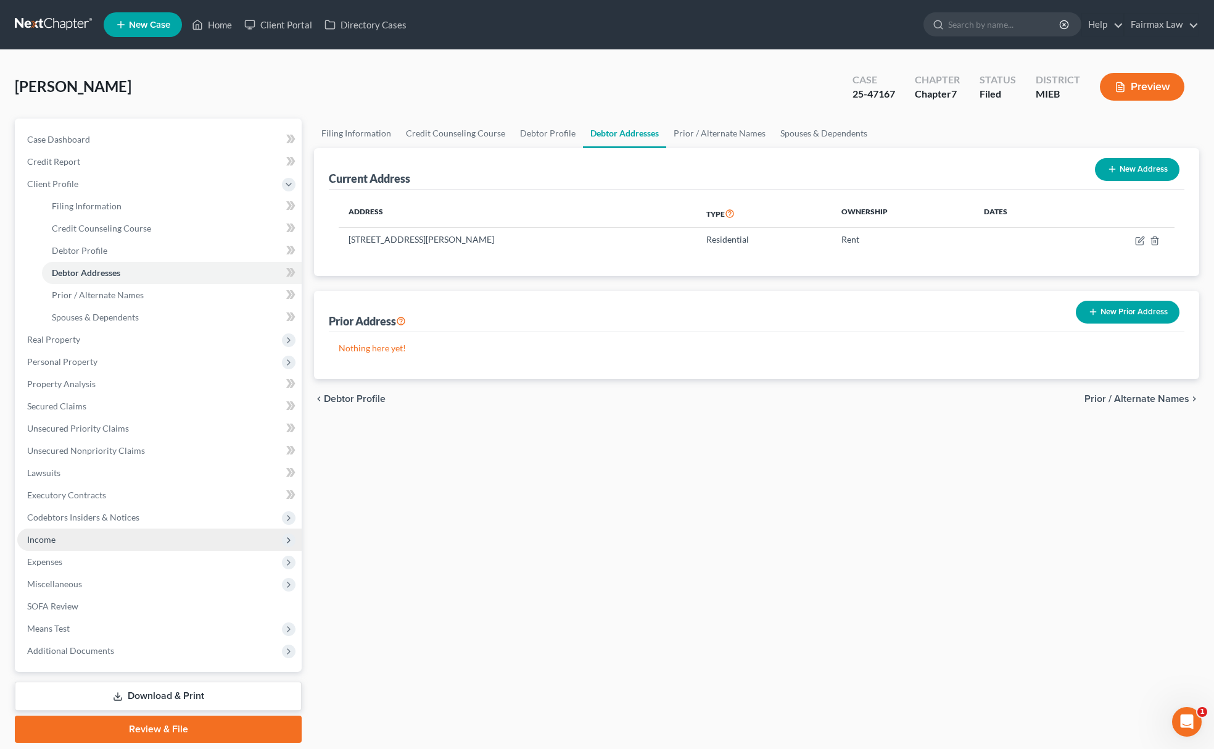
click at [48, 539] on span "Income" at bounding box center [41, 539] width 28 height 10
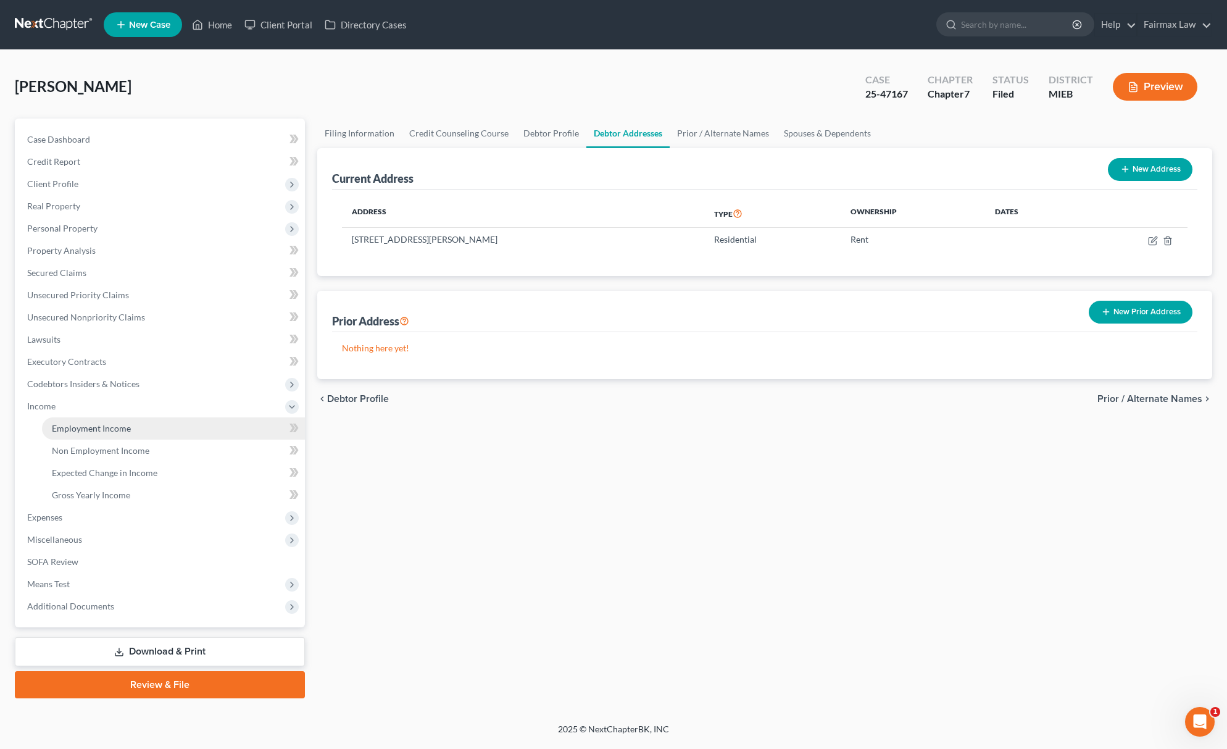
click at [99, 420] on link "Employment Income" at bounding box center [173, 428] width 263 height 22
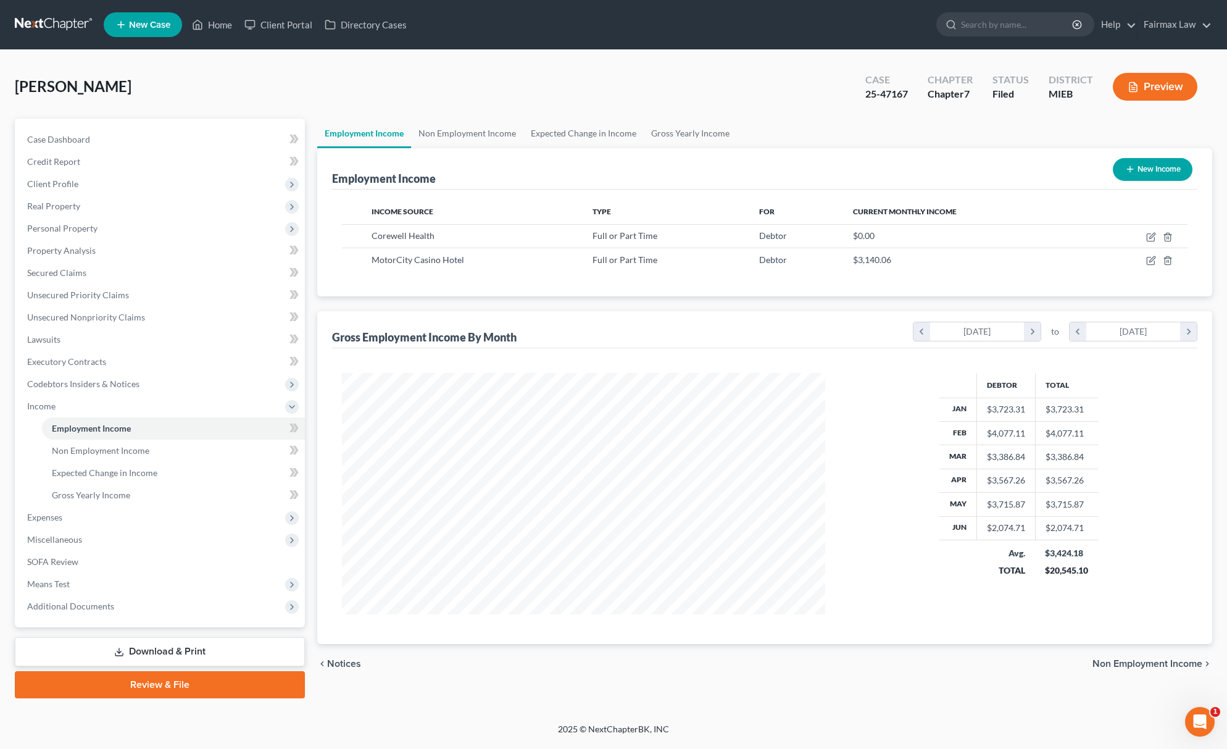
scroll to position [242, 507]
click at [653, 80] on div "Harris, Natay Upgraded Case 25-47167 Chapter Chapter 7 Status Filed District MI…" at bounding box center [613, 92] width 1197 height 54
click at [729, 92] on div "Harris, Natay Upgraded Case 25-47167 Chapter Chapter 7 Status Filed District MI…" at bounding box center [613, 92] width 1197 height 54
click at [1149, 237] on icon "button" at bounding box center [1152, 236] width 6 height 6
select select "0"
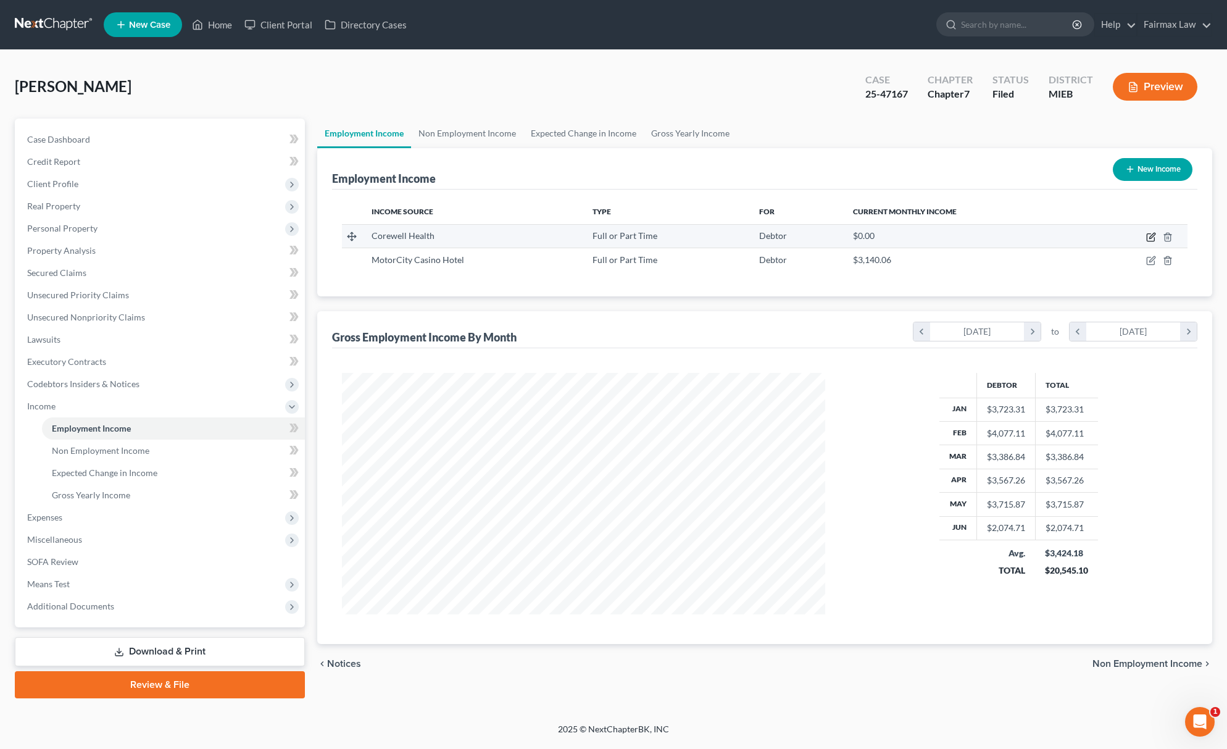
select select "23"
select select "2"
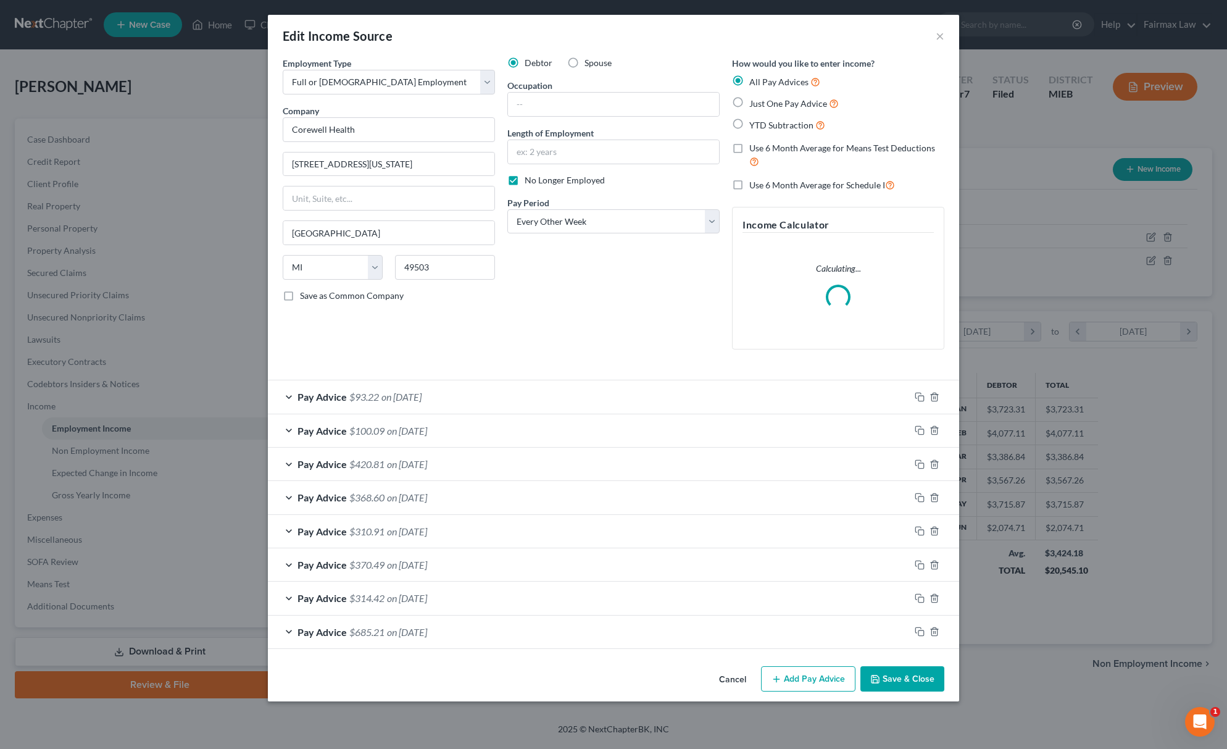
click at [922, 681] on button "Save & Close" at bounding box center [902, 679] width 84 height 26
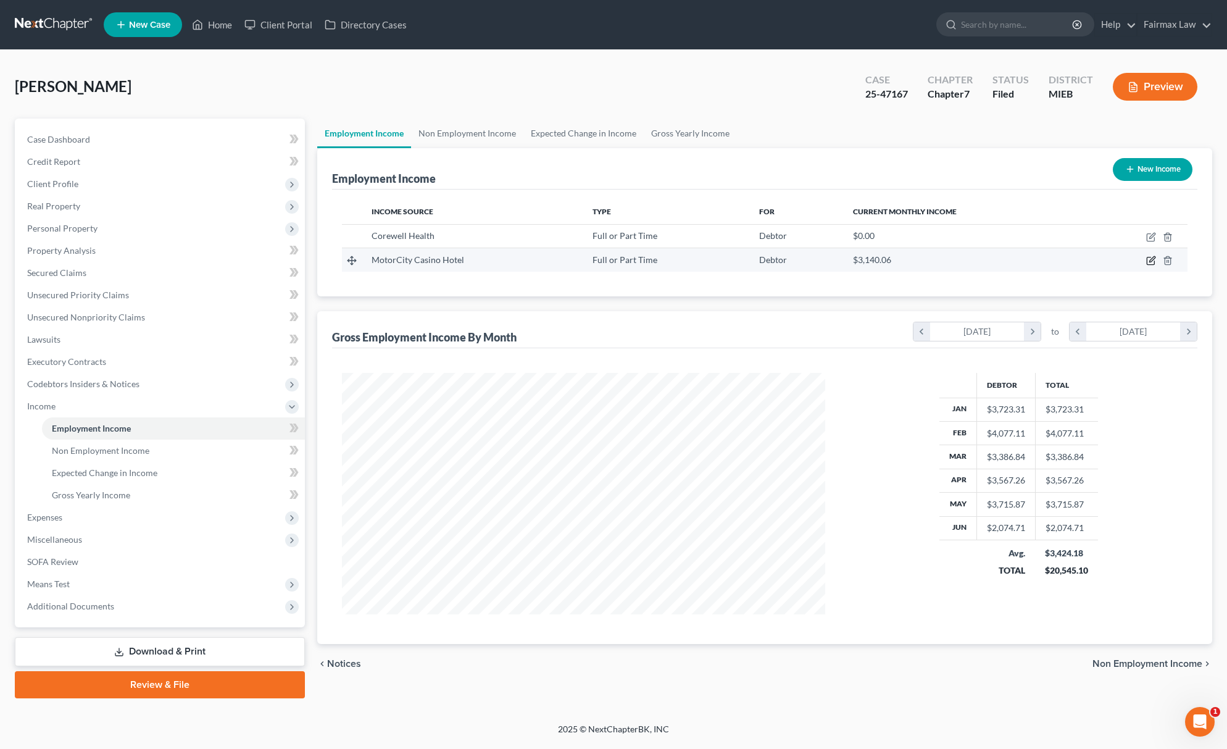
click at [1153, 258] on icon "button" at bounding box center [1151, 260] width 10 height 10
select select "0"
select select "23"
select select "3"
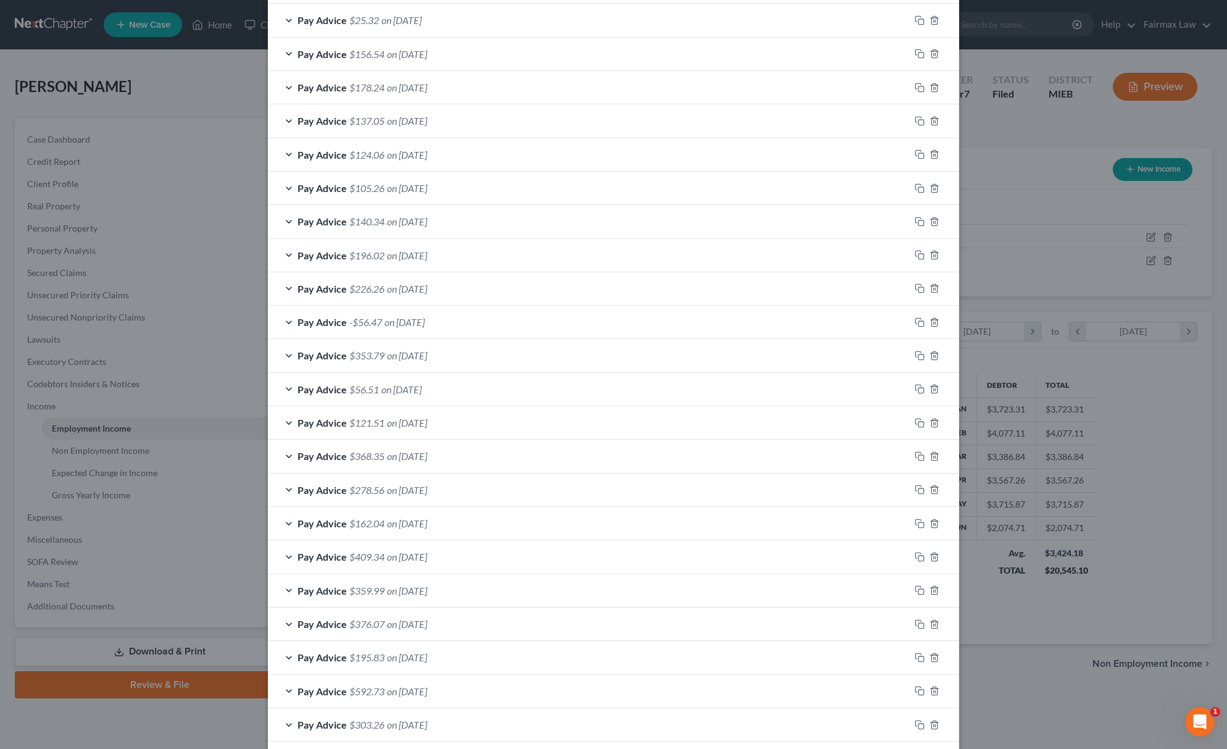
scroll to position [544, 0]
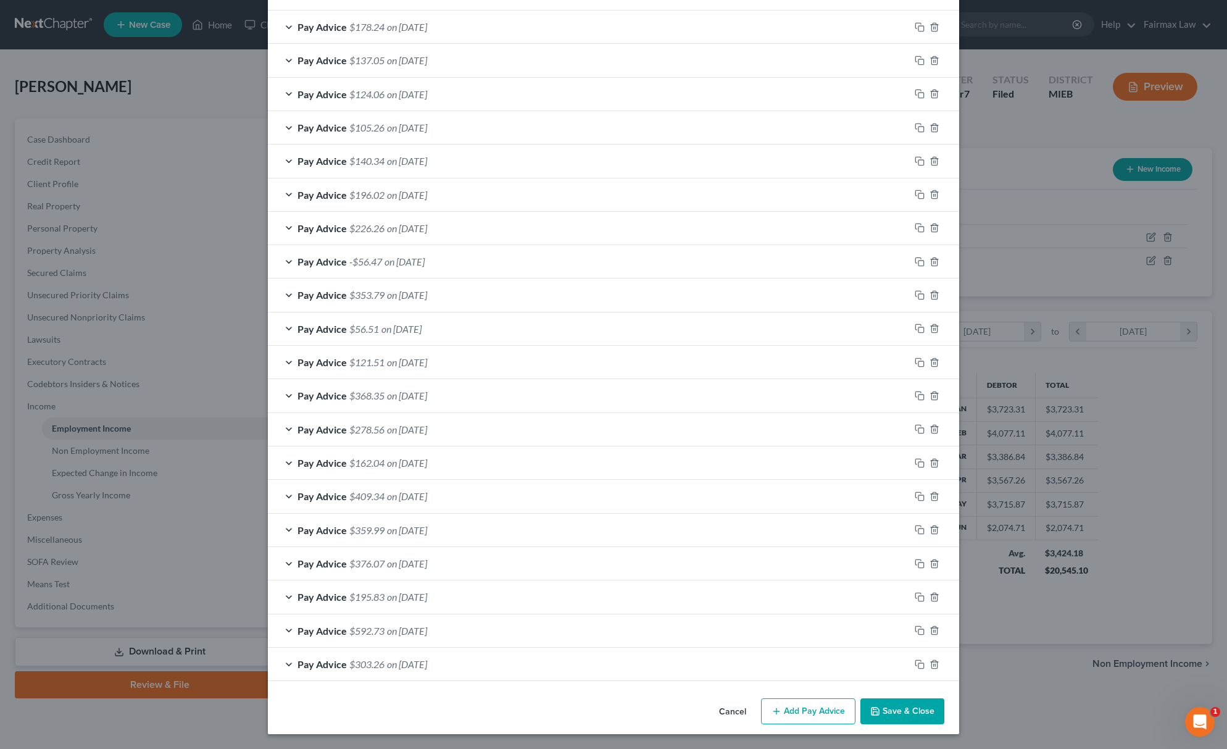
click at [894, 689] on div "Employment Type * Select Full or Part Time Employment Self Employment Company *…" at bounding box center [613, 106] width 691 height 1174
click at [884, 708] on button "Save & Close" at bounding box center [902, 711] width 84 height 26
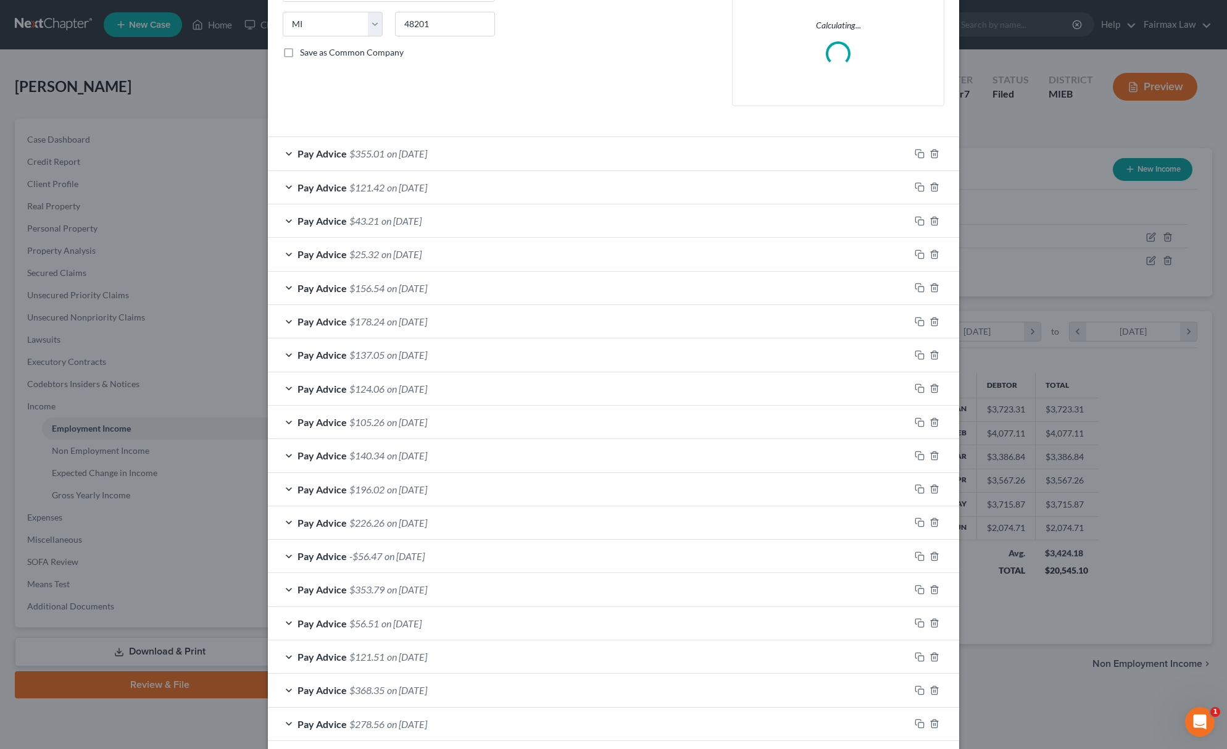
scroll to position [0, 0]
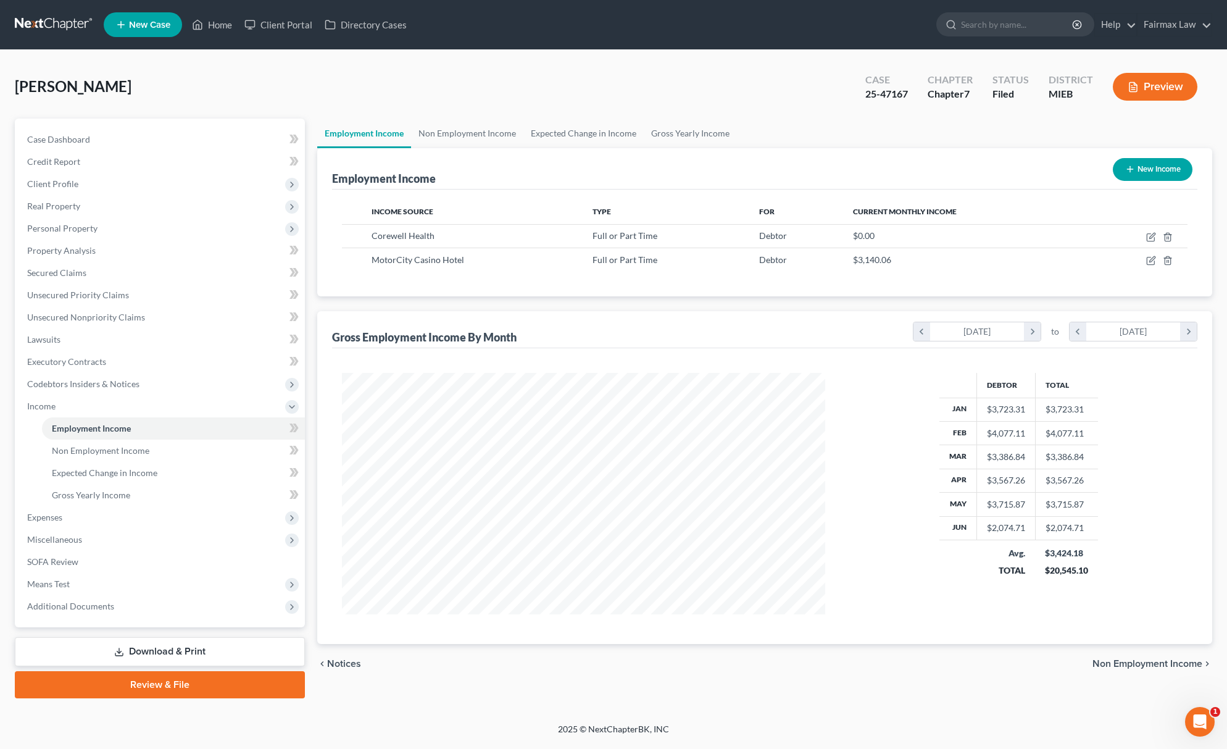
click at [679, 107] on div "Harris, Natay Upgraded Case 25-47167 Chapter Chapter 7 Status Filed District MI…" at bounding box center [613, 92] width 1197 height 54
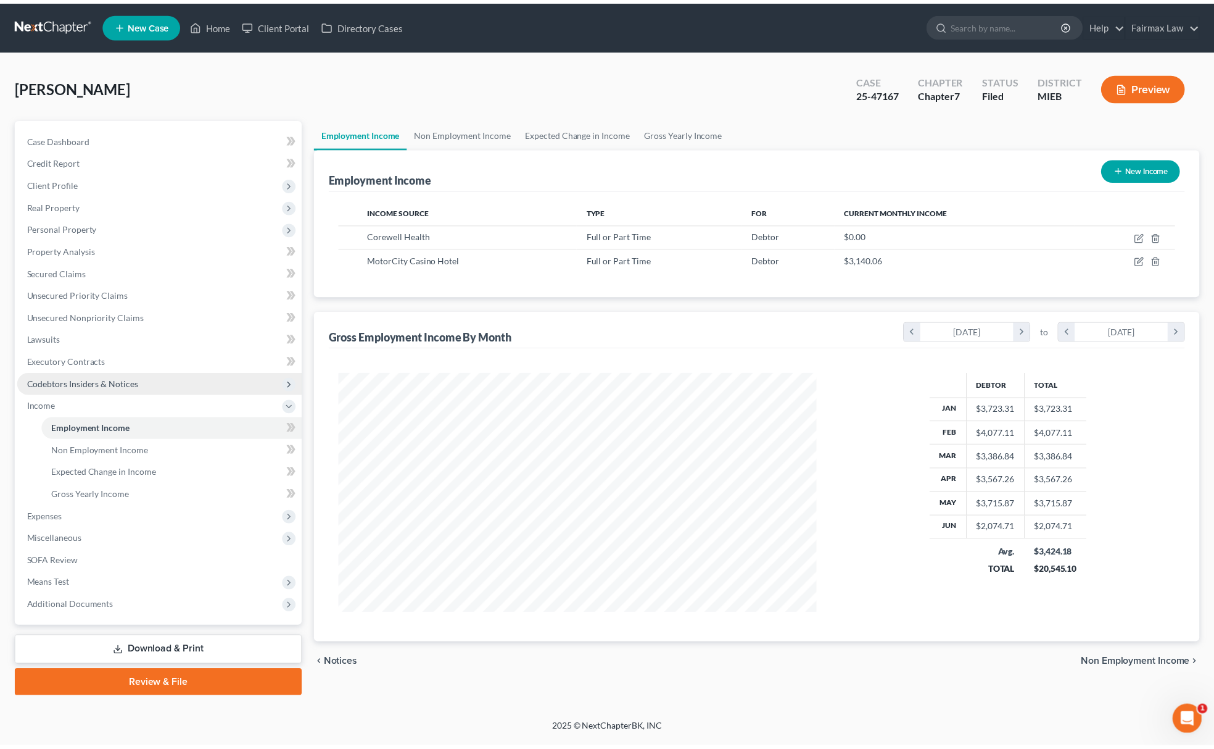
scroll to position [242, 507]
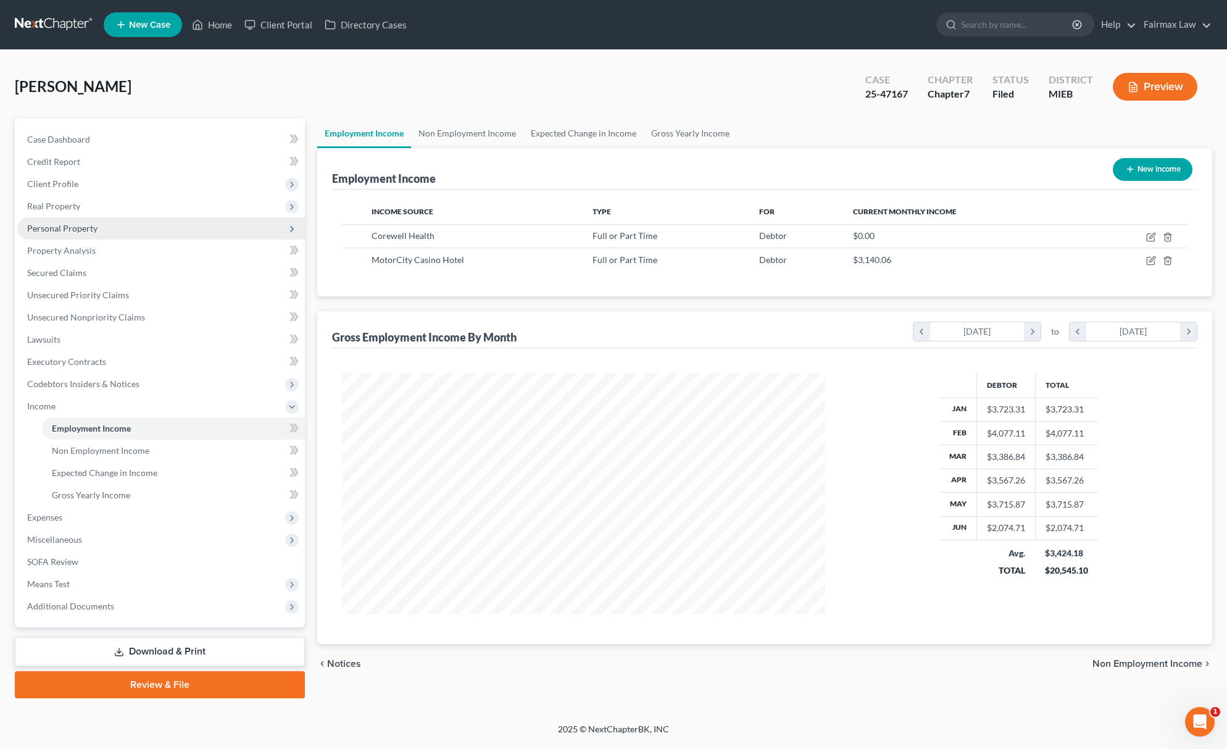
click at [121, 228] on span "Personal Property" at bounding box center [161, 228] width 288 height 22
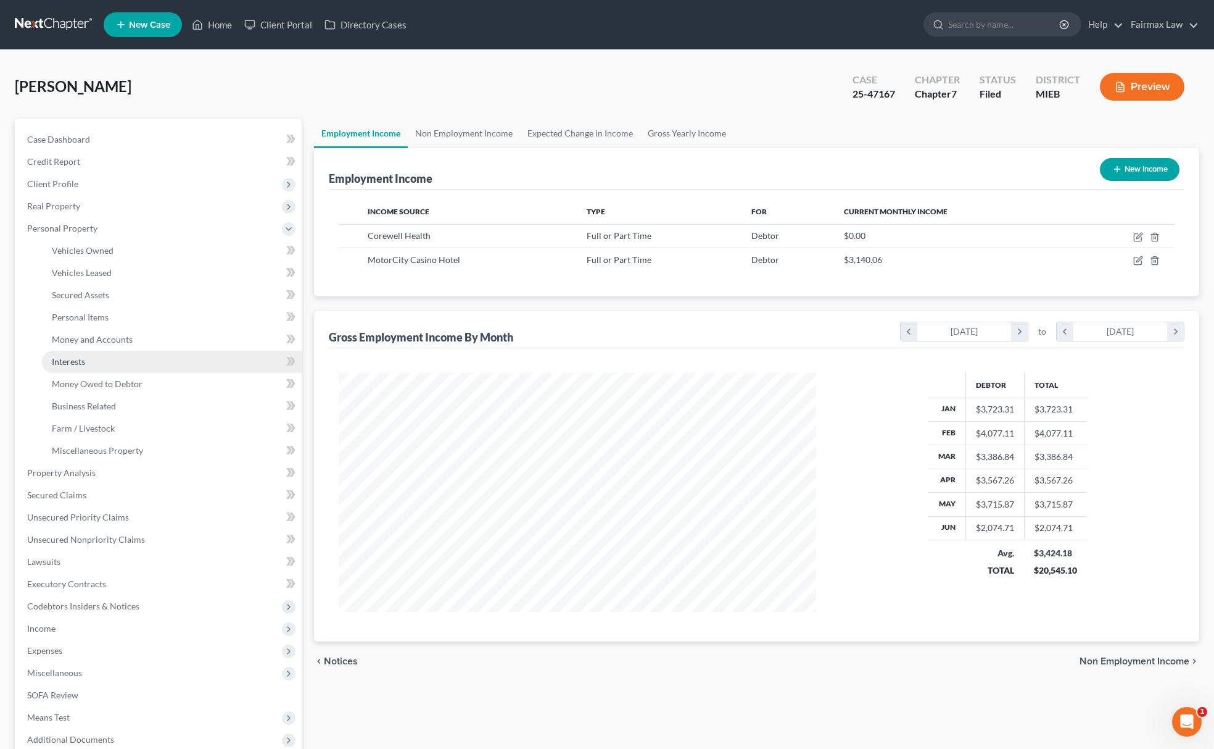
click at [99, 354] on link "Interests" at bounding box center [172, 362] width 260 height 22
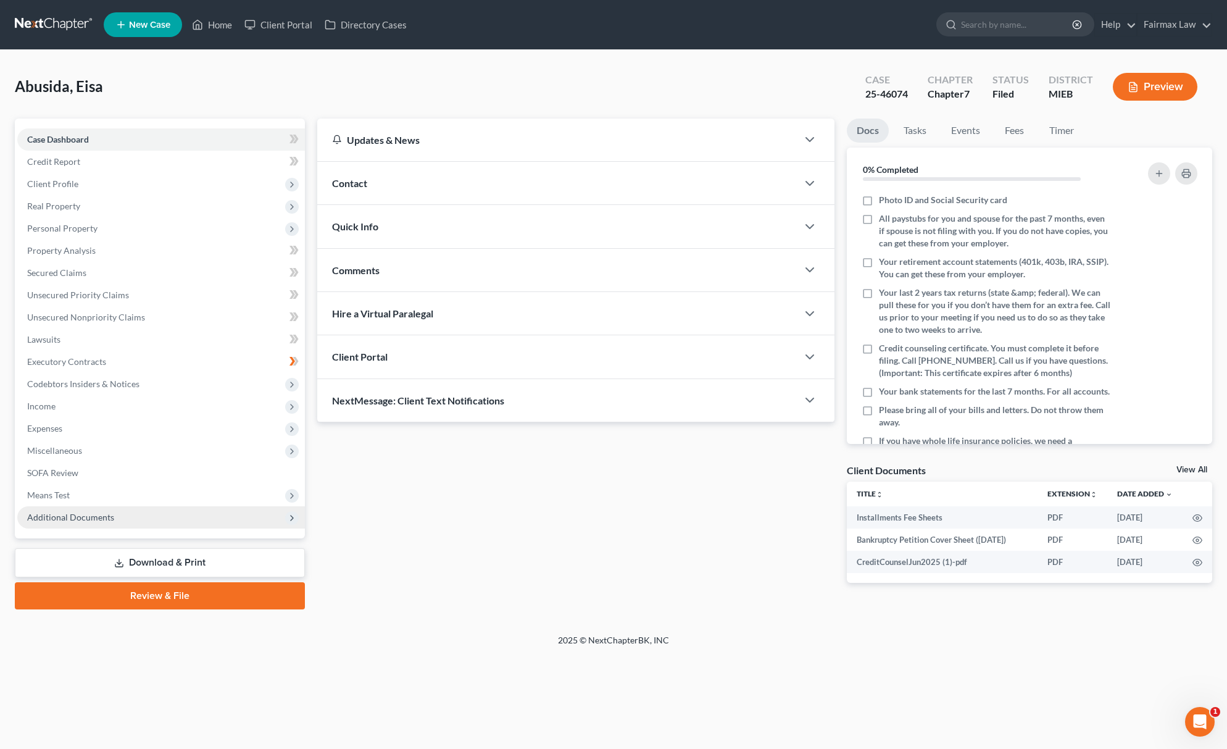
click at [148, 512] on span "Additional Documents" at bounding box center [161, 517] width 288 height 22
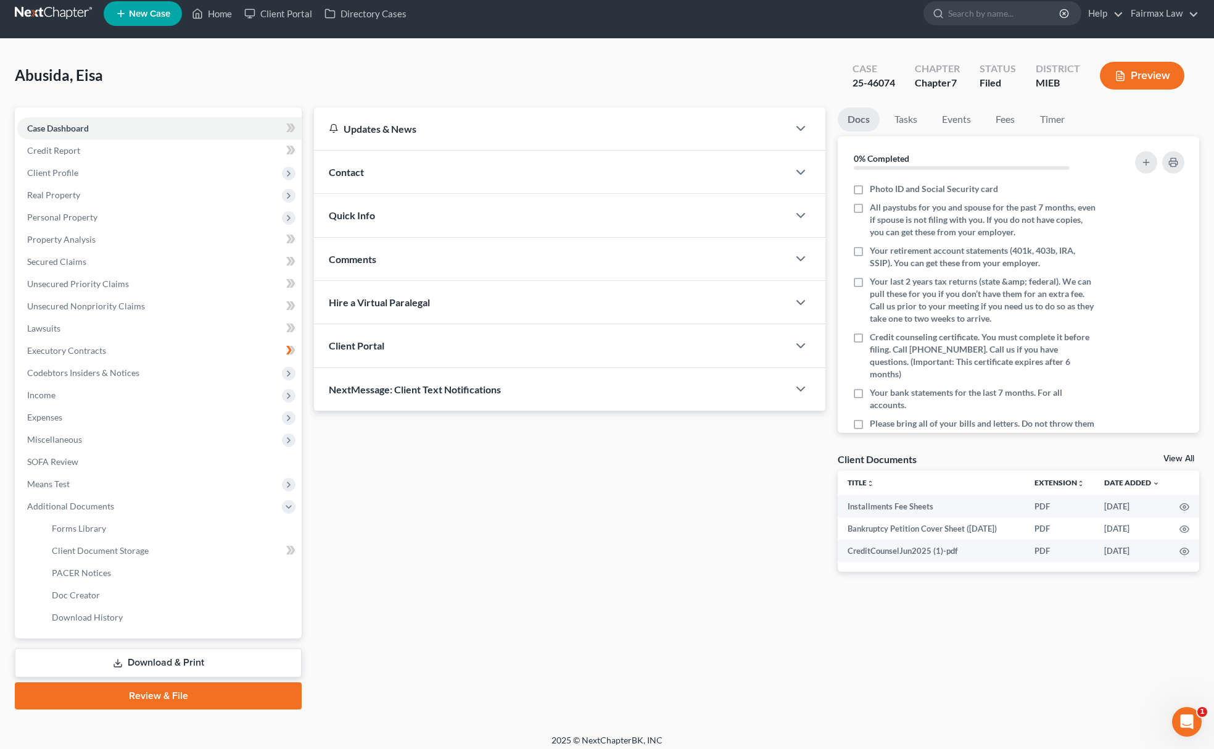
scroll to position [18, 0]
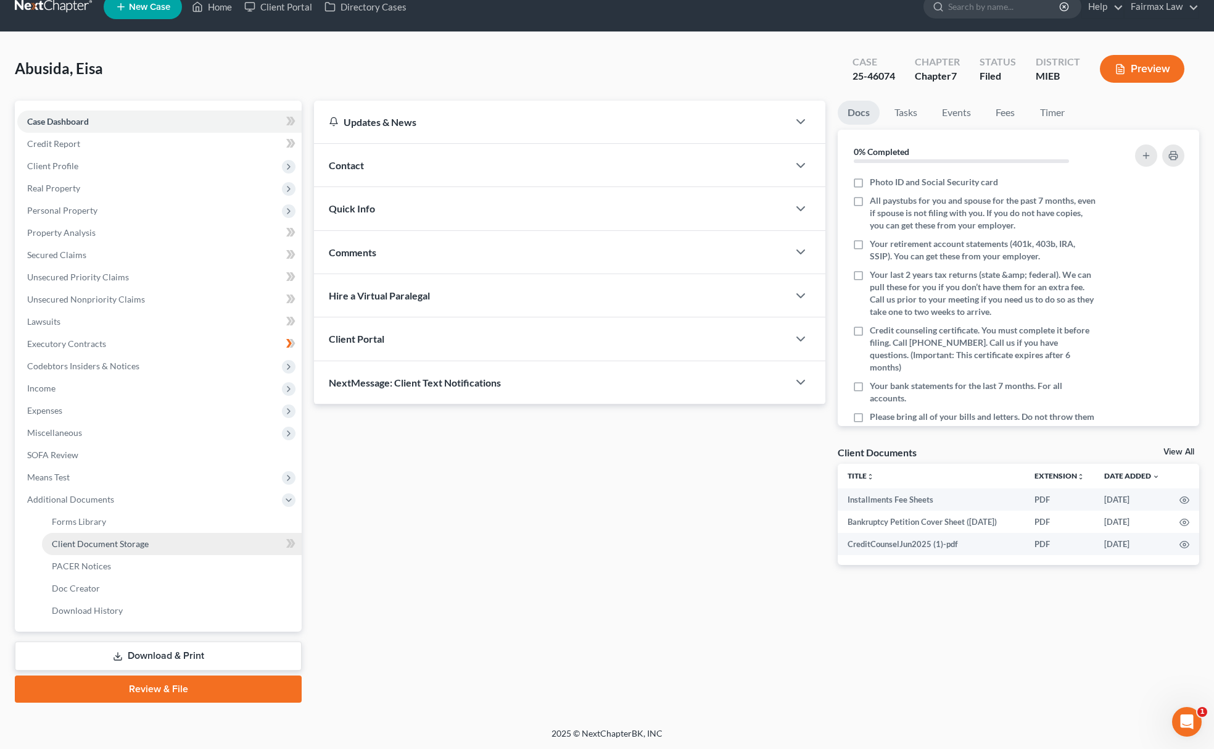
click at [205, 544] on link "Client Document Storage" at bounding box center [172, 544] width 260 height 22
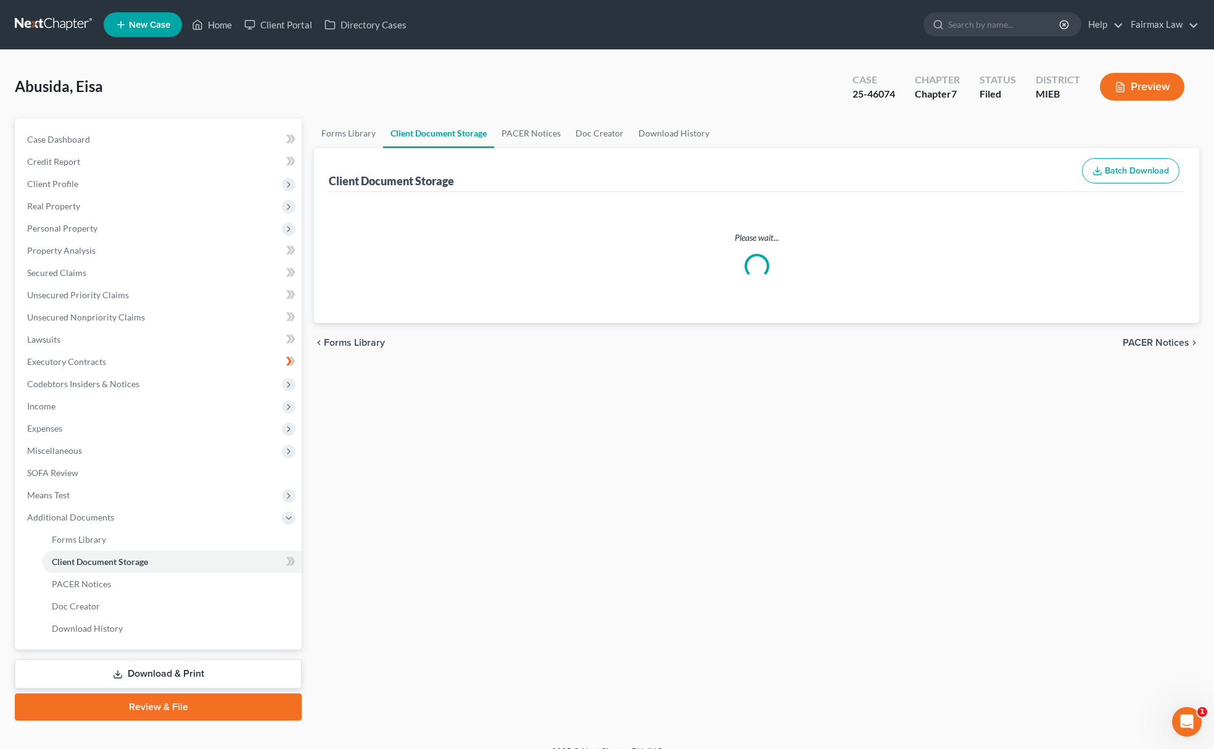
select select "7"
select select "6"
select select "32"
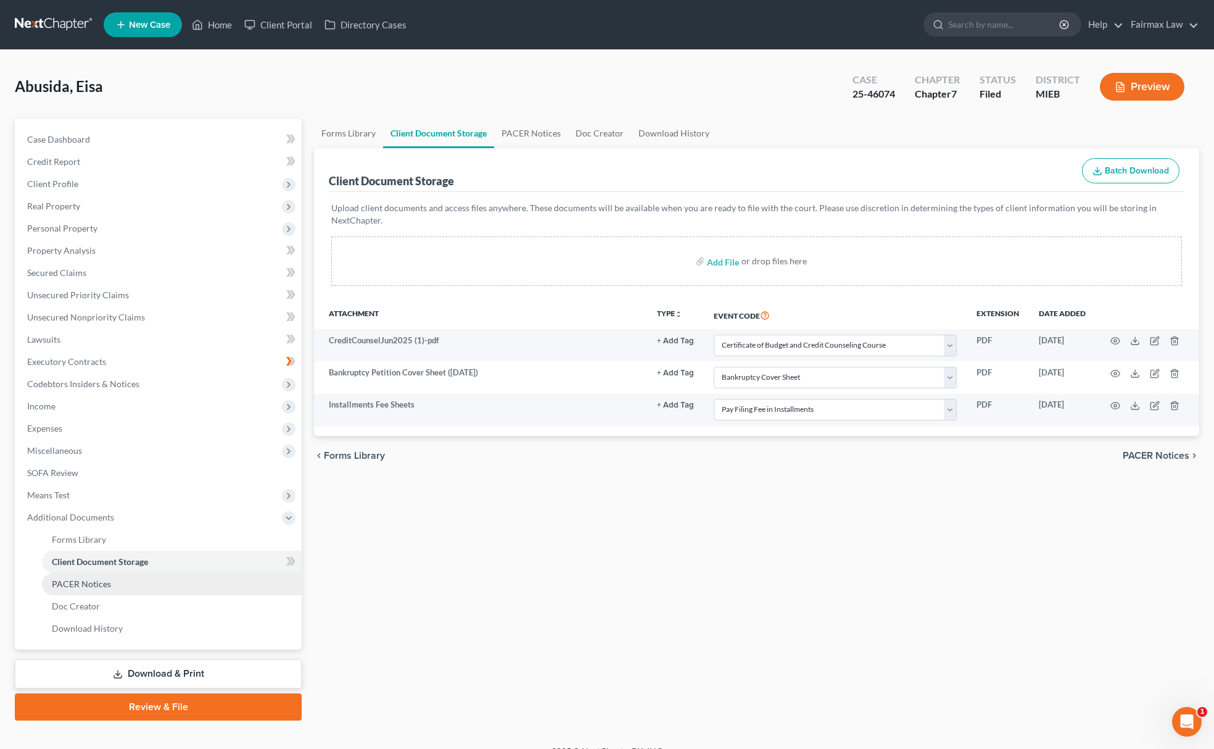
click at [114, 573] on link "PACER Notices" at bounding box center [172, 584] width 260 height 22
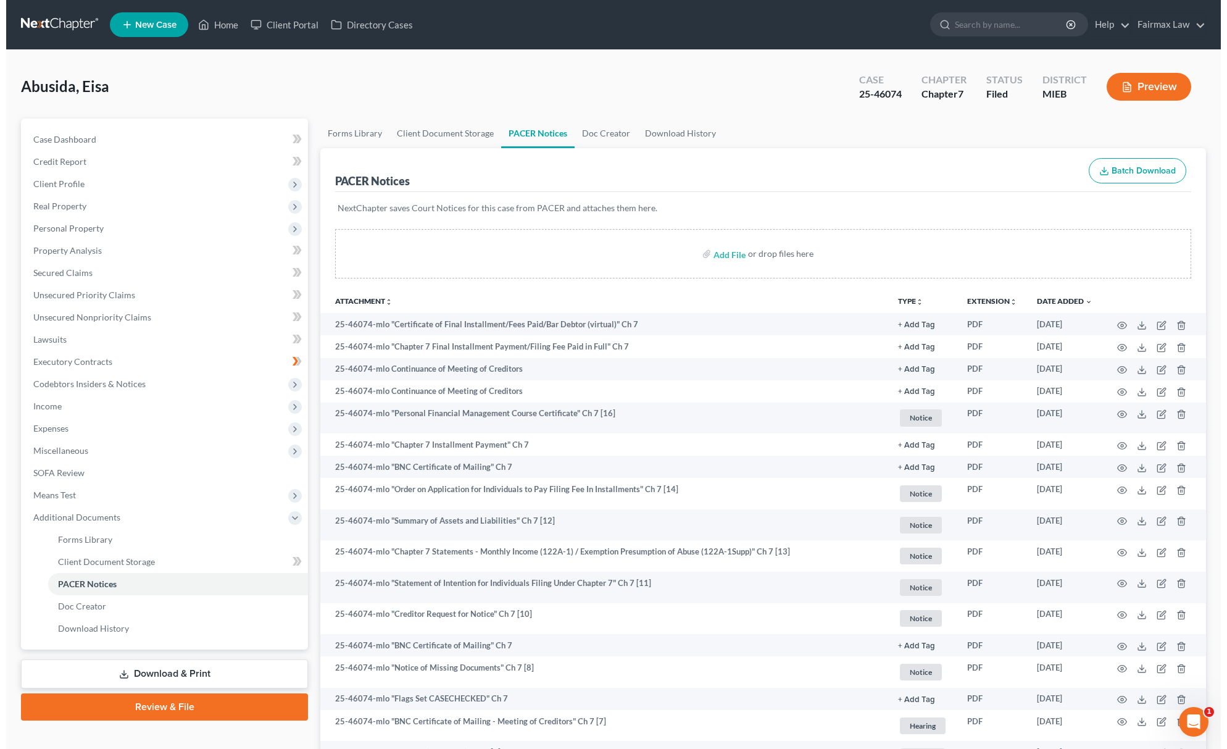
scroll to position [265, 0]
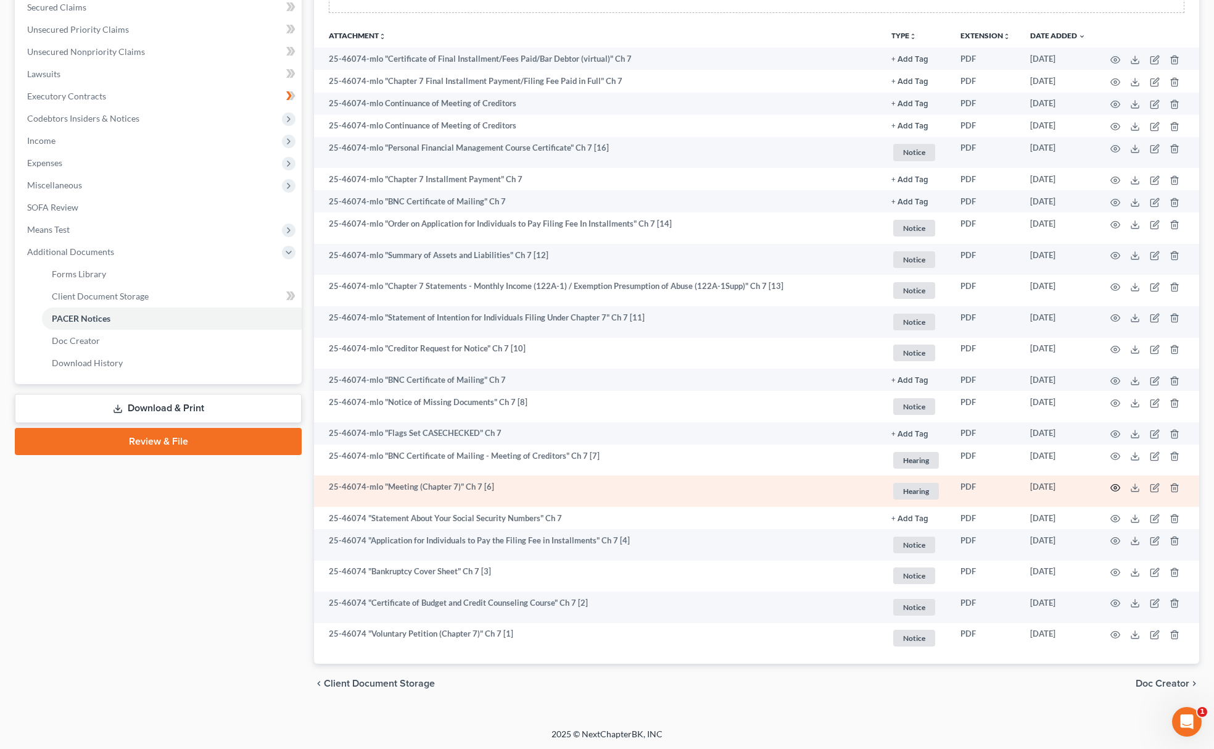
click at [1116, 487] on circle "button" at bounding box center [1115, 487] width 2 height 2
